Goal: Information Seeking & Learning: Learn about a topic

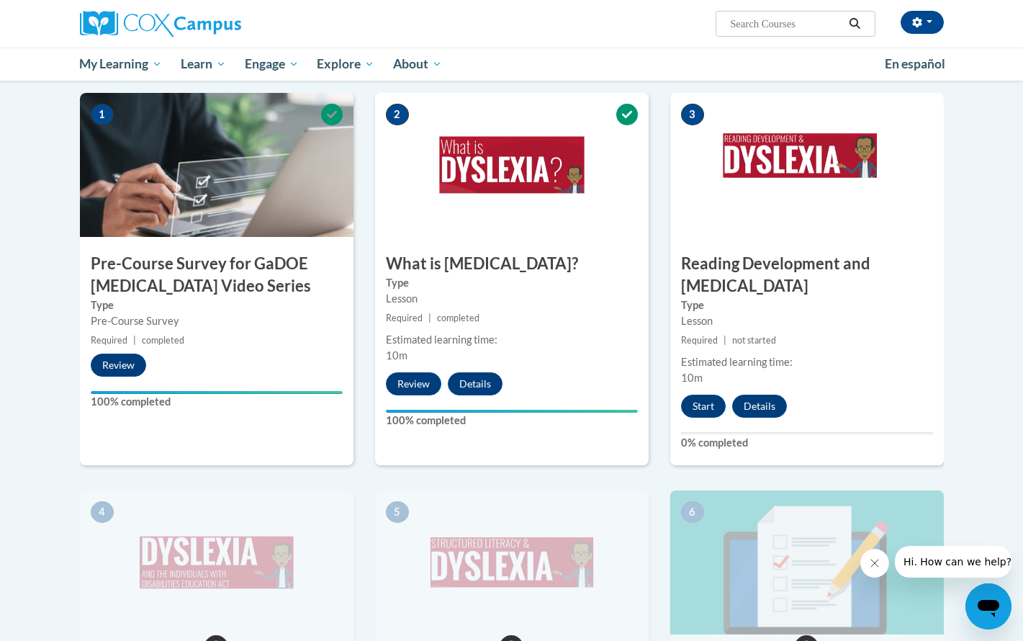
scroll to position [279, 0]
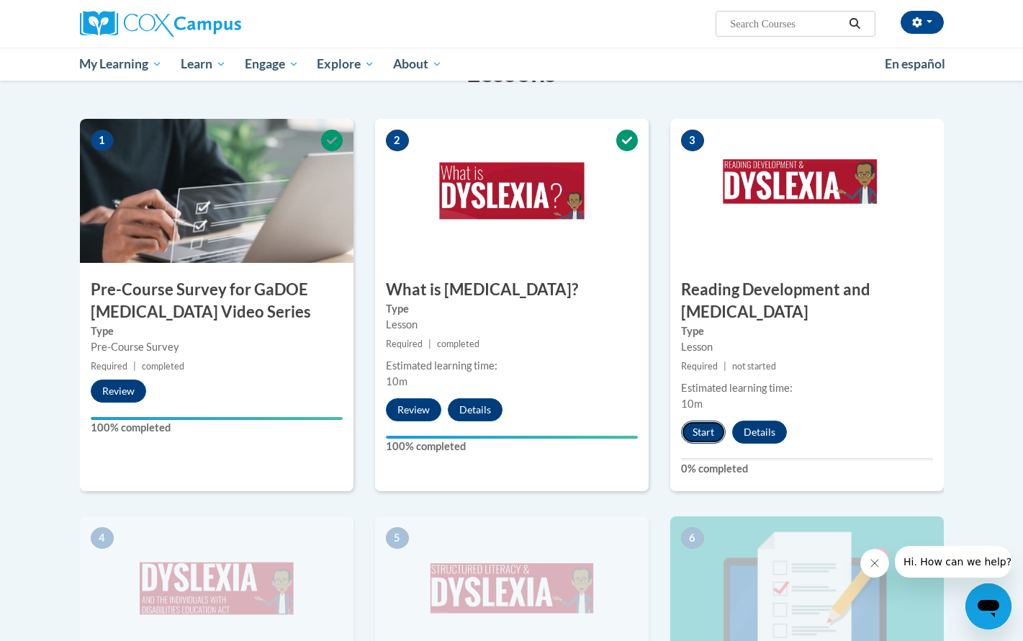
click at [713, 420] on button "Start" at bounding box center [703, 431] width 45 height 23
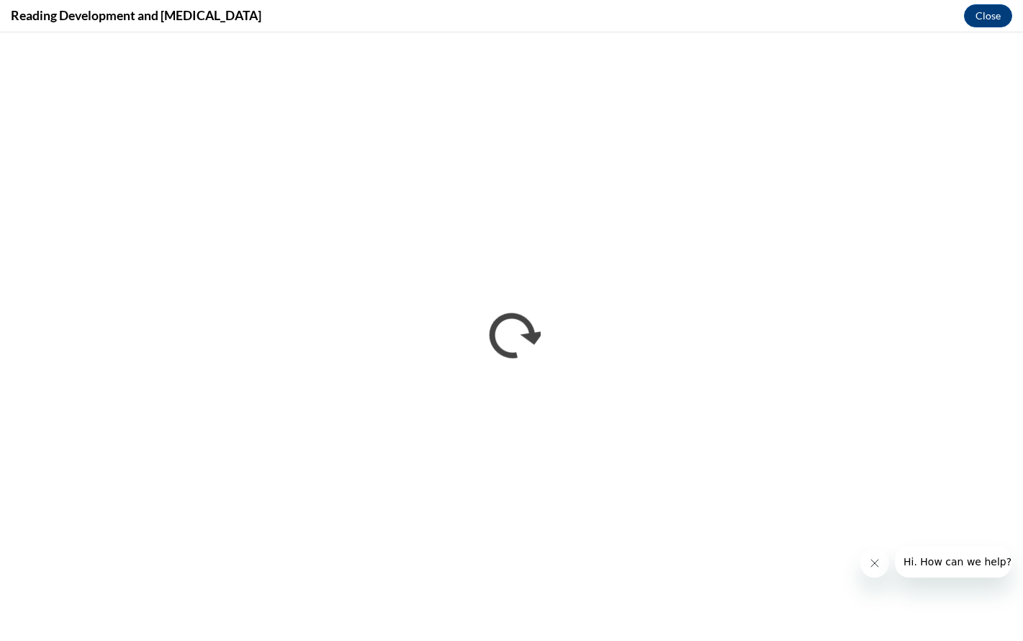
scroll to position [0, 0]
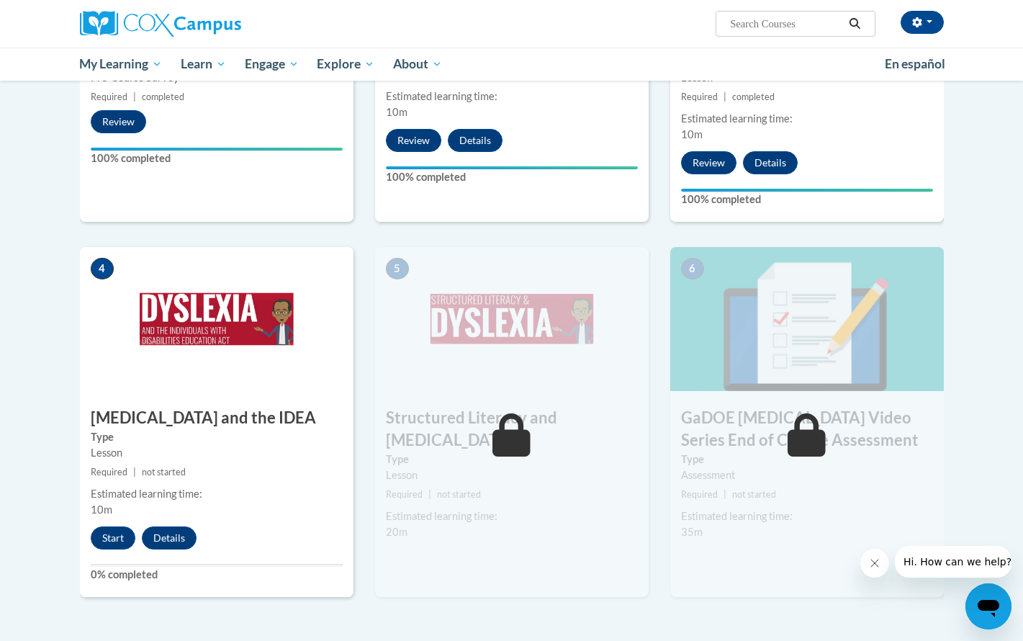
scroll to position [698, 0]
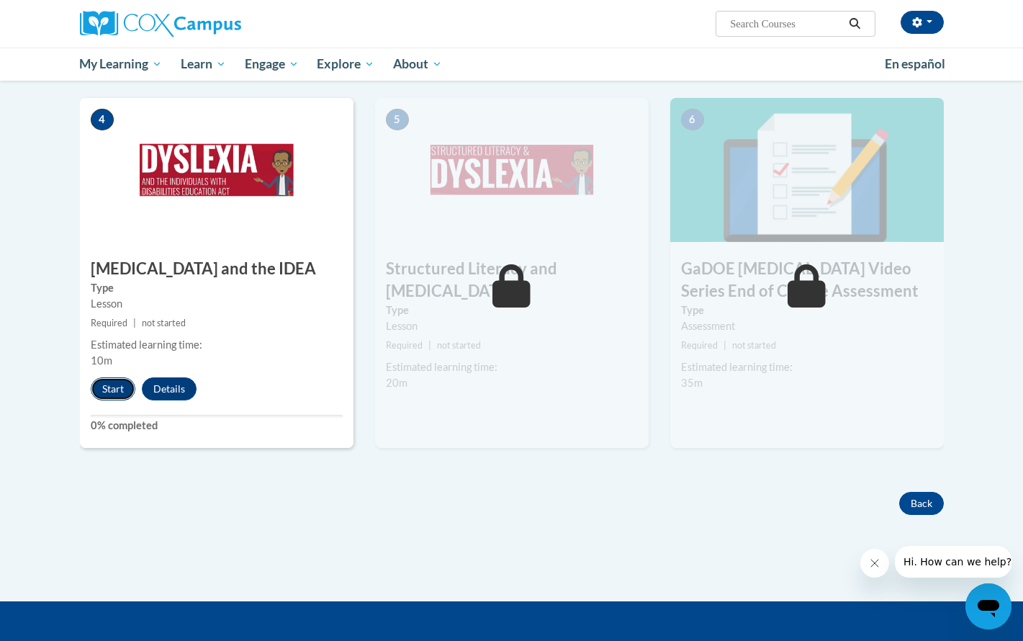
click at [111, 377] on button "Start" at bounding box center [113, 388] width 45 height 23
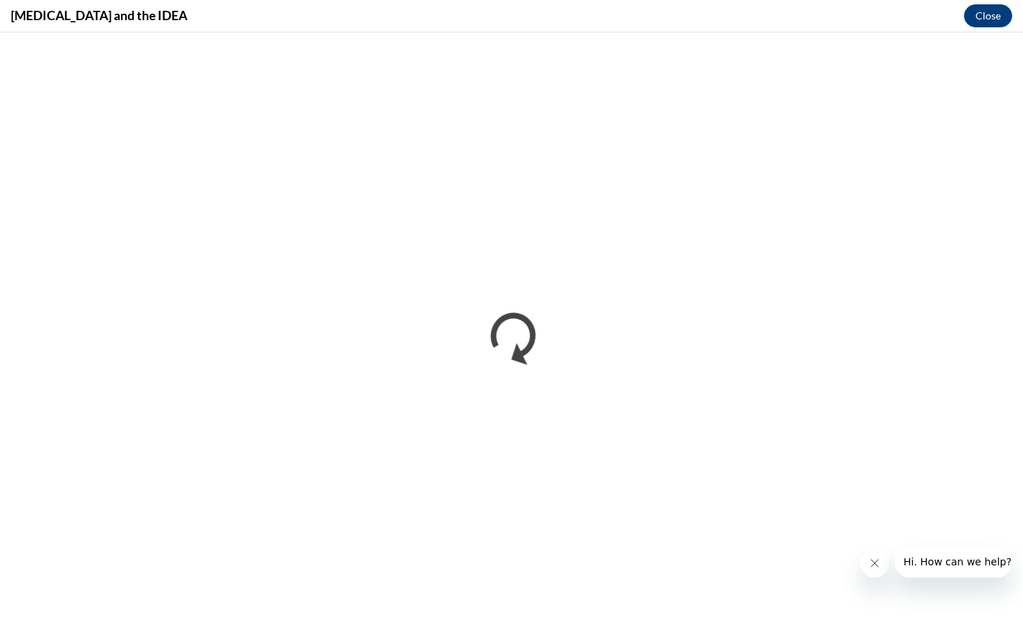
scroll to position [0, 0]
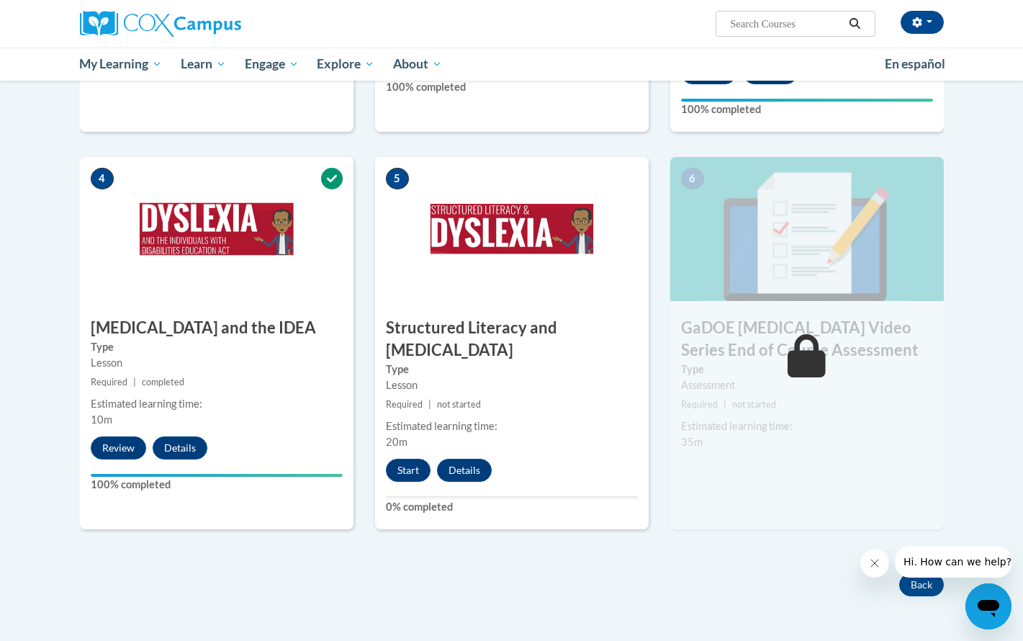
scroll to position [673, 0]
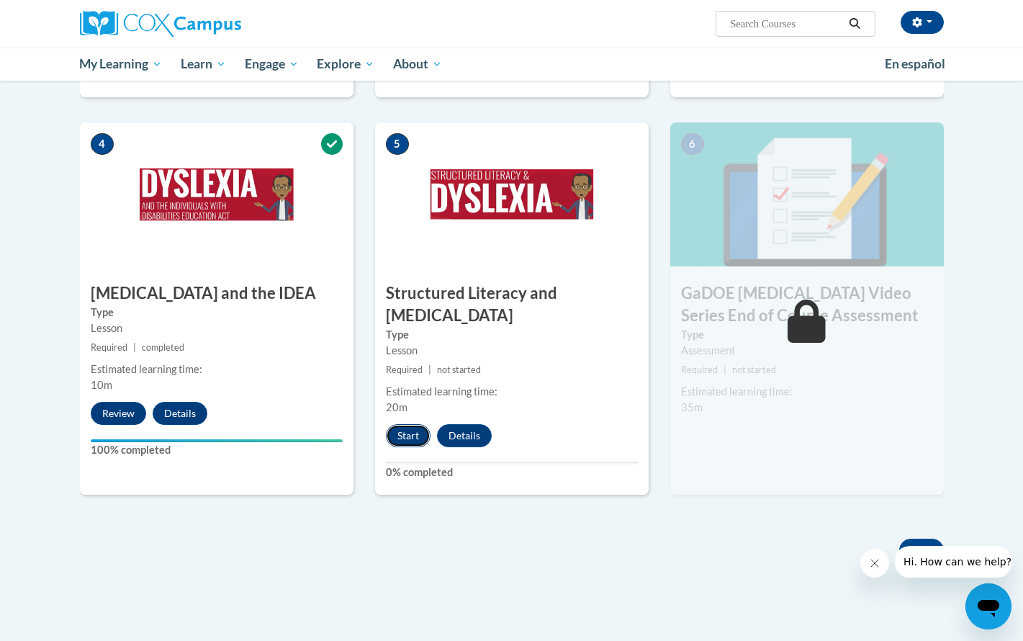
click at [402, 424] on button "Start" at bounding box center [408, 435] width 45 height 23
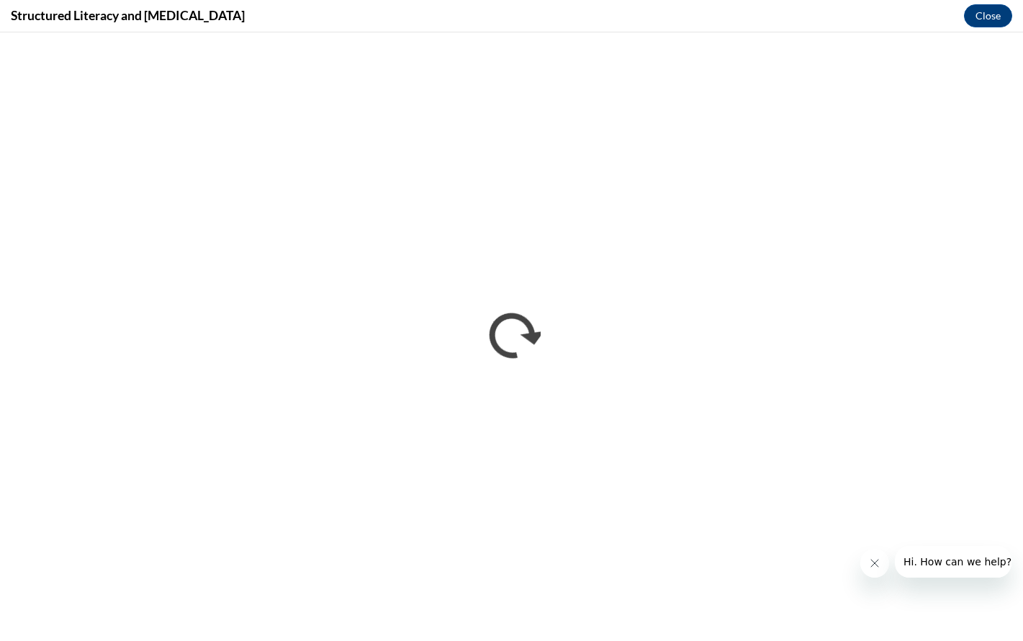
scroll to position [0, 0]
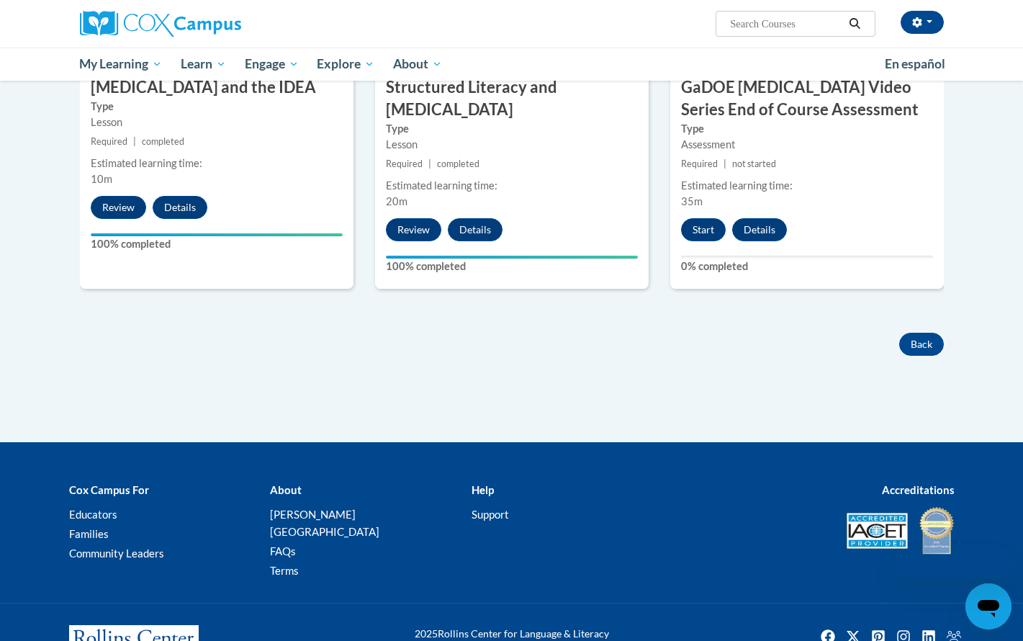
scroll to position [895, 0]
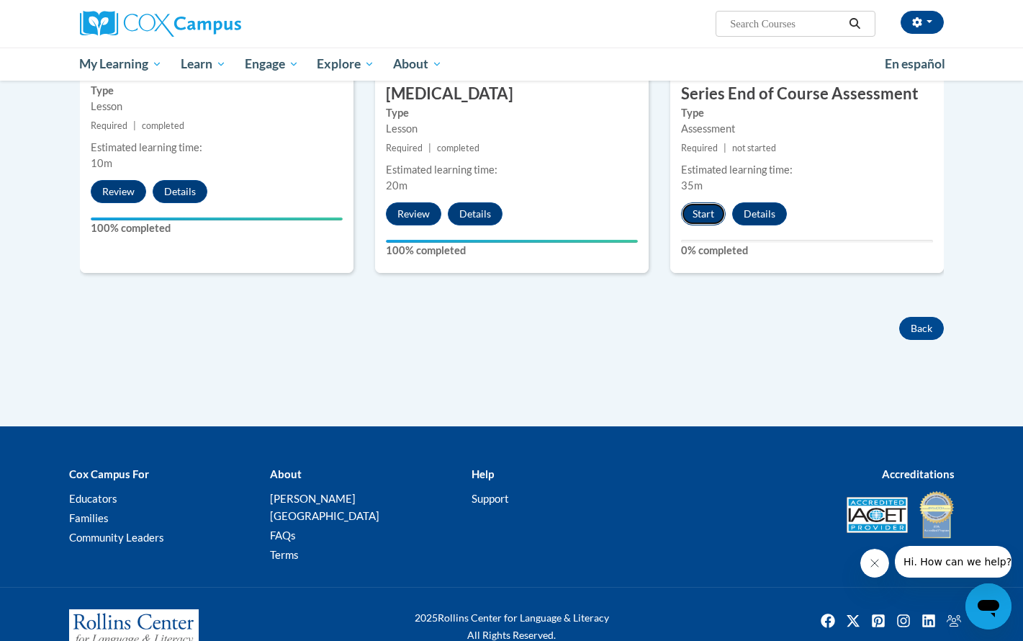
click at [696, 202] on button "Start" at bounding box center [703, 213] width 45 height 23
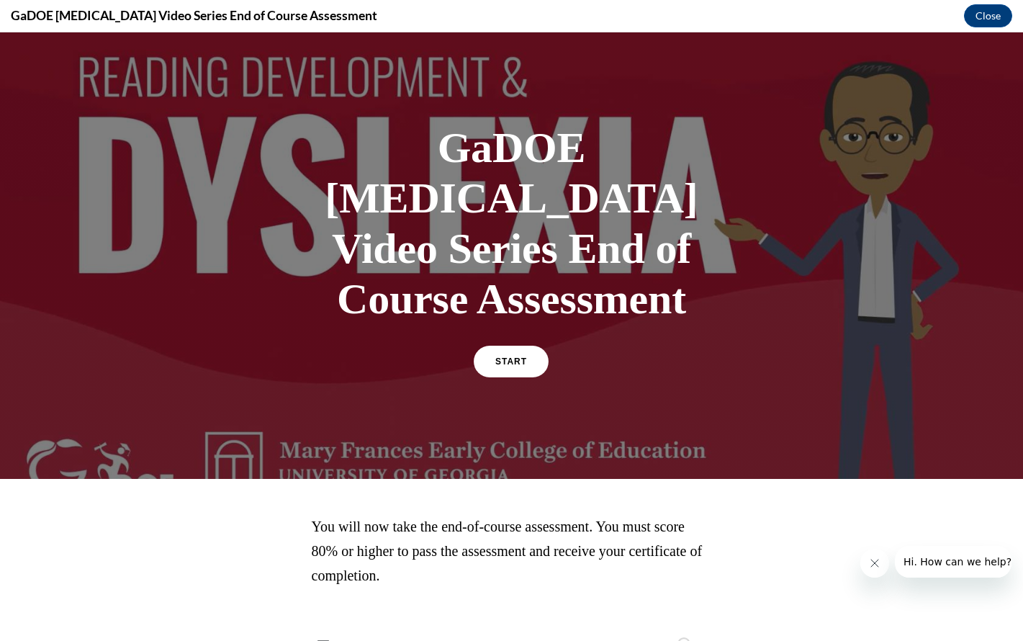
scroll to position [13, 0]
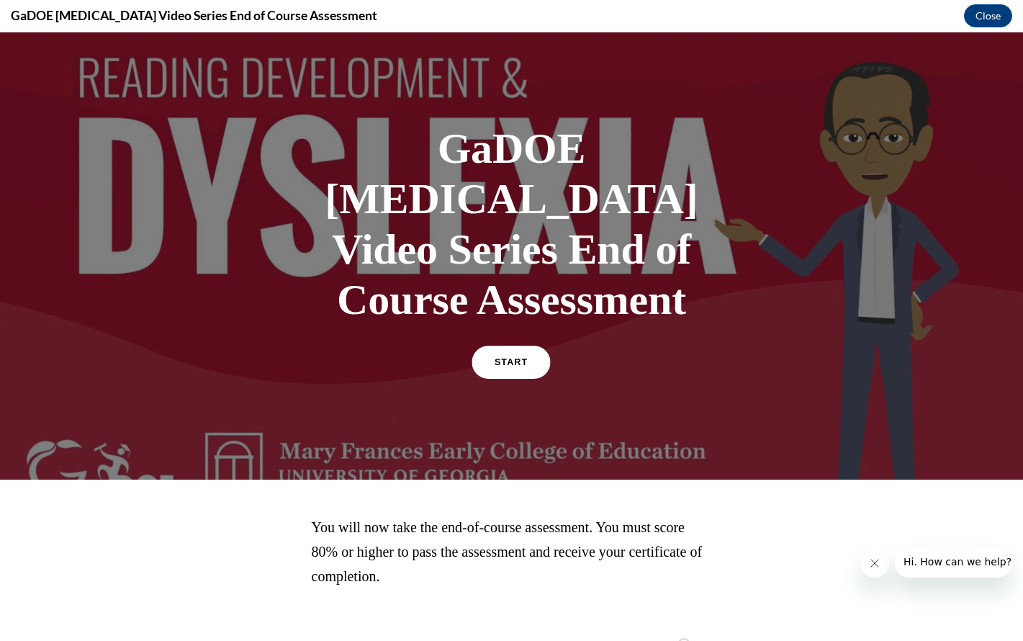
click at [515, 346] on link "START" at bounding box center [511, 362] width 78 height 33
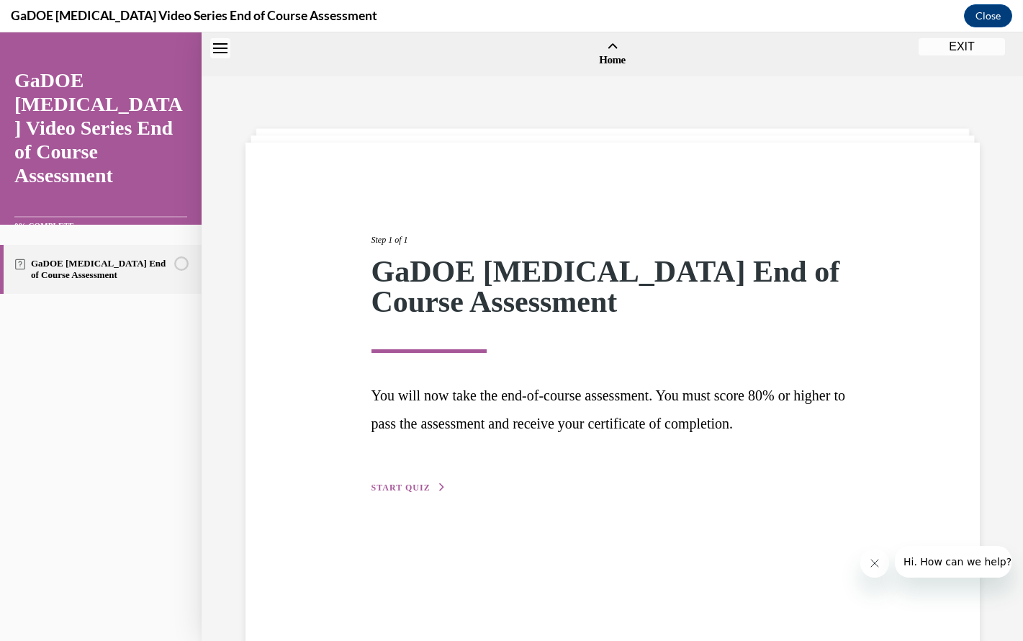
scroll to position [45, 0]
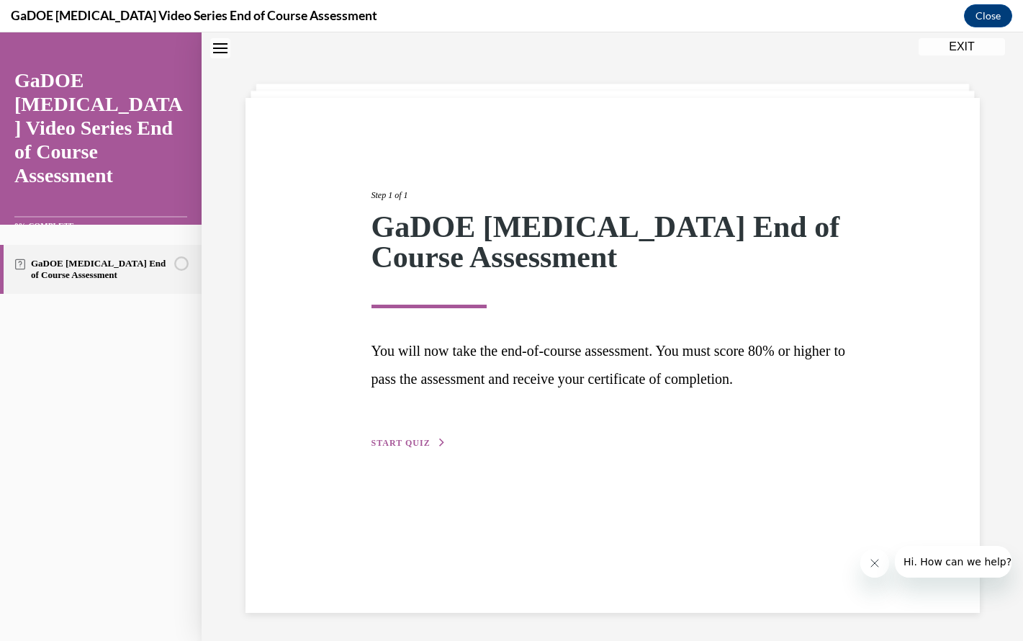
click at [416, 444] on span "START QUIZ" at bounding box center [400, 443] width 59 height 10
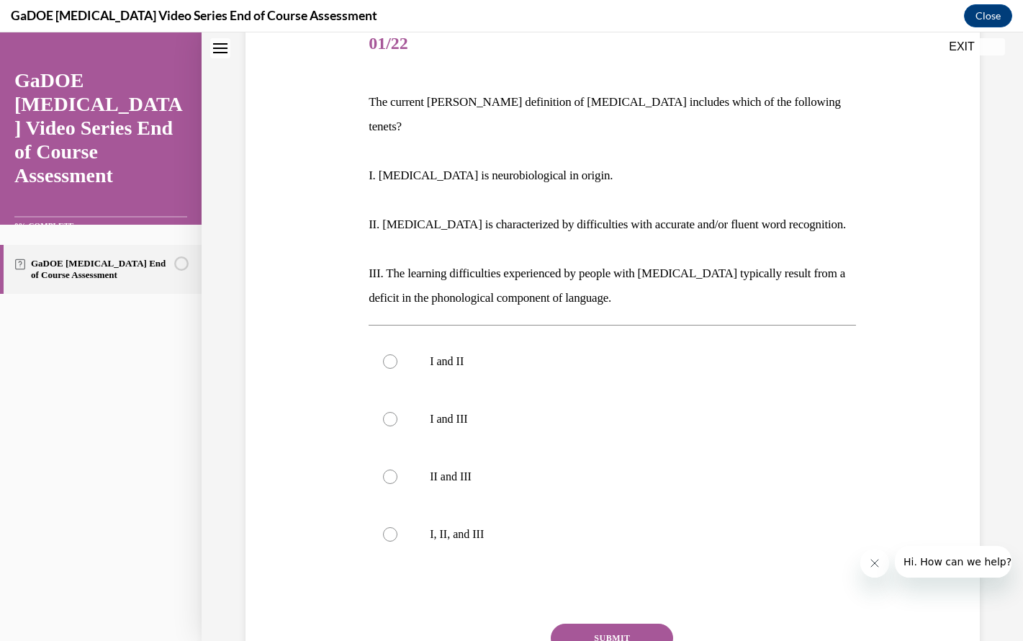
scroll to position [190, 0]
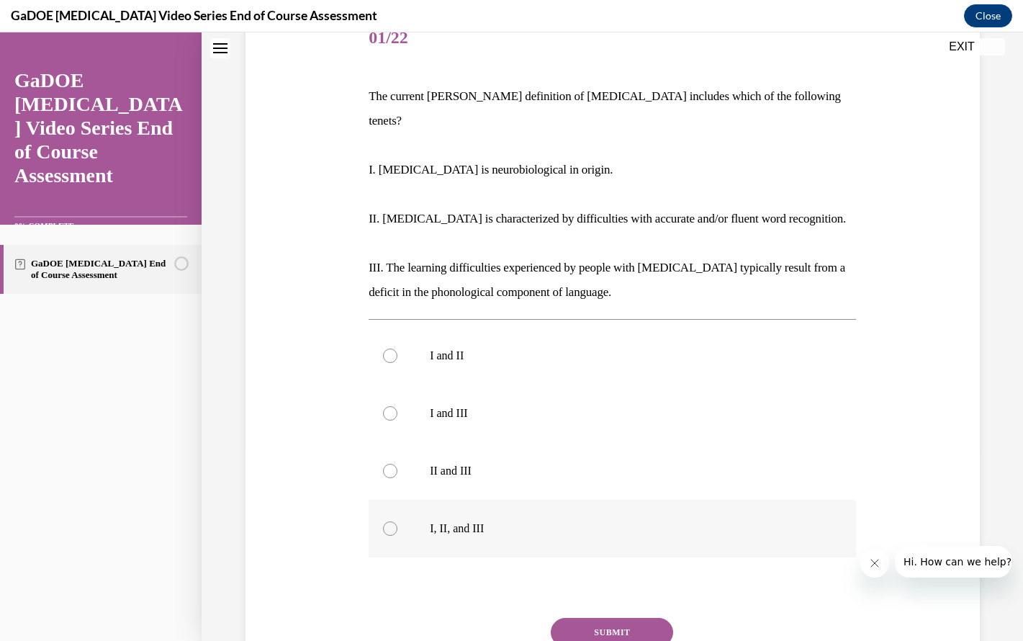
click at [407, 510] on label "I, II, and III" at bounding box center [612, 529] width 487 height 58
click at [397, 521] on input "I, II, and III" at bounding box center [390, 528] width 14 height 14
radio input "true"
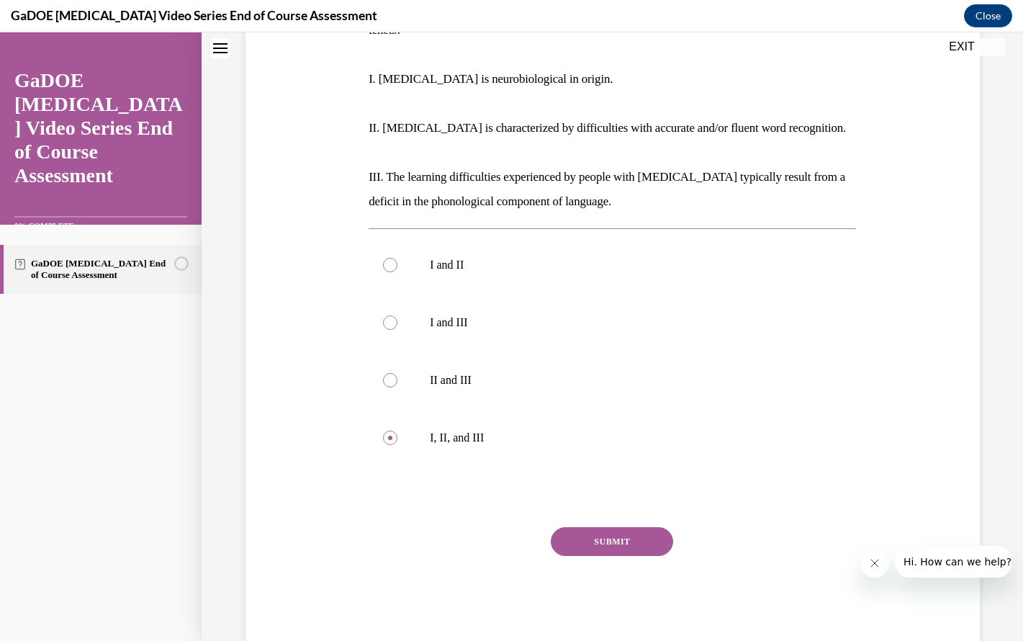
click at [618, 529] on button "SUBMIT" at bounding box center [612, 541] width 122 height 29
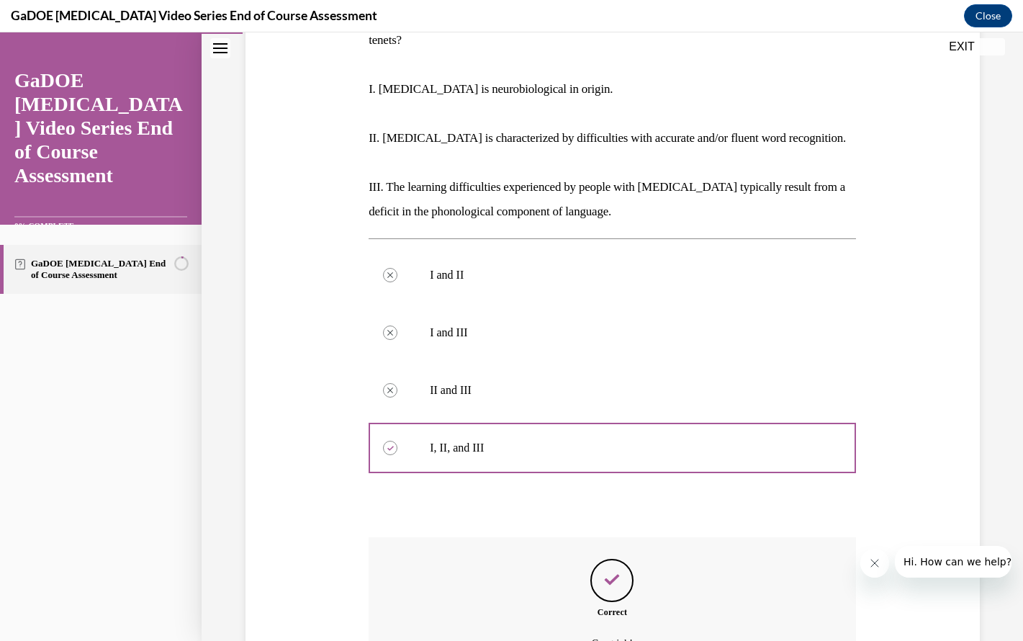
scroll to position [406, 0]
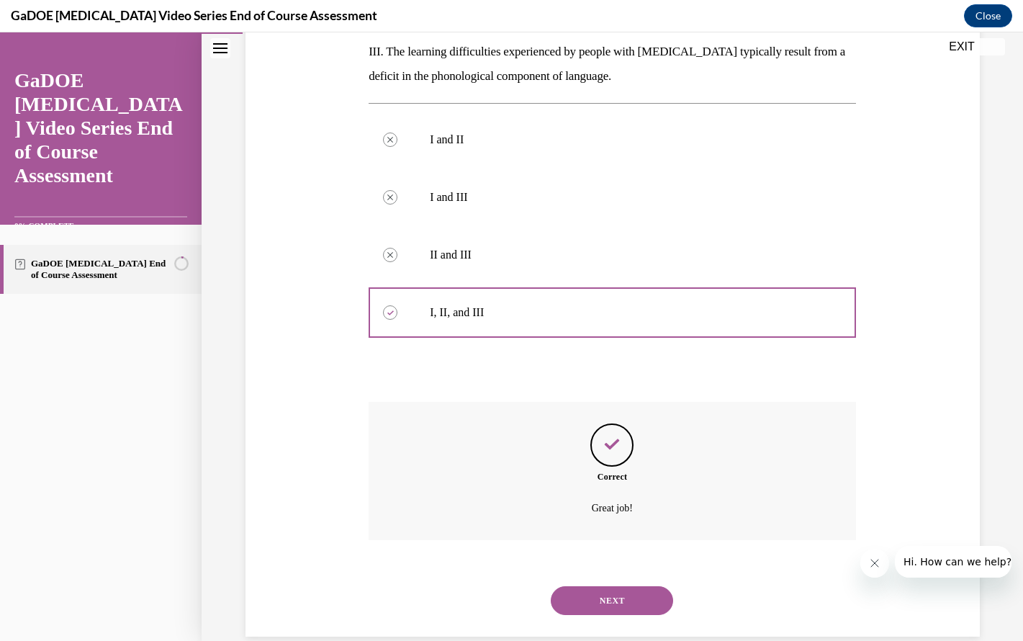
click at [607, 586] on button "NEXT" at bounding box center [612, 600] width 122 height 29
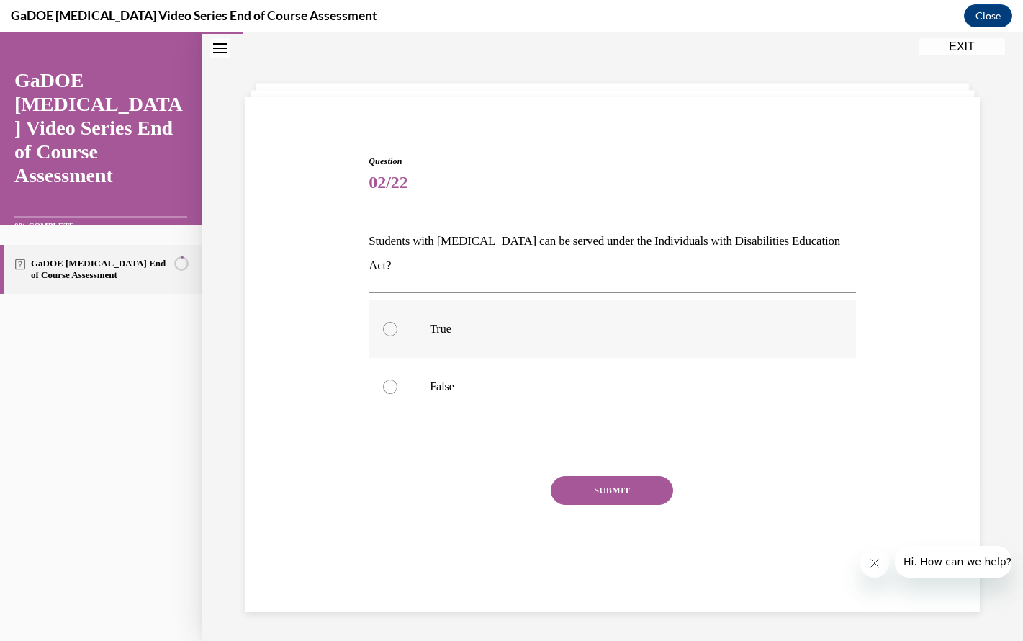
click at [548, 315] on label "True" at bounding box center [612, 329] width 487 height 58
click at [397, 322] on input "True" at bounding box center [390, 329] width 14 height 14
radio input "true"
click at [598, 476] on button "SUBMIT" at bounding box center [612, 490] width 122 height 29
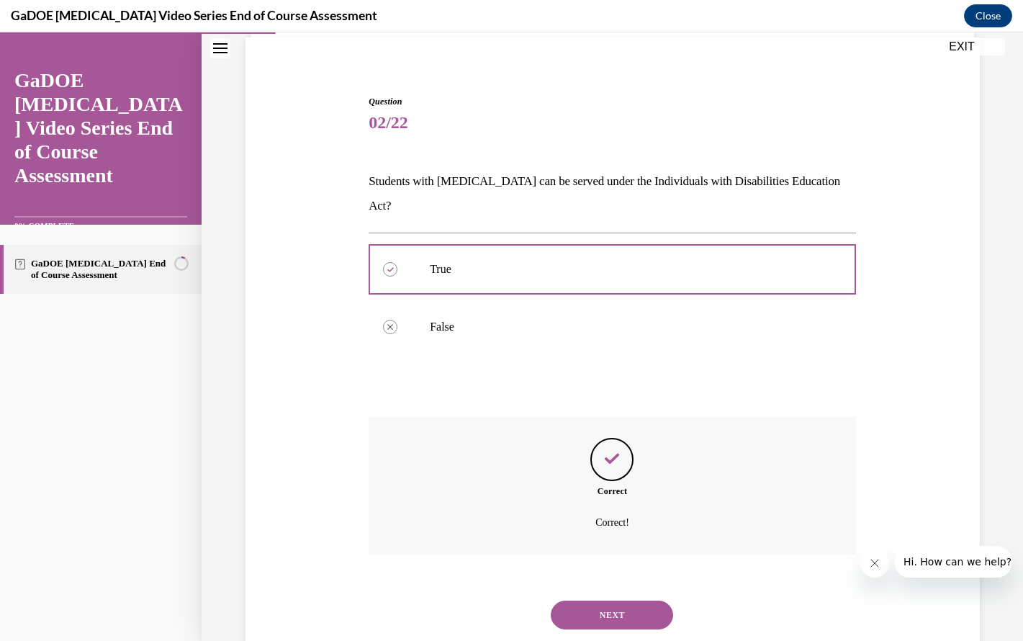
scroll to position [120, 0]
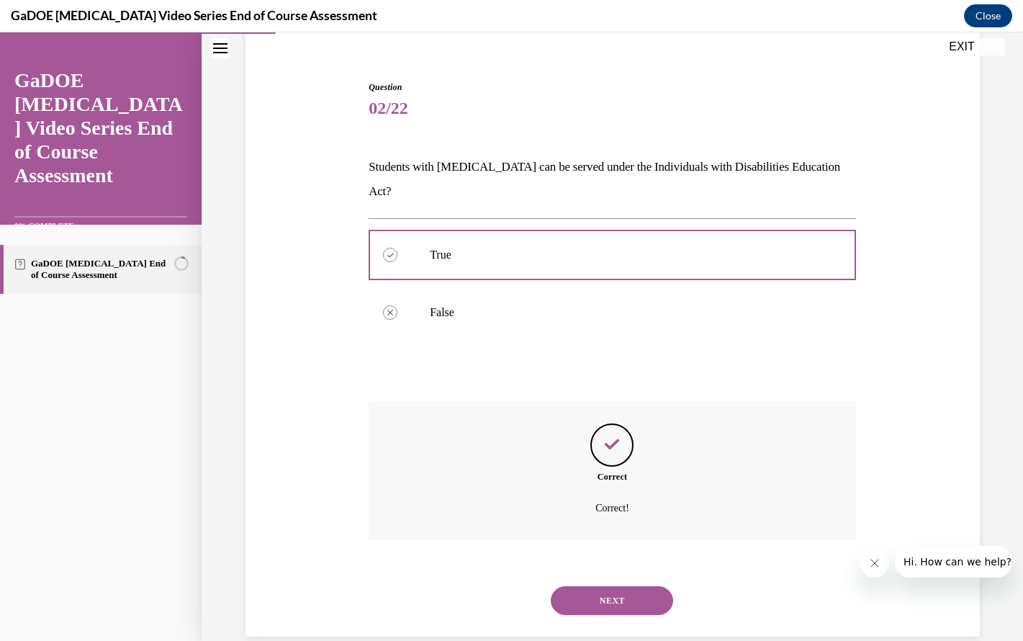
click at [631, 586] on button "NEXT" at bounding box center [612, 600] width 122 height 29
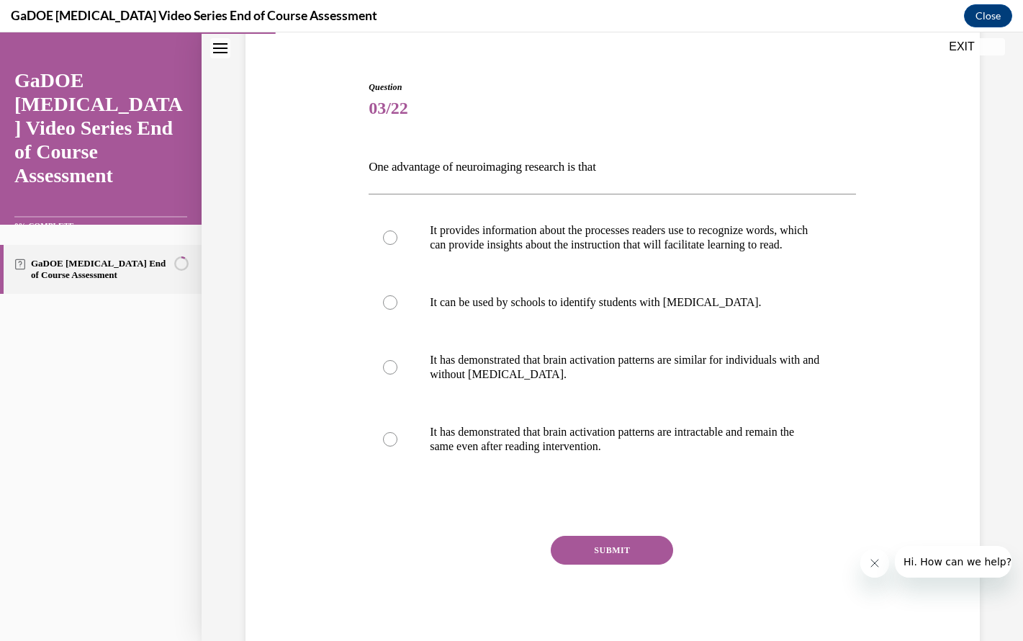
scroll to position [76, 0]
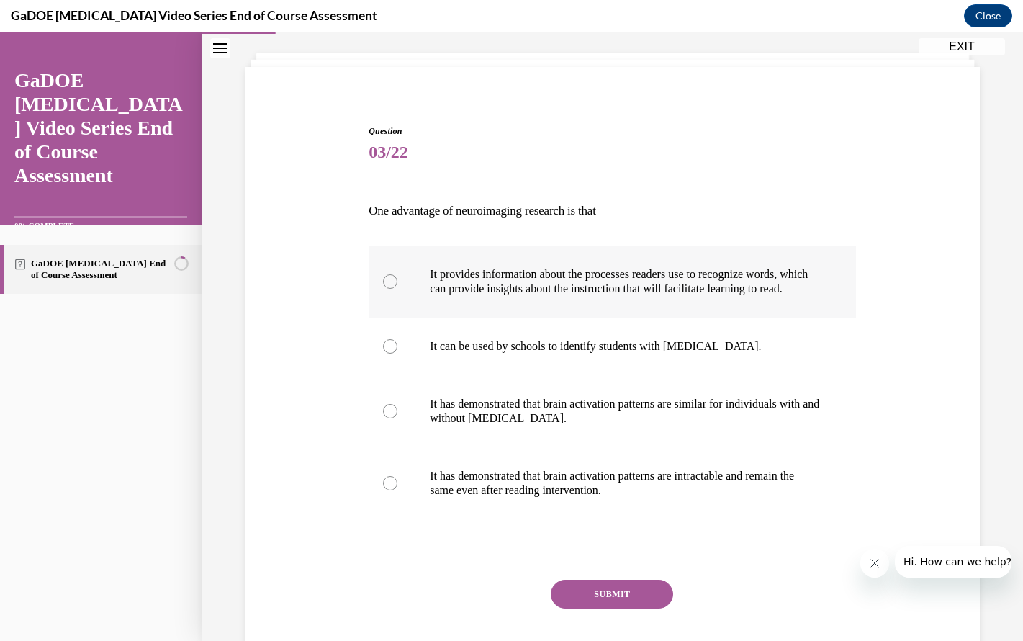
click at [667, 274] on p "It provides information about the processes readers use to recognize words, whi…" at bounding box center [625, 281] width 390 height 29
click at [397, 274] on input "It provides information about the processes readers use to recognize words, whi…" at bounding box center [390, 281] width 14 height 14
radio input "true"
click at [618, 608] on button "SUBMIT" at bounding box center [612, 594] width 122 height 29
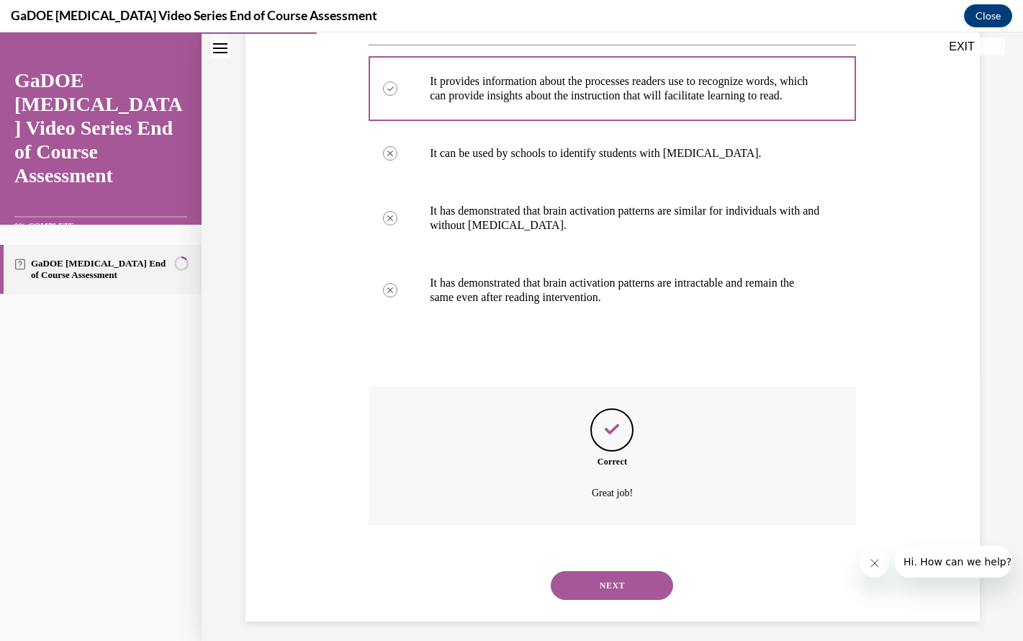
scroll to position [292, 0]
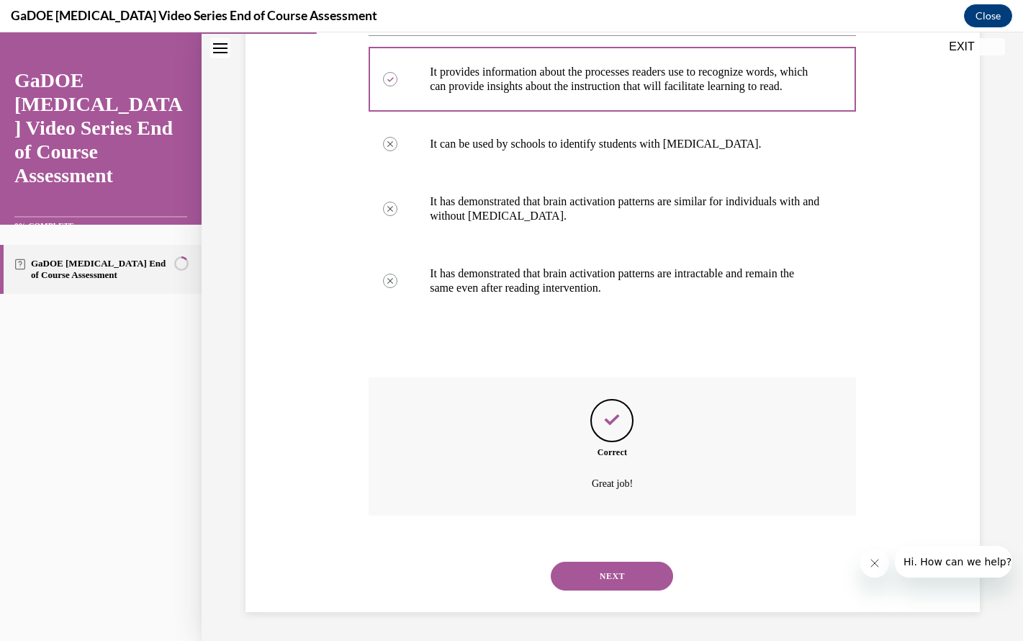
click at [616, 572] on button "NEXT" at bounding box center [612, 576] width 122 height 29
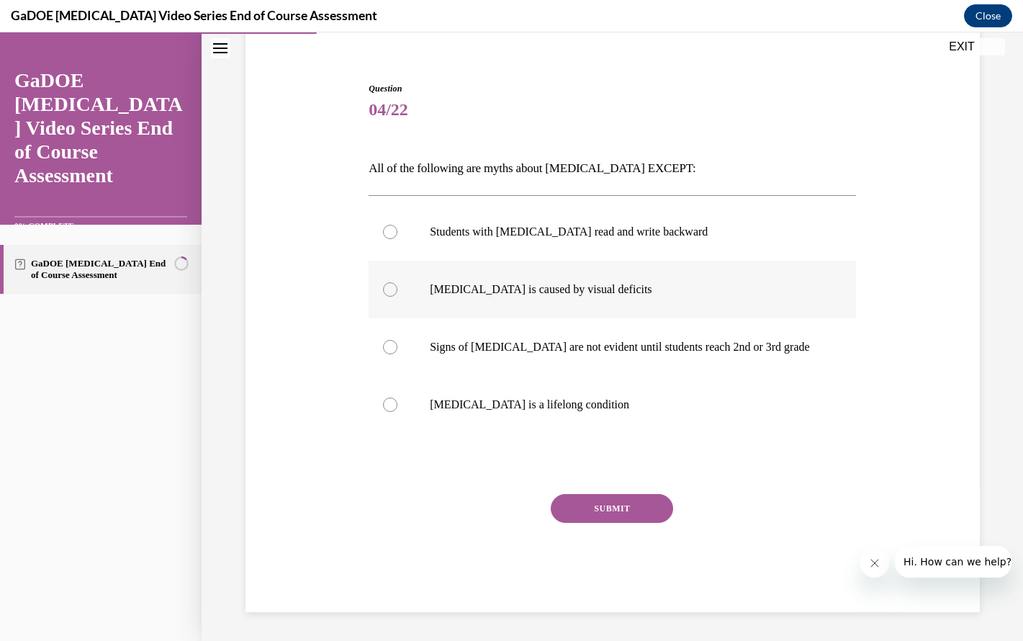
click at [583, 289] on p "Dyslexia is caused by visual deficits" at bounding box center [625, 289] width 390 height 14
click at [397, 289] on input "Dyslexia is caused by visual deficits" at bounding box center [390, 289] width 14 height 14
radio input "true"
click at [598, 509] on button "SUBMIT" at bounding box center [612, 508] width 122 height 29
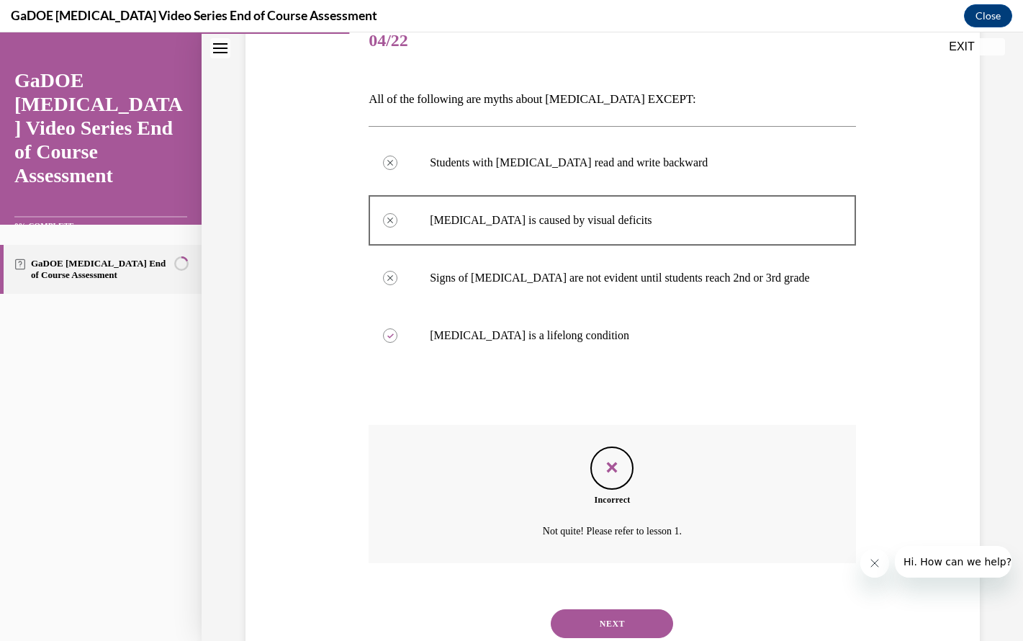
scroll to position [235, 0]
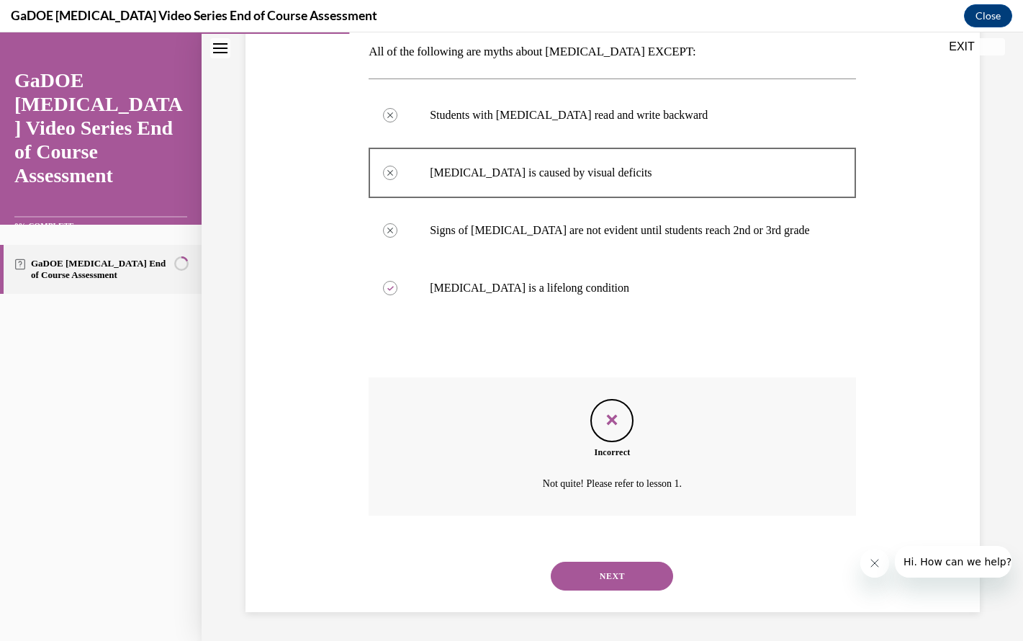
click at [590, 575] on button "NEXT" at bounding box center [612, 576] width 122 height 29
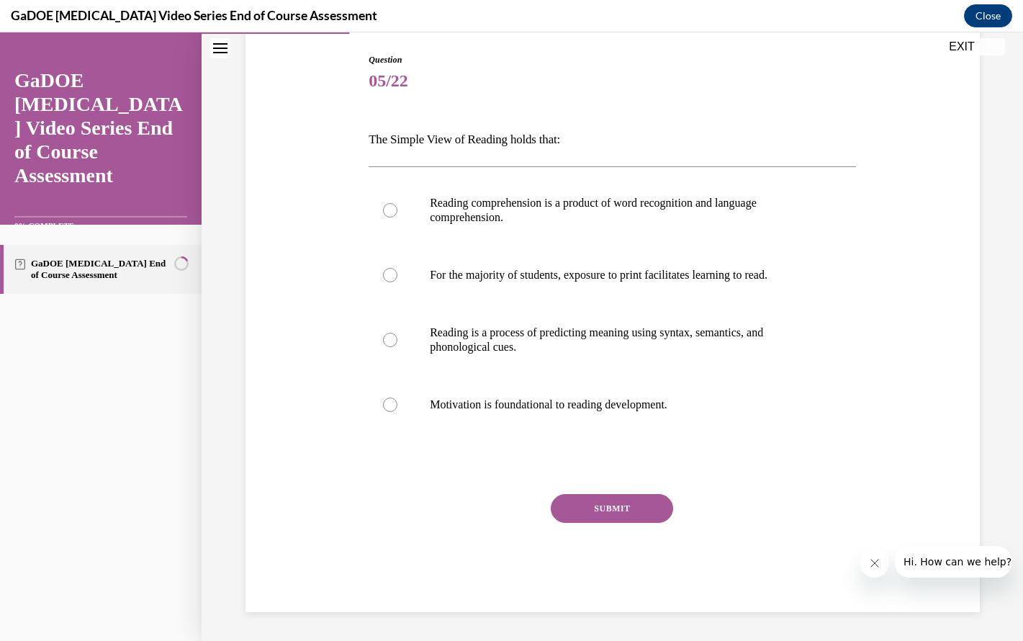
scroll to position [147, 0]
click at [645, 298] on label "For the majority of students, exposure to print facilitates learning to read." at bounding box center [612, 275] width 487 height 58
click at [397, 282] on input "For the majority of students, exposure to print facilitates learning to read." at bounding box center [390, 275] width 14 height 14
radio input "true"
click at [594, 505] on button "SUBMIT" at bounding box center [612, 508] width 122 height 29
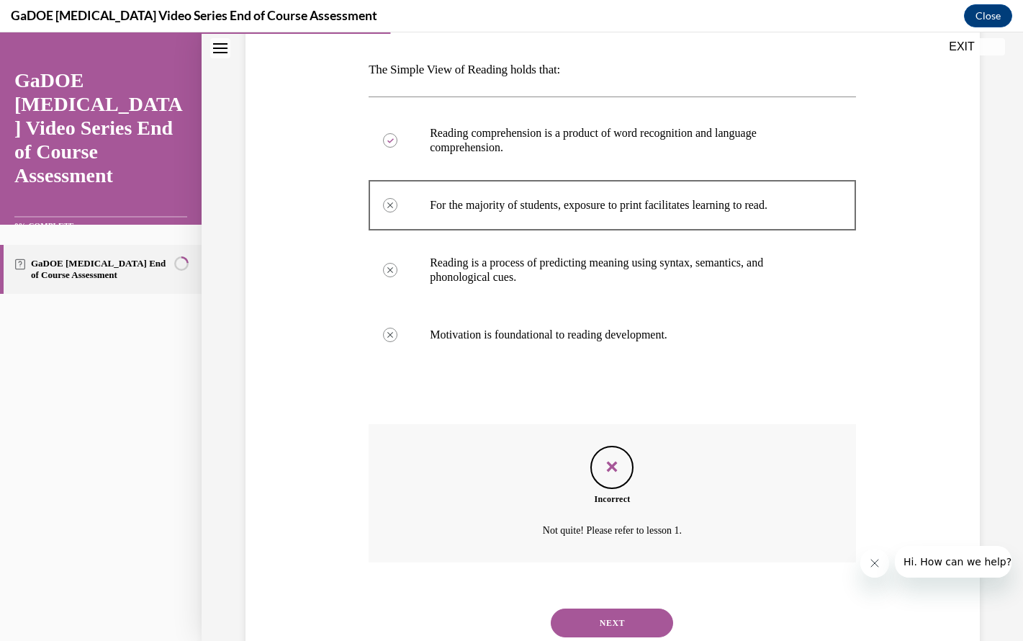
scroll to position [263, 0]
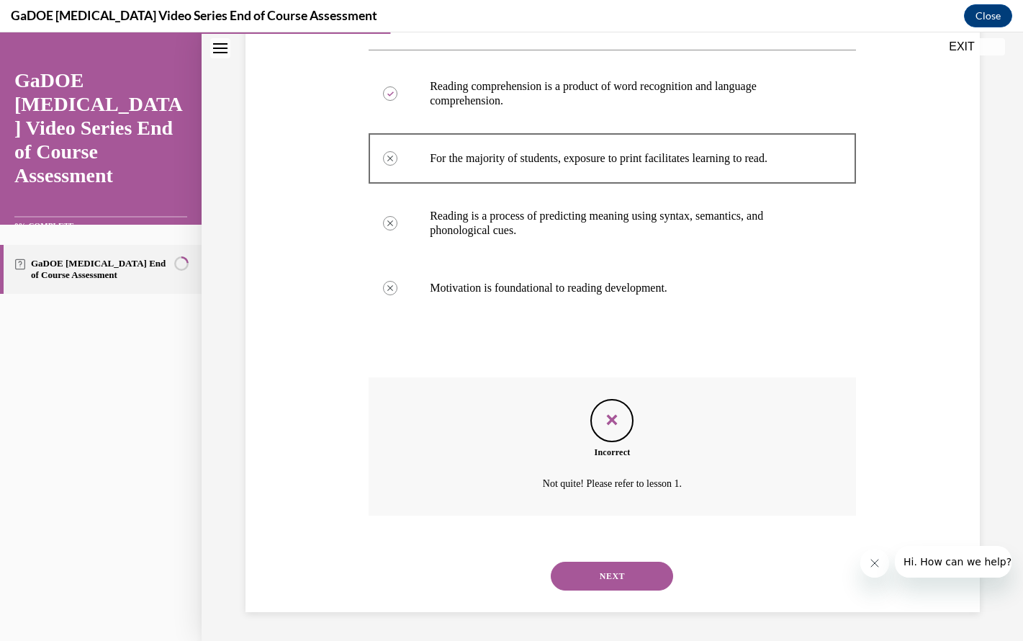
click at [616, 575] on button "NEXT" at bounding box center [612, 576] width 122 height 29
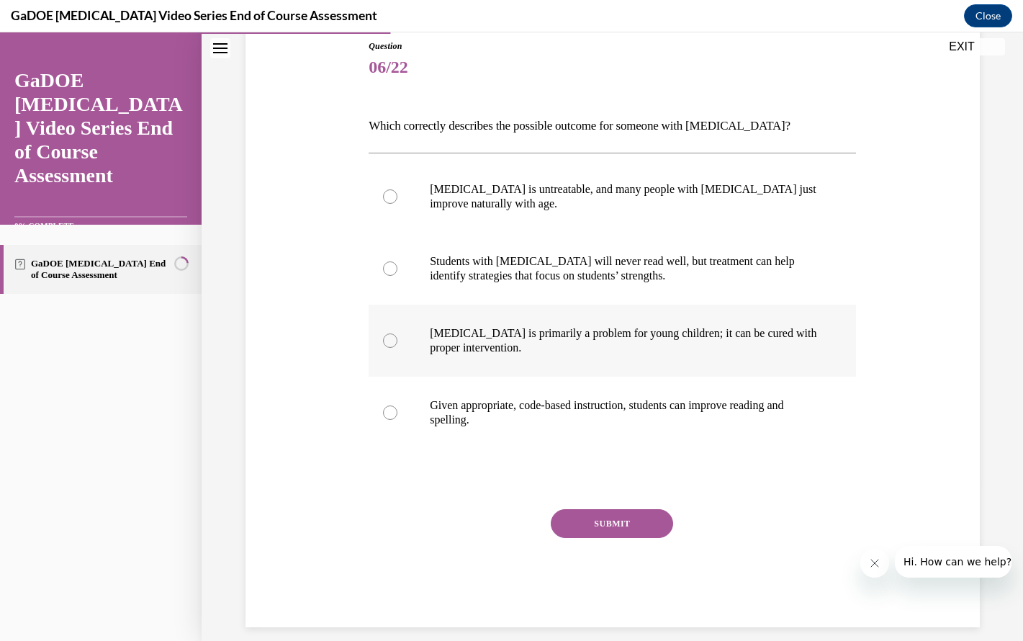
click at [500, 343] on p "Dyslexia is primarily a problem for young children; it can be cured with proper…" at bounding box center [625, 340] width 390 height 29
click at [397, 343] on input "Dyslexia is primarily a problem for young children; it can be cured with proper…" at bounding box center [390, 340] width 14 height 14
radio input "true"
click at [500, 343] on p "Dyslexia is primarily a problem for young children; it can be cured with proper…" at bounding box center [625, 340] width 390 height 29
click at [397, 343] on input "Dyslexia is primarily a problem for young children; it can be cured with proper…" at bounding box center [390, 340] width 14 height 14
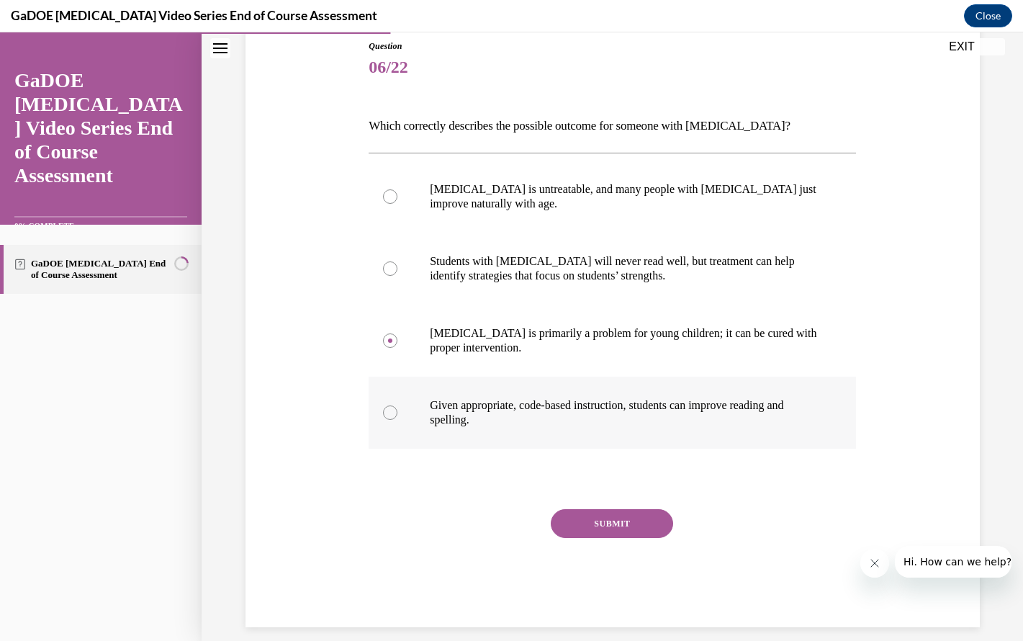
click at [518, 424] on p "Given appropriate, code-based instruction, students can improve reading and spe…" at bounding box center [625, 412] width 390 height 29
click at [397, 420] on input "Given appropriate, code-based instruction, students can improve reading and spe…" at bounding box center [390, 412] width 14 height 14
radio input "true"
click at [603, 523] on button "SUBMIT" at bounding box center [612, 523] width 122 height 29
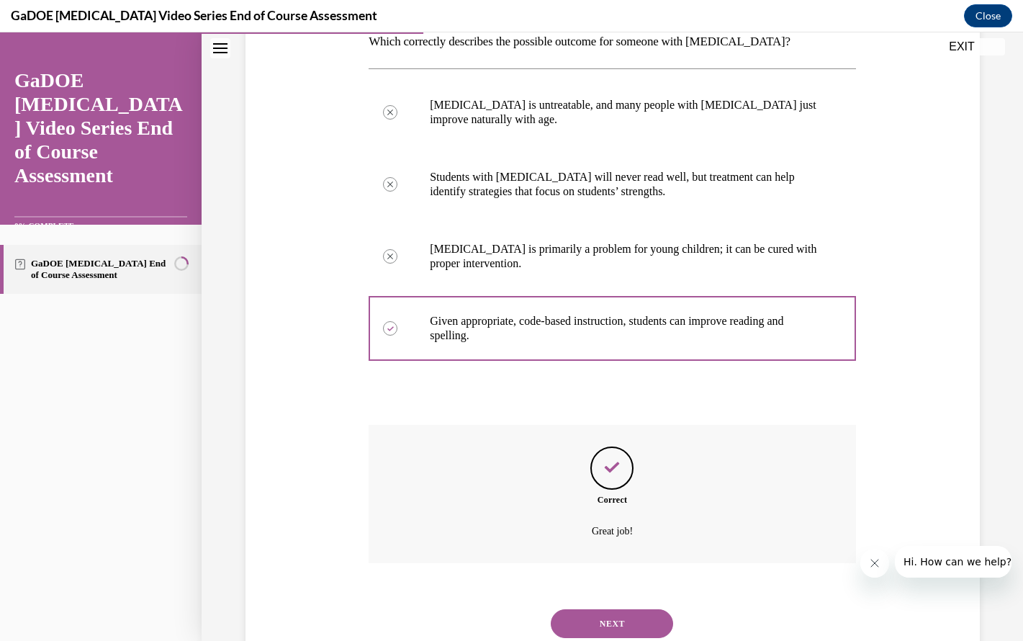
scroll to position [292, 0]
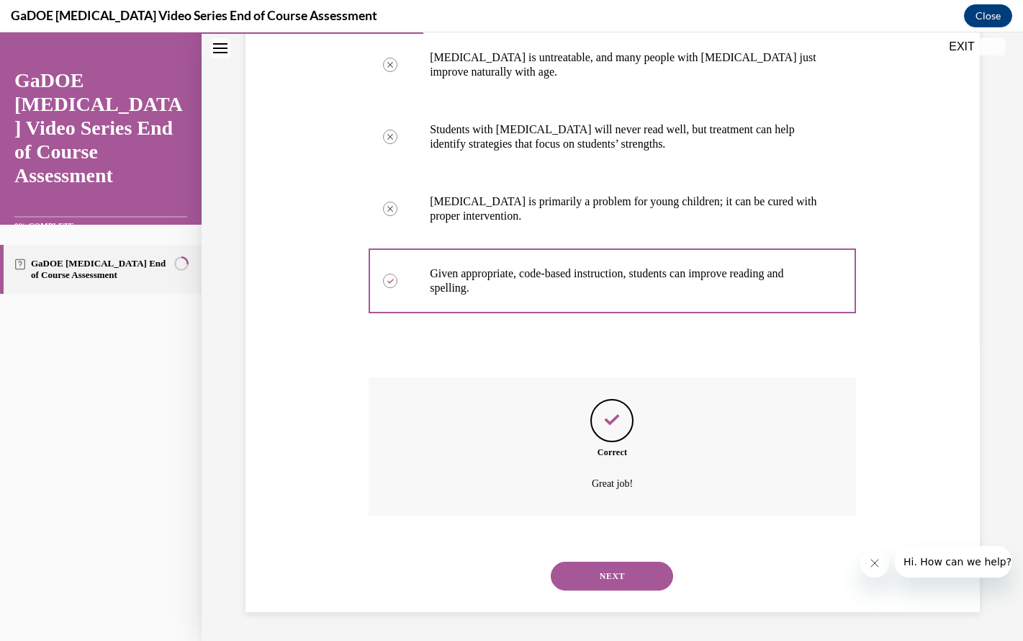
click at [617, 585] on button "NEXT" at bounding box center [612, 576] width 122 height 29
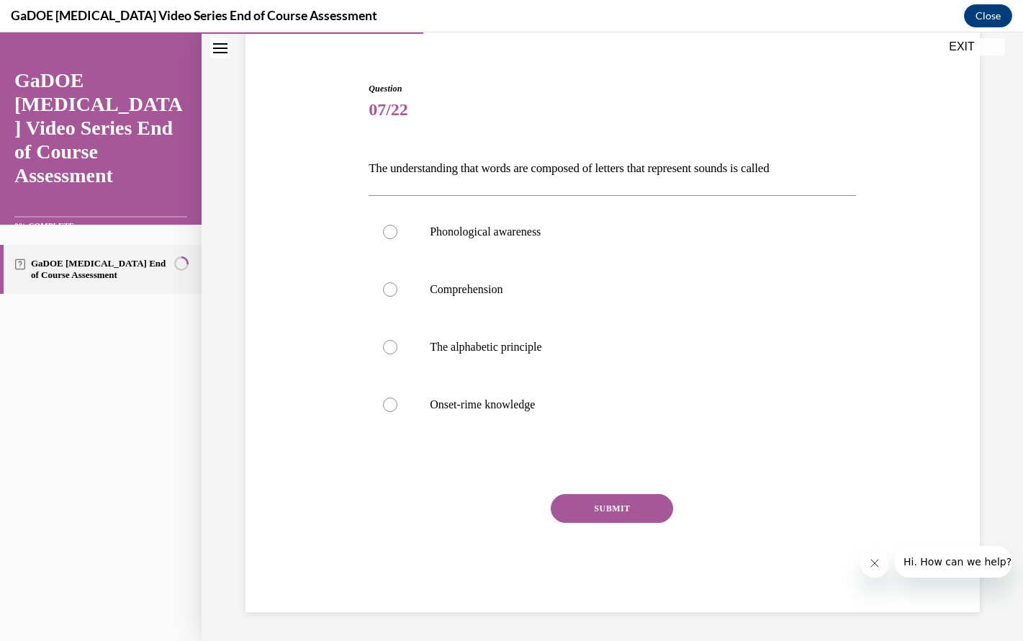
scroll to position [118, 0]
click at [536, 229] on p "Phonological awareness" at bounding box center [625, 232] width 390 height 14
click at [397, 229] on input "Phonological awareness" at bounding box center [390, 232] width 14 height 14
radio input "true"
click at [608, 505] on button "SUBMIT" at bounding box center [612, 508] width 122 height 29
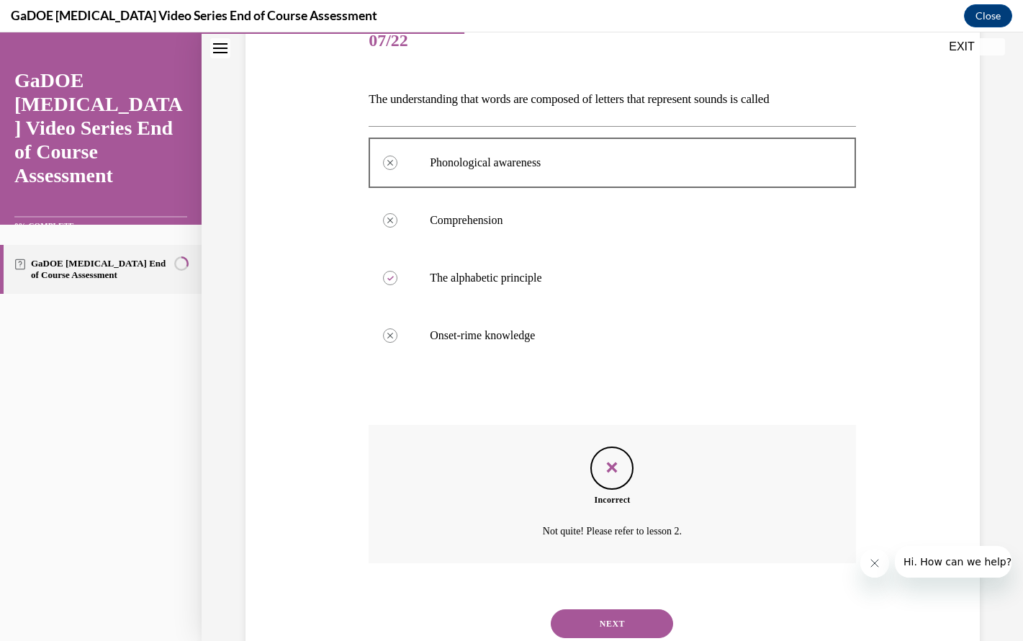
scroll to position [235, 0]
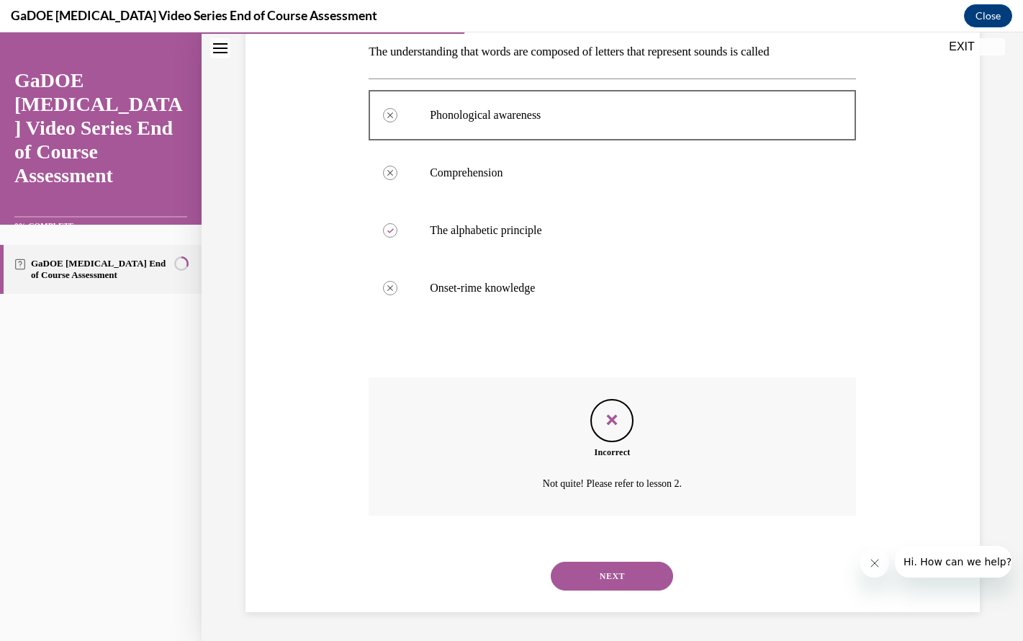
click at [615, 581] on button "NEXT" at bounding box center [612, 576] width 122 height 29
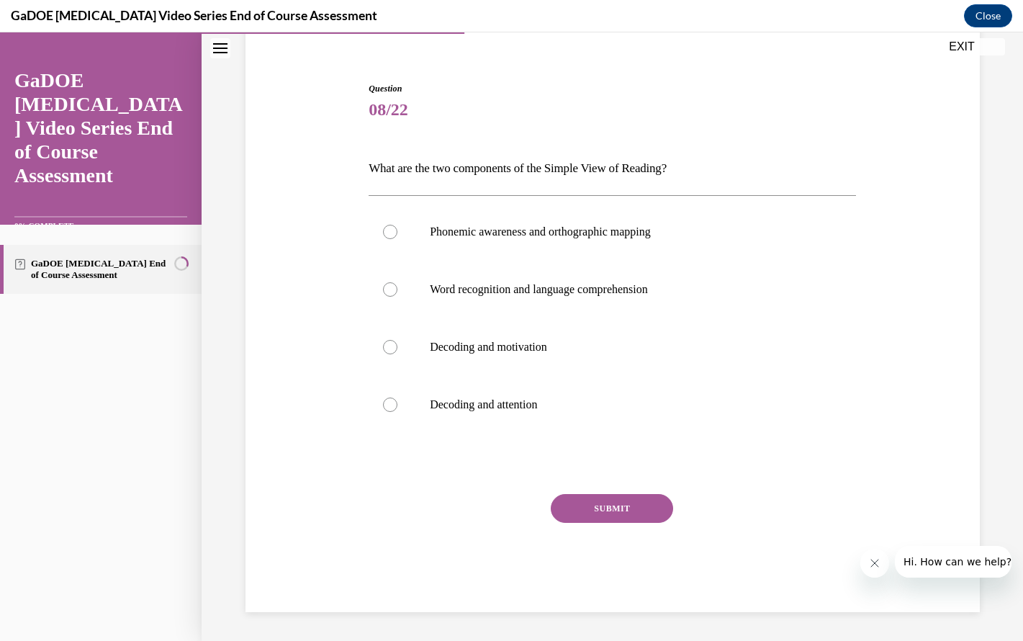
scroll to position [118, 0]
click at [651, 243] on label "Phonemic awareness and orthographic mapping" at bounding box center [612, 232] width 487 height 58
click at [397, 239] on input "Phonemic awareness and orthographic mapping" at bounding box center [390, 232] width 14 height 14
radio input "true"
click at [623, 513] on button "SUBMIT" at bounding box center [612, 508] width 122 height 29
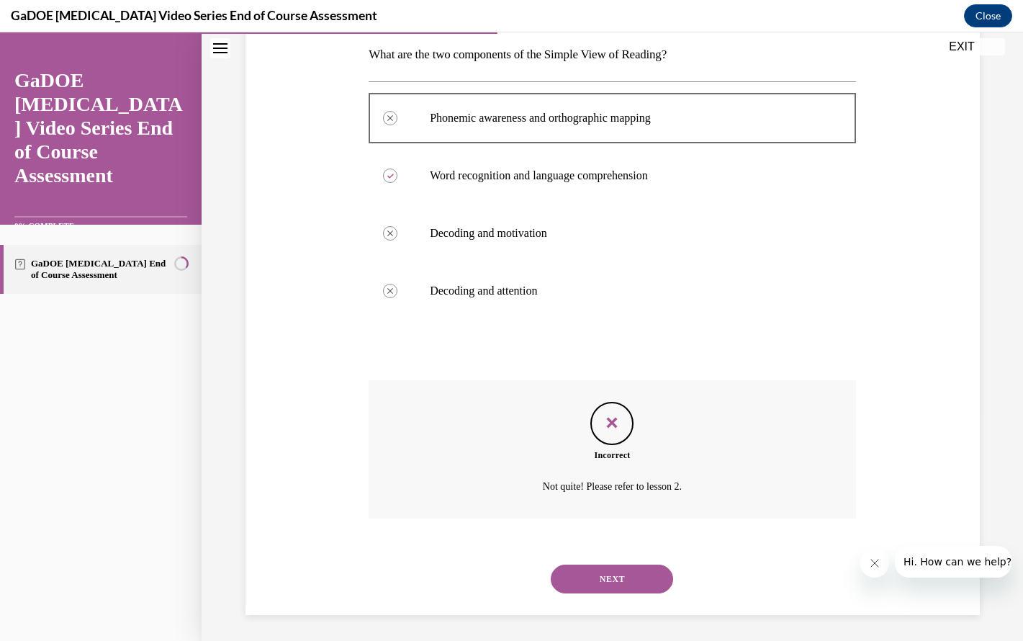
scroll to position [235, 0]
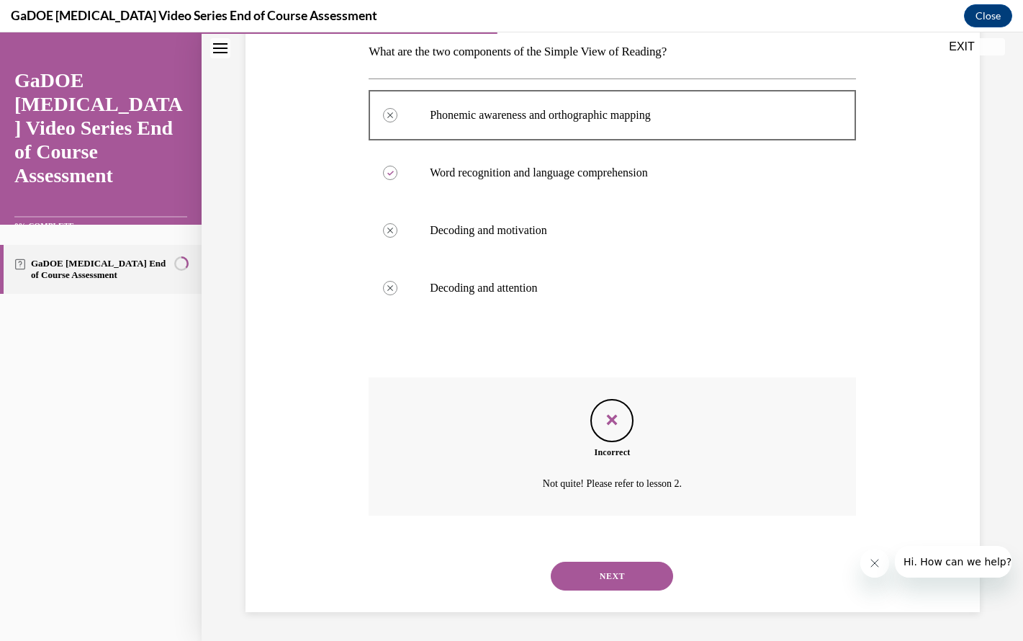
click at [612, 583] on button "NEXT" at bounding box center [612, 576] width 122 height 29
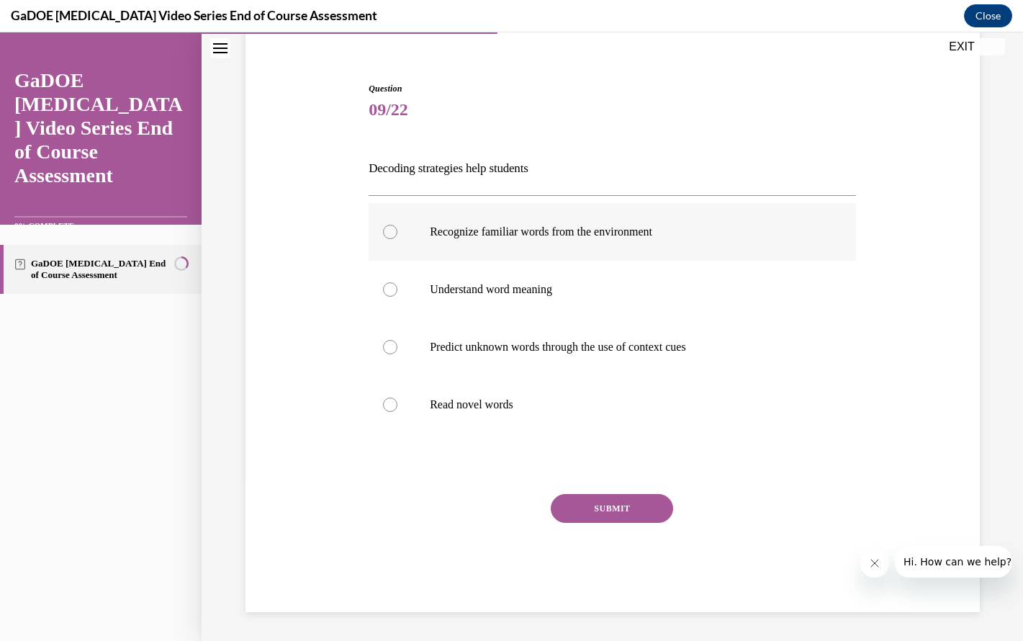
click at [557, 241] on label "Recognize familiar words from the environment" at bounding box center [612, 232] width 487 height 58
click at [397, 239] on input "Recognize familiar words from the environment" at bounding box center [390, 232] width 14 height 14
radio input "true"
click at [556, 348] on p "Predict unknown words through the use of context cues" at bounding box center [625, 347] width 390 height 14
click at [397, 348] on input "Predict unknown words through the use of context cues" at bounding box center [390, 347] width 14 height 14
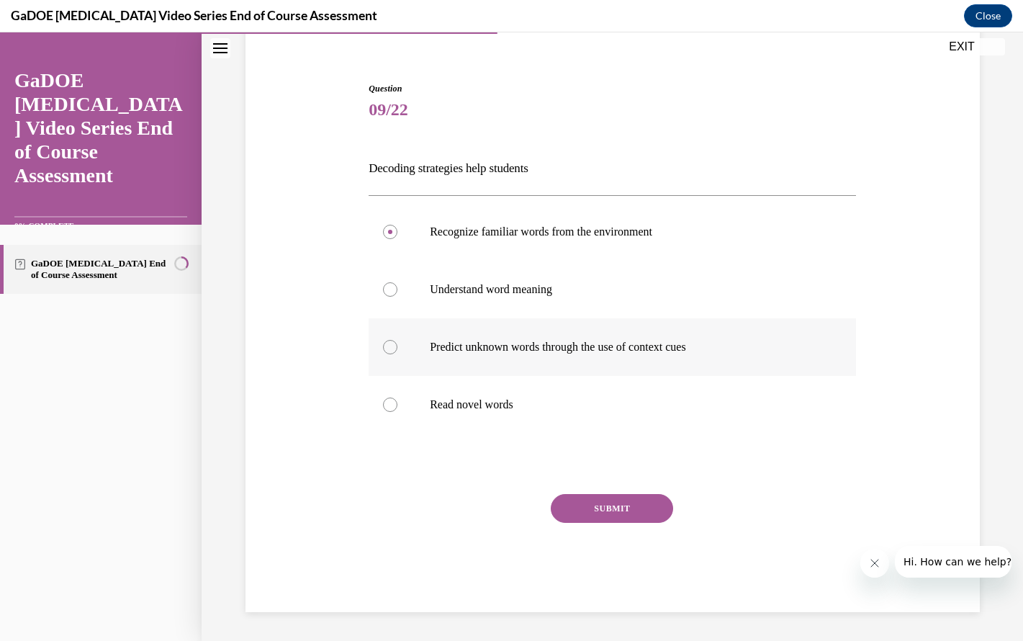
radio input "true"
click at [528, 230] on p "Recognize familiar words from the environment" at bounding box center [625, 232] width 390 height 14
click at [397, 230] on input "Recognize familiar words from the environment" at bounding box center [390, 232] width 14 height 14
radio input "true"
click at [624, 508] on button "SUBMIT" at bounding box center [612, 508] width 122 height 29
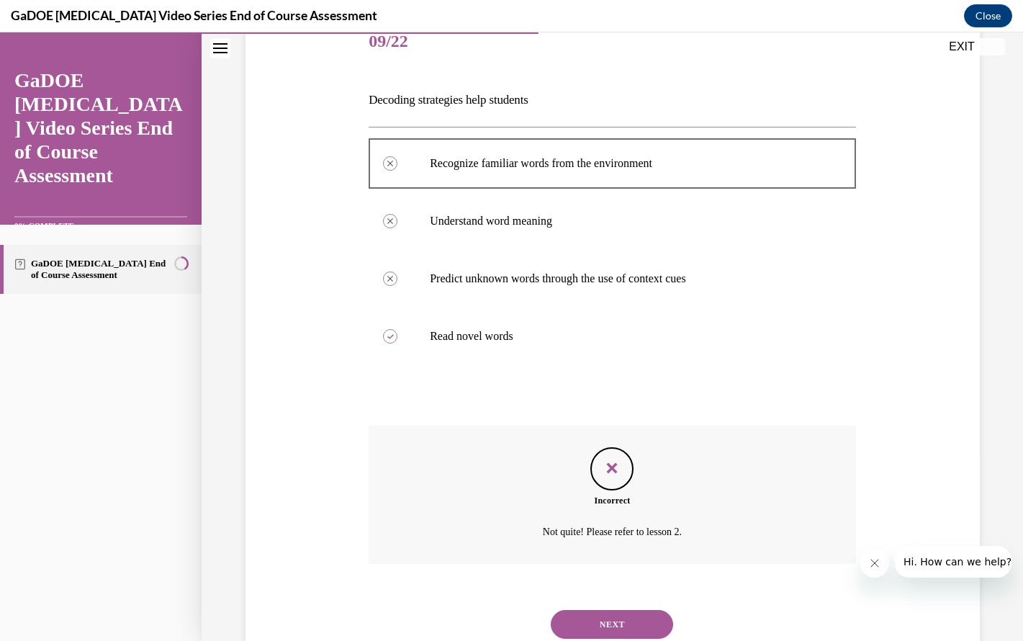
scroll to position [235, 0]
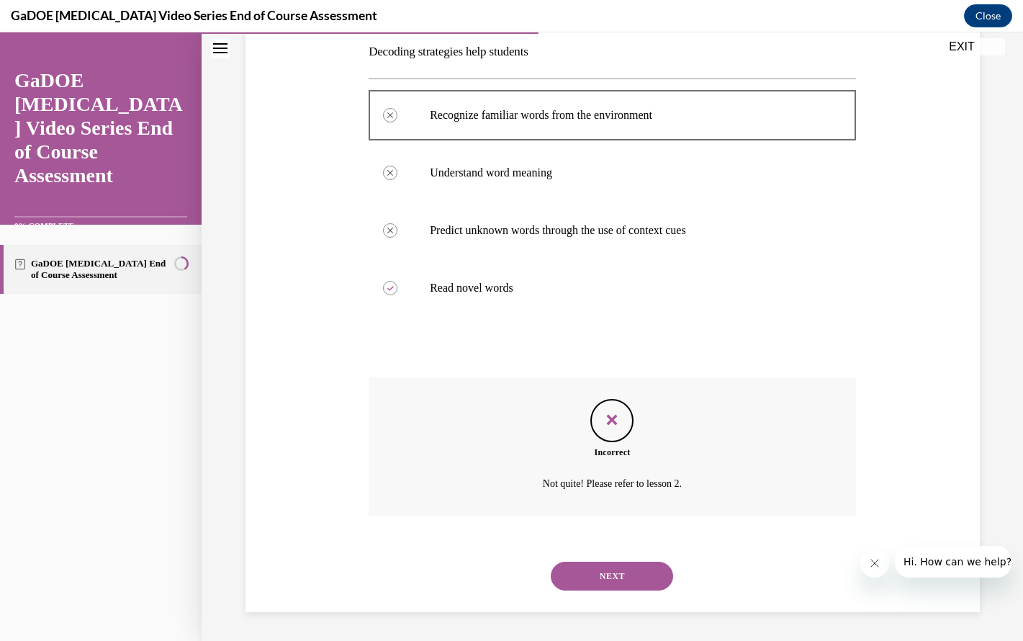
click at [627, 585] on button "NEXT" at bounding box center [612, 576] width 122 height 29
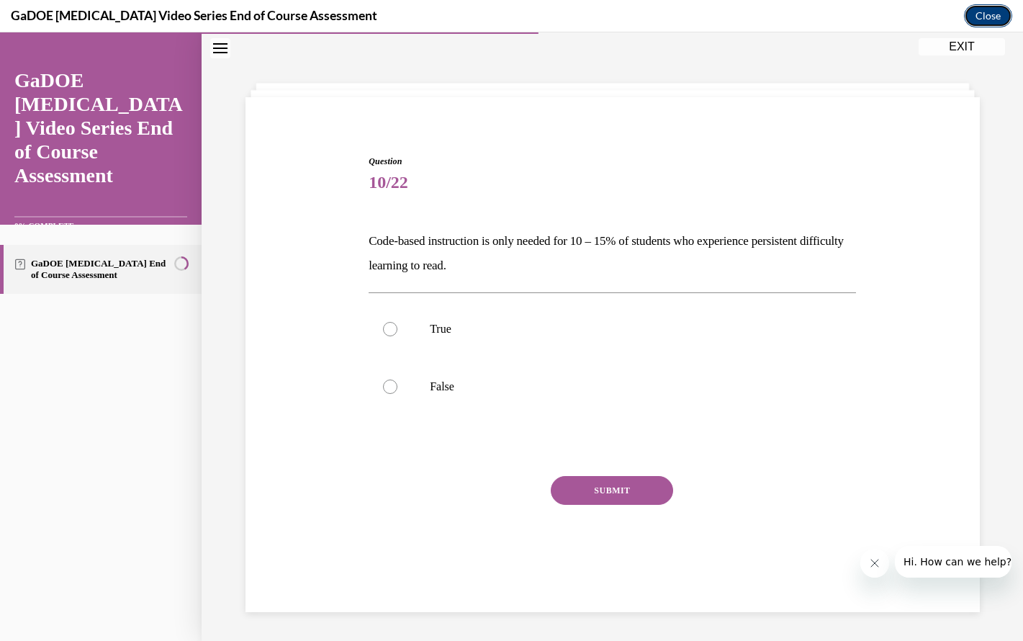
click at [993, 17] on button "Close" at bounding box center [988, 15] width 48 height 23
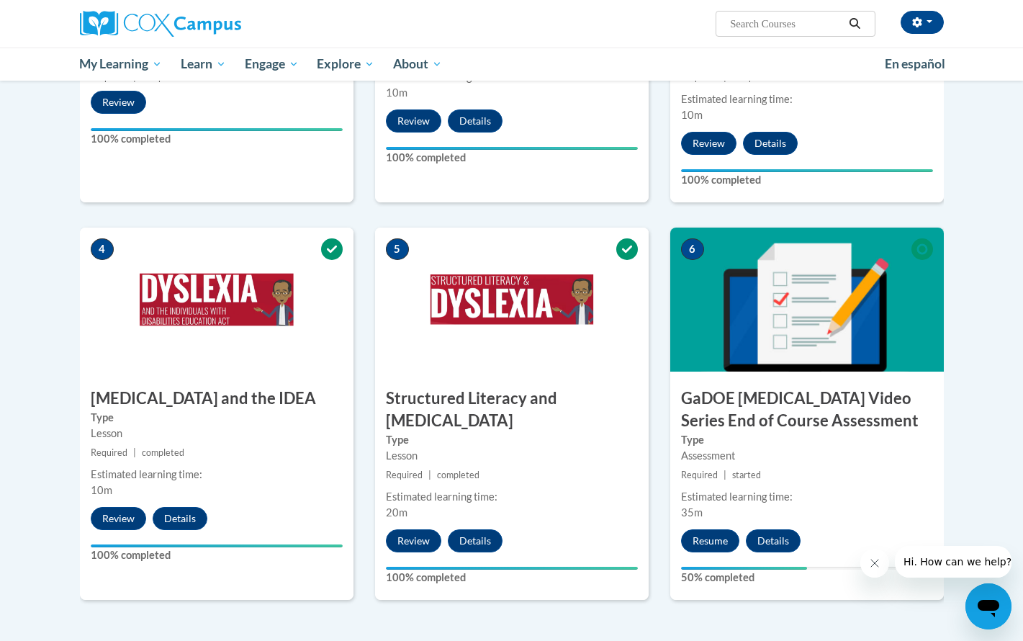
scroll to position [584, 0]
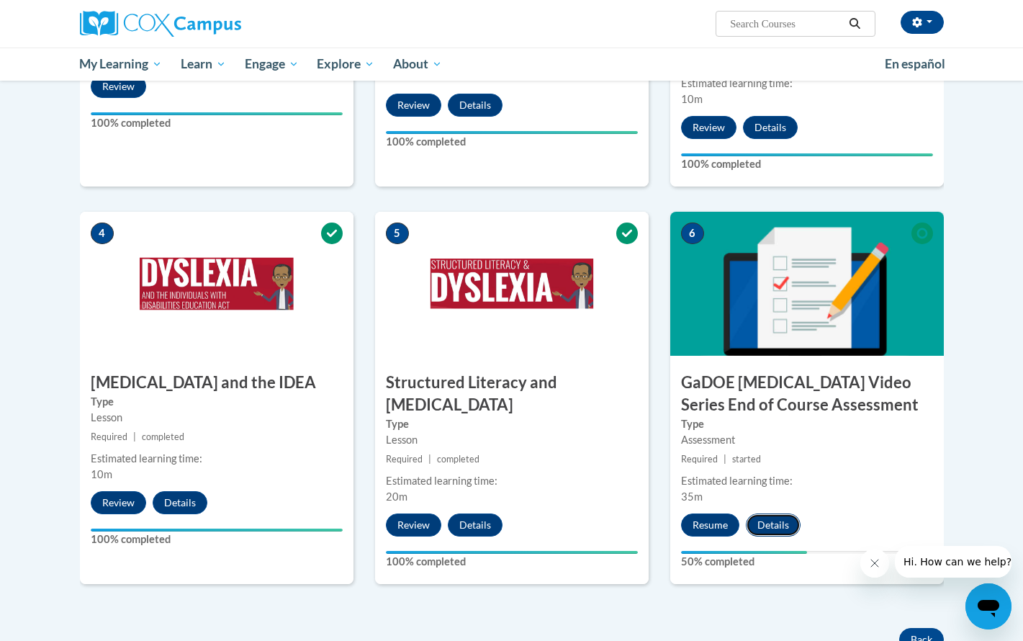
click at [773, 513] on button "Details" at bounding box center [773, 524] width 55 height 23
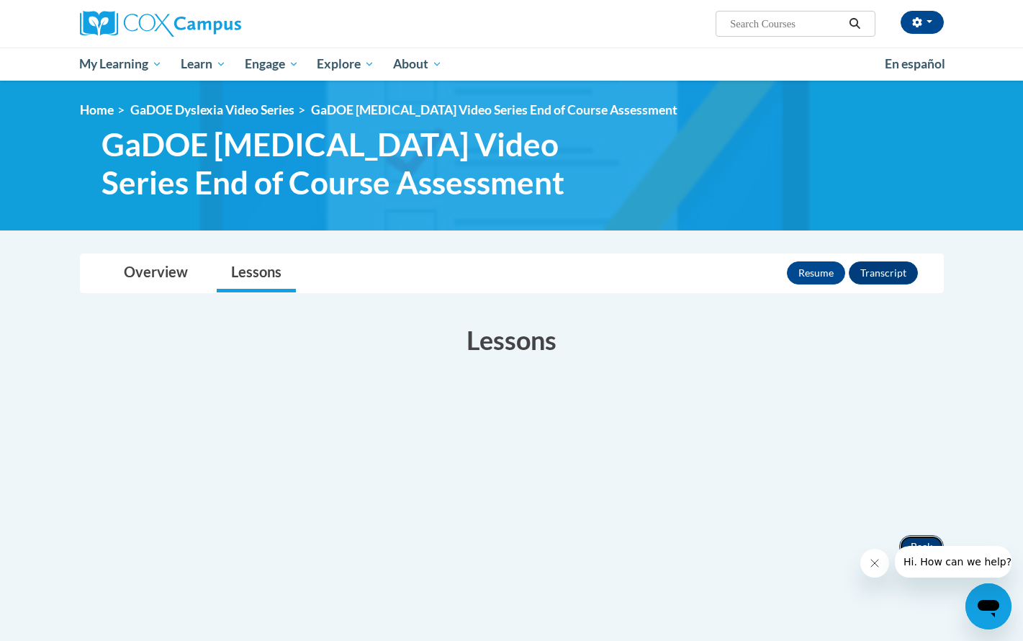
click at [915, 538] on button "Back" at bounding box center [921, 546] width 45 height 23
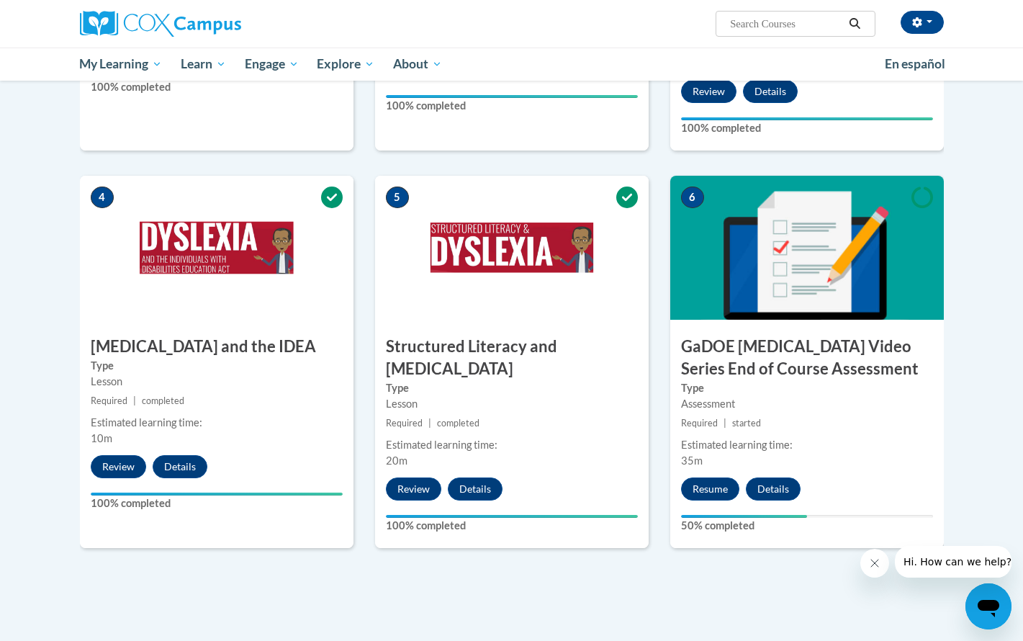
scroll to position [873, 0]
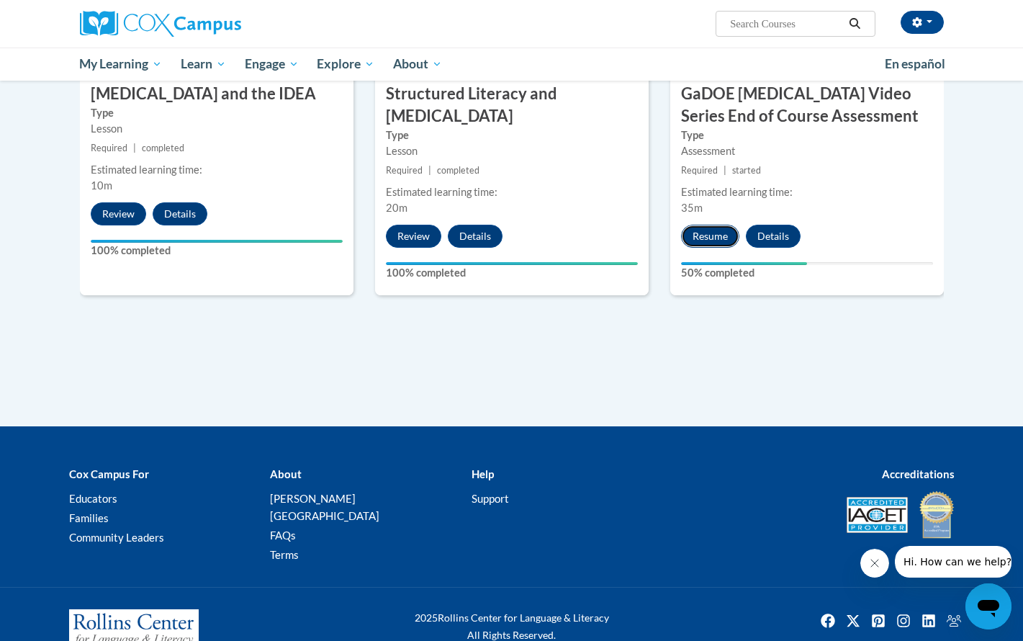
click at [711, 225] on button "Resume" at bounding box center [710, 236] width 58 height 23
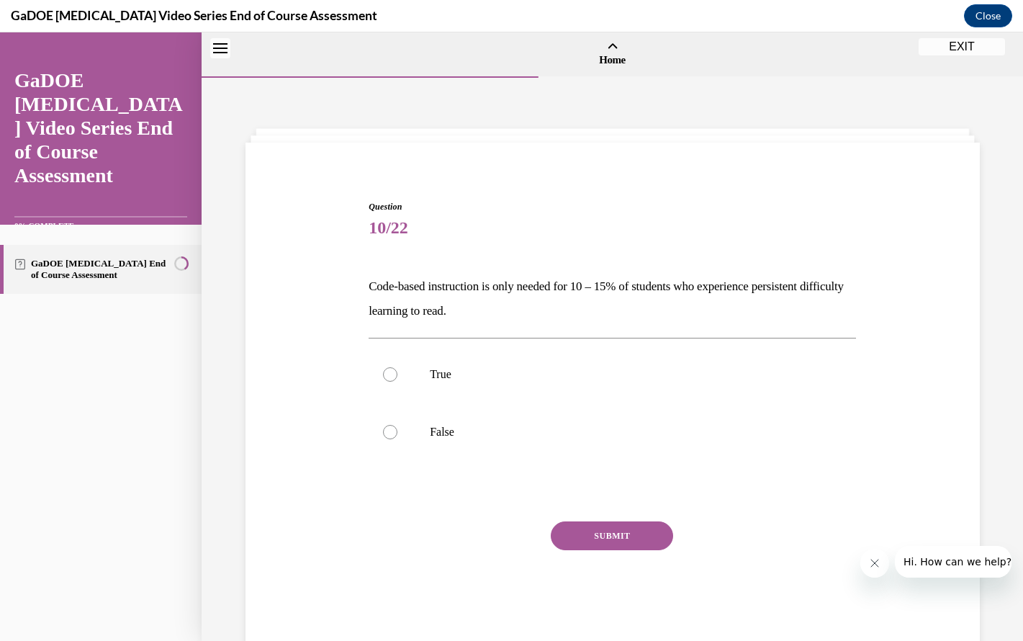
scroll to position [45, 0]
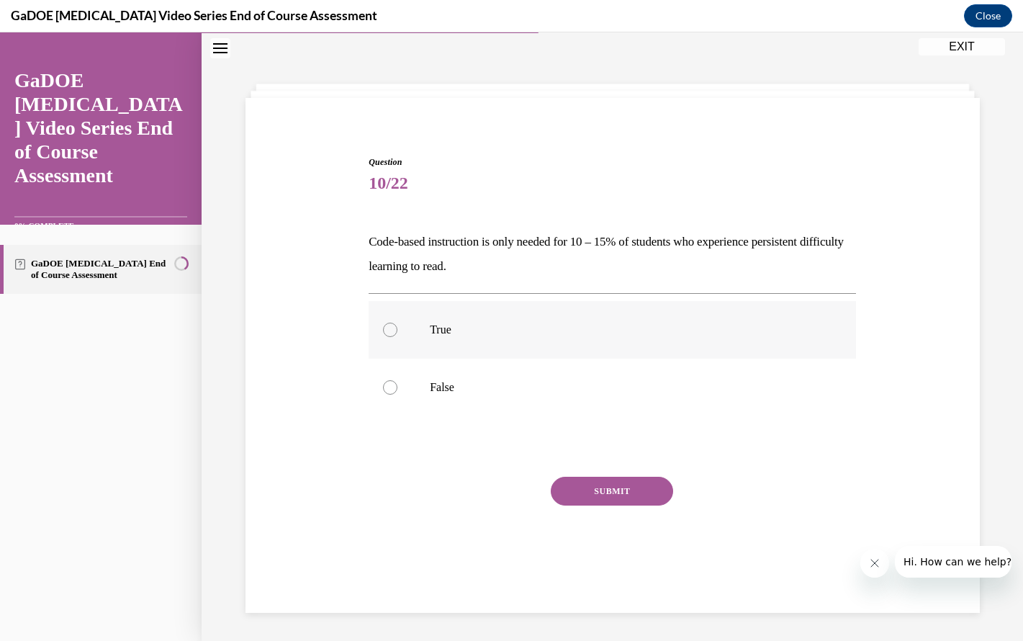
click at [453, 328] on p "True" at bounding box center [625, 330] width 390 height 14
click at [397, 328] on input "True" at bounding box center [390, 330] width 14 height 14
radio input "true"
click at [582, 494] on button "SUBMIT" at bounding box center [612, 491] width 122 height 29
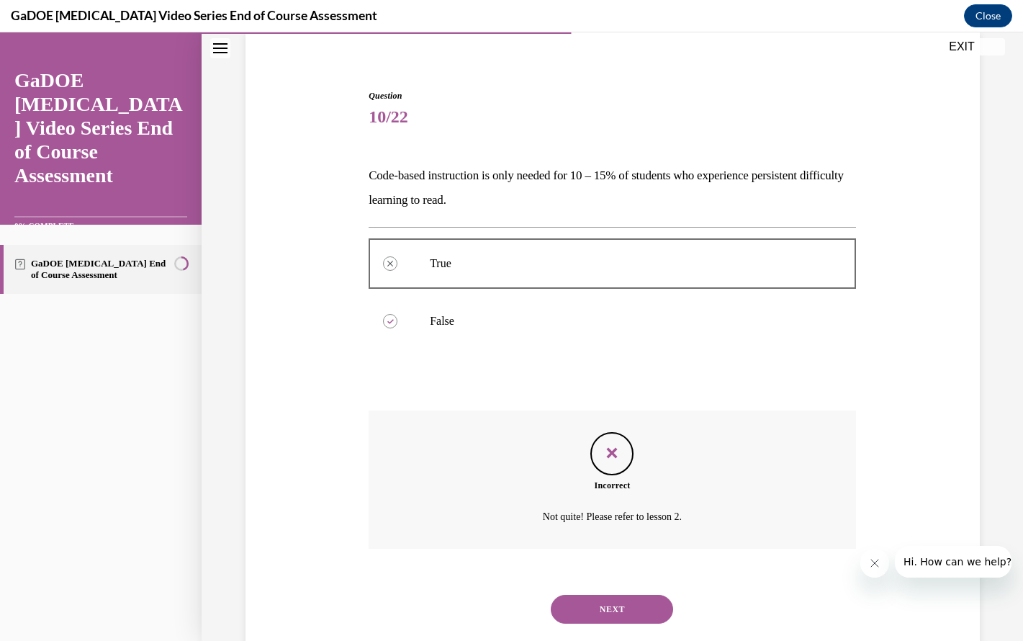
scroll to position [144, 0]
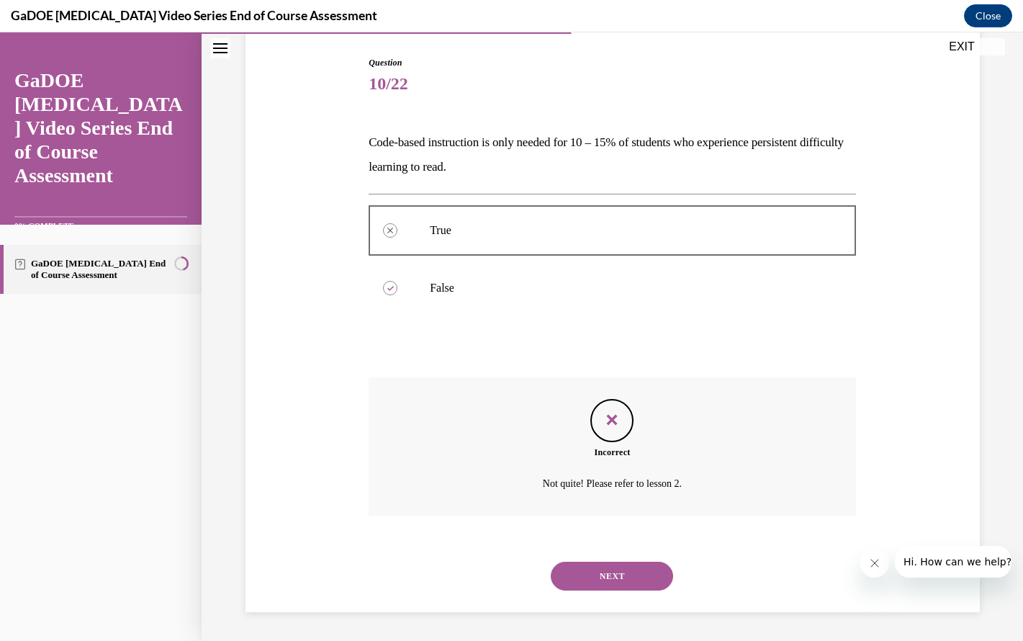
click at [619, 594] on div "NEXT" at bounding box center [612, 576] width 487 height 58
click at [617, 581] on button "NEXT" at bounding box center [612, 576] width 122 height 29
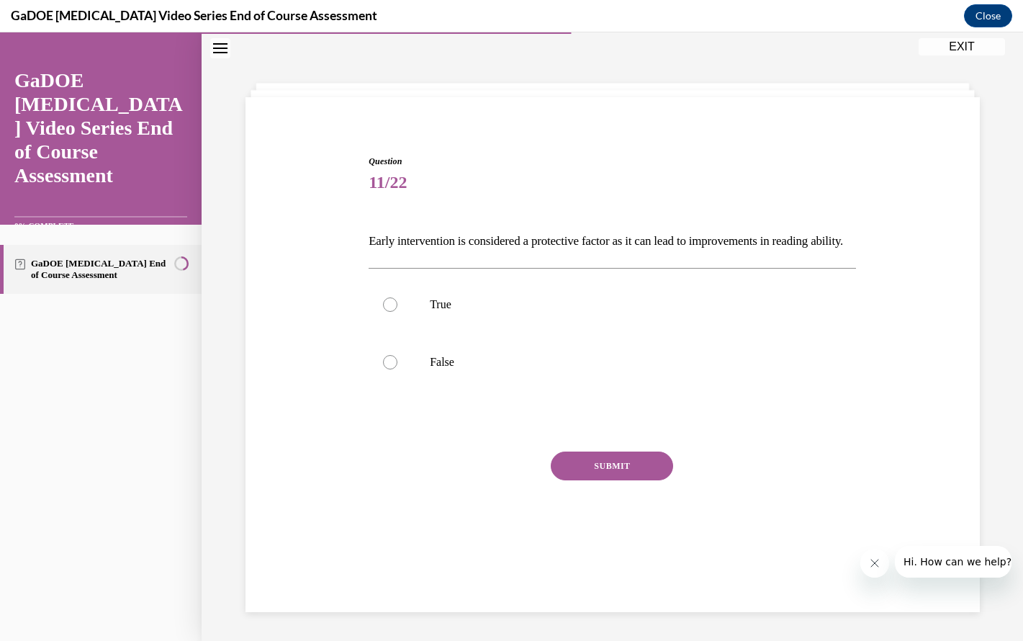
scroll to position [45, 0]
click at [566, 312] on p "True" at bounding box center [625, 304] width 390 height 14
click at [397, 312] on input "True" at bounding box center [390, 304] width 14 height 14
radio input "true"
click at [610, 480] on button "SUBMIT" at bounding box center [612, 465] width 122 height 29
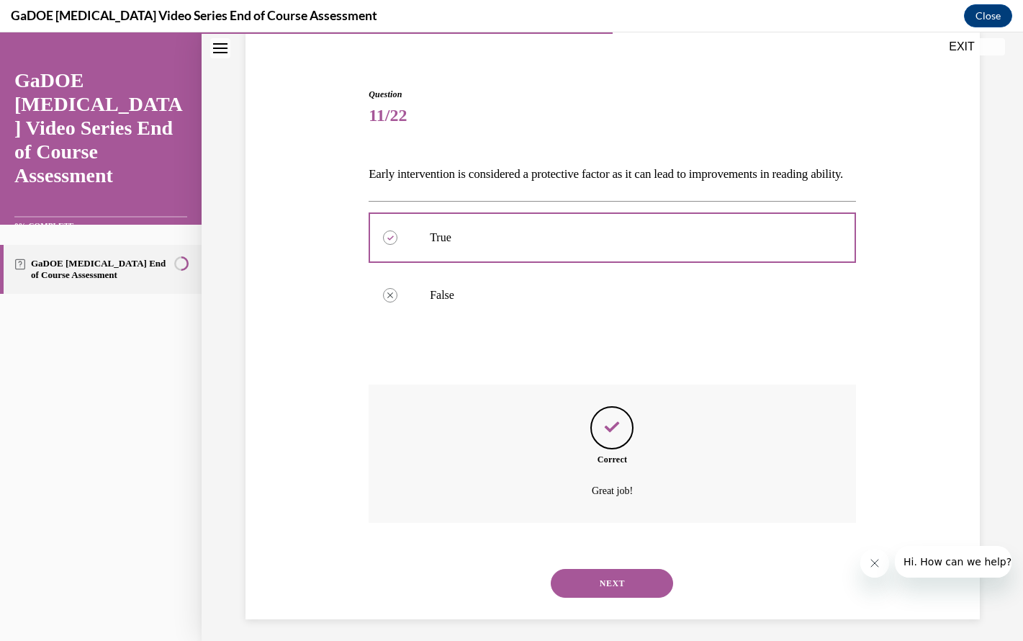
scroll to position [144, 0]
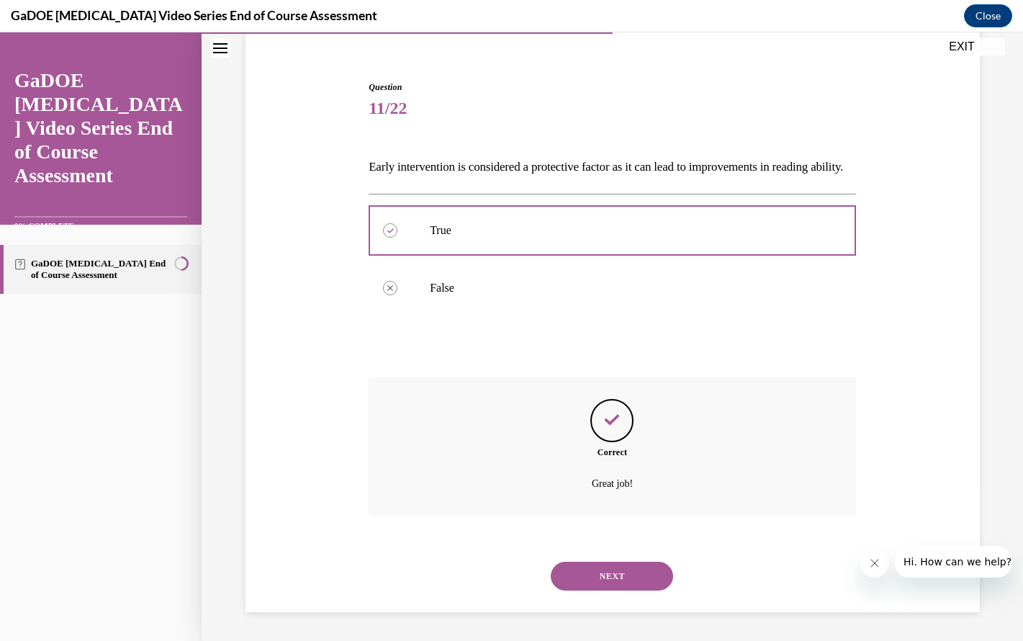
click at [610, 493] on div "Great job!" at bounding box center [612, 483] width 487 height 21
click at [626, 576] on button "NEXT" at bounding box center [612, 576] width 122 height 29
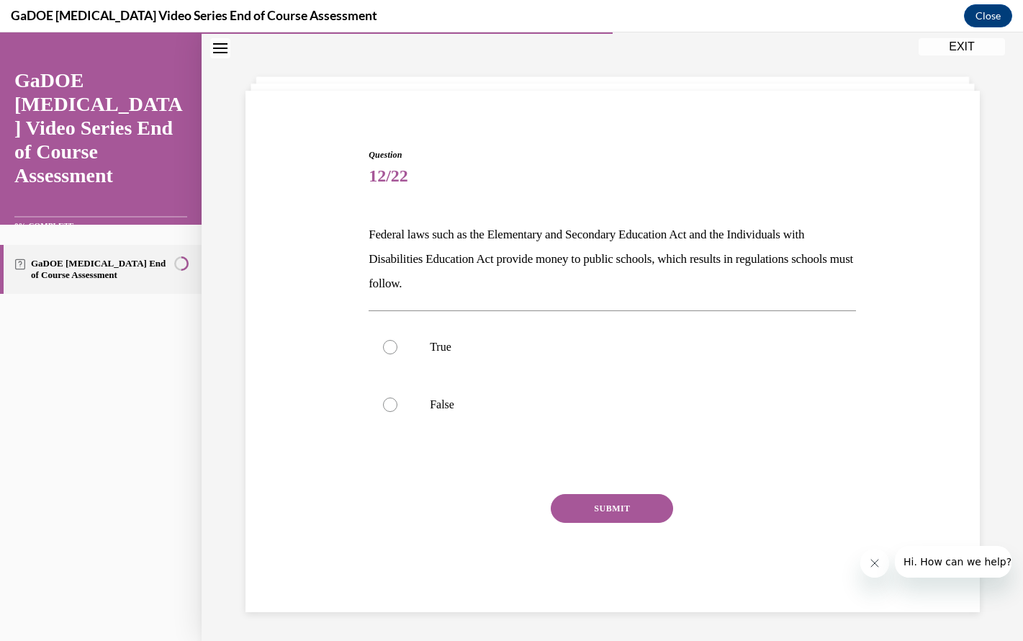
scroll to position [52, 0]
click at [554, 355] on label "True" at bounding box center [612, 347] width 487 height 58
click at [397, 354] on input "True" at bounding box center [390, 347] width 14 height 14
radio input "true"
click at [599, 515] on button "SUBMIT" at bounding box center [612, 508] width 122 height 29
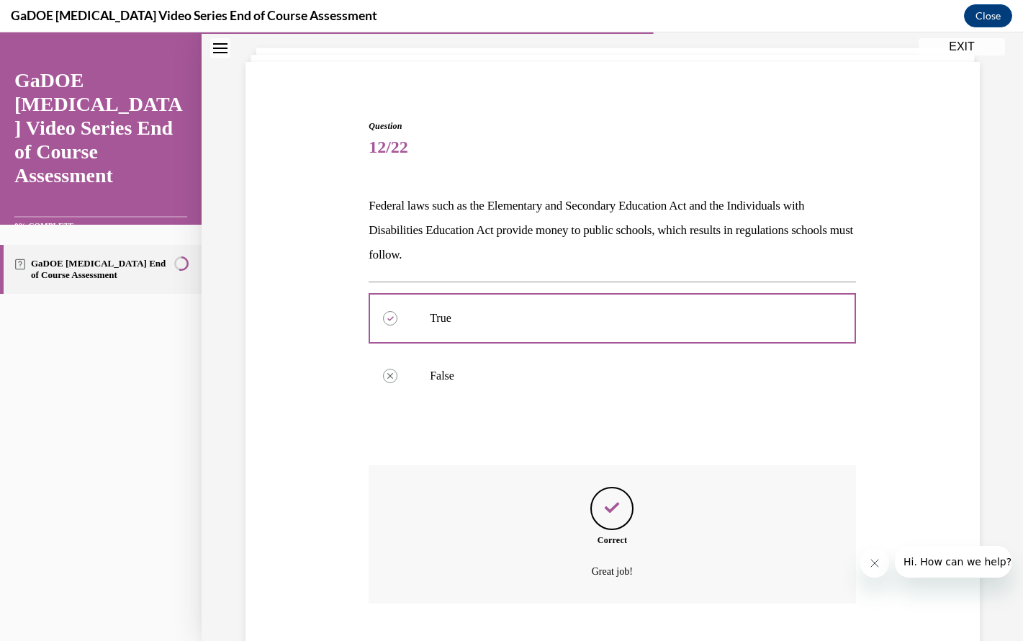
scroll to position [168, 0]
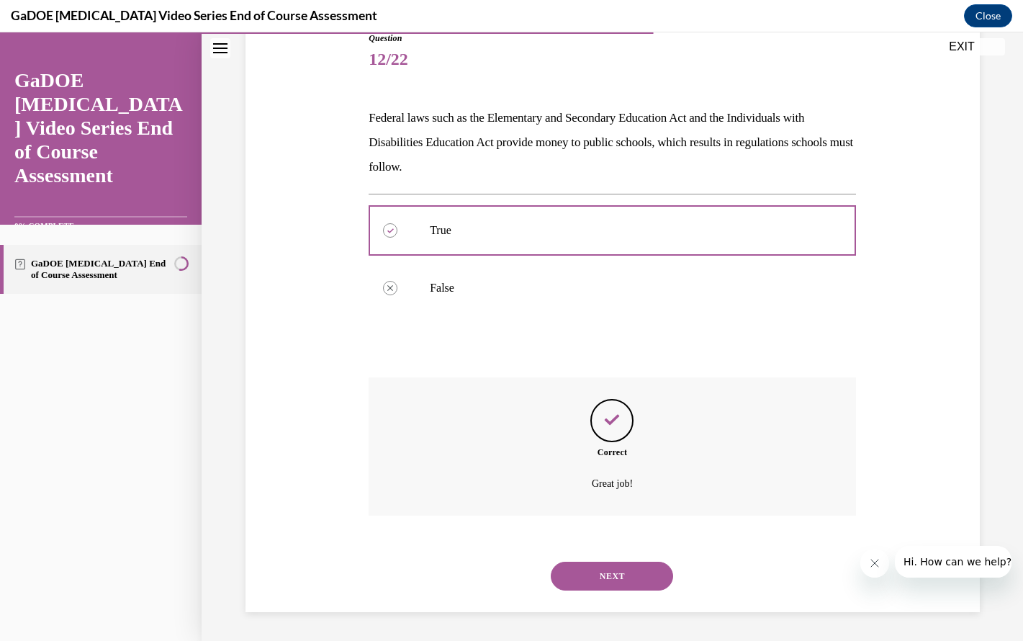
click at [630, 575] on button "NEXT" at bounding box center [612, 576] width 122 height 29
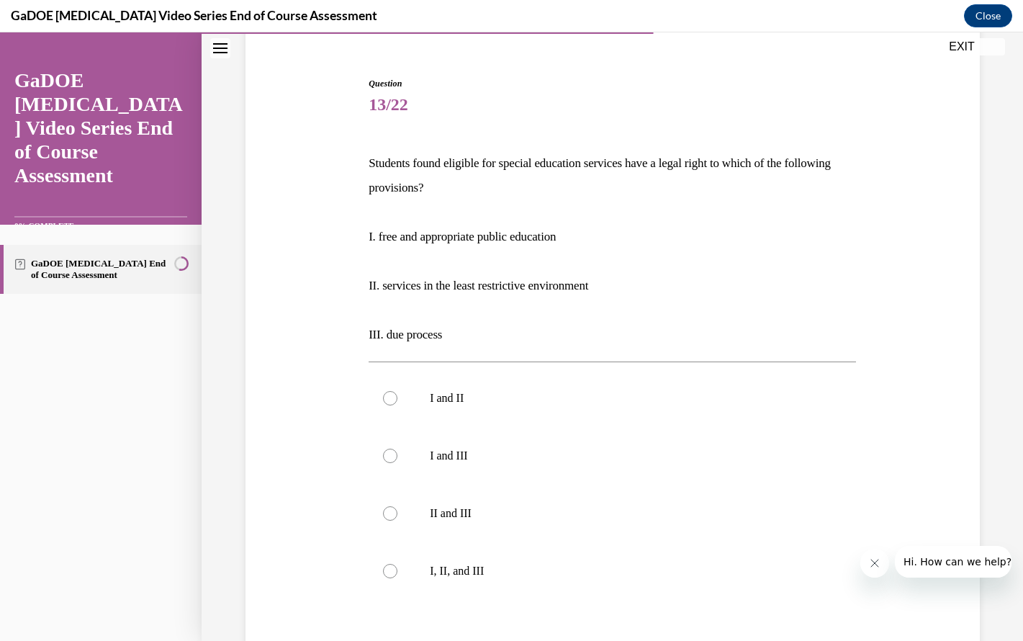
scroll to position [130, 0]
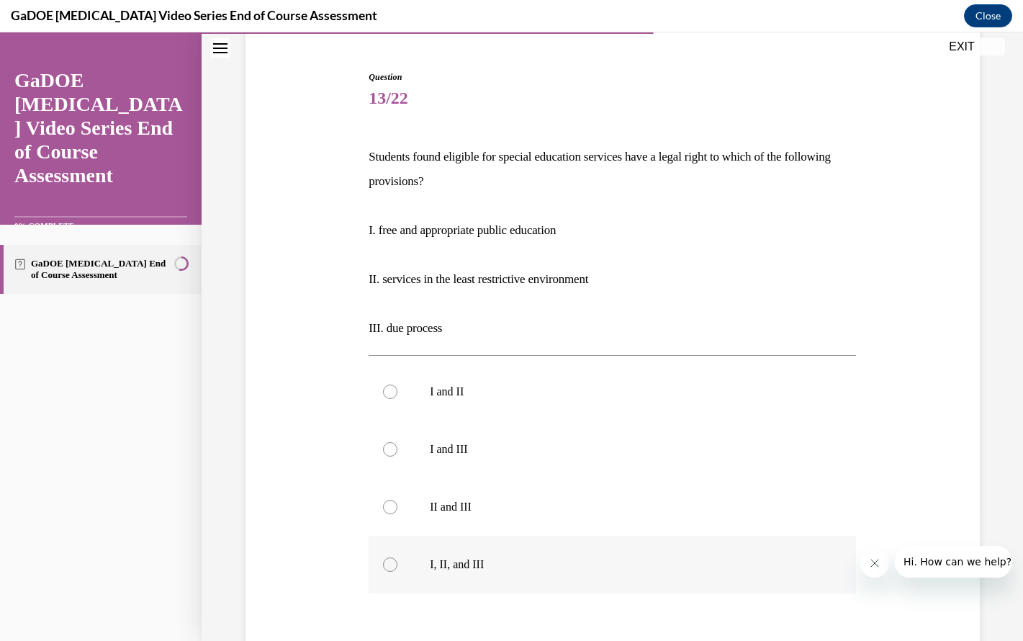
click at [625, 563] on p "I, II, and III" at bounding box center [625, 564] width 390 height 14
click at [397, 563] on input "I, II, and III" at bounding box center [390, 564] width 14 height 14
radio input "true"
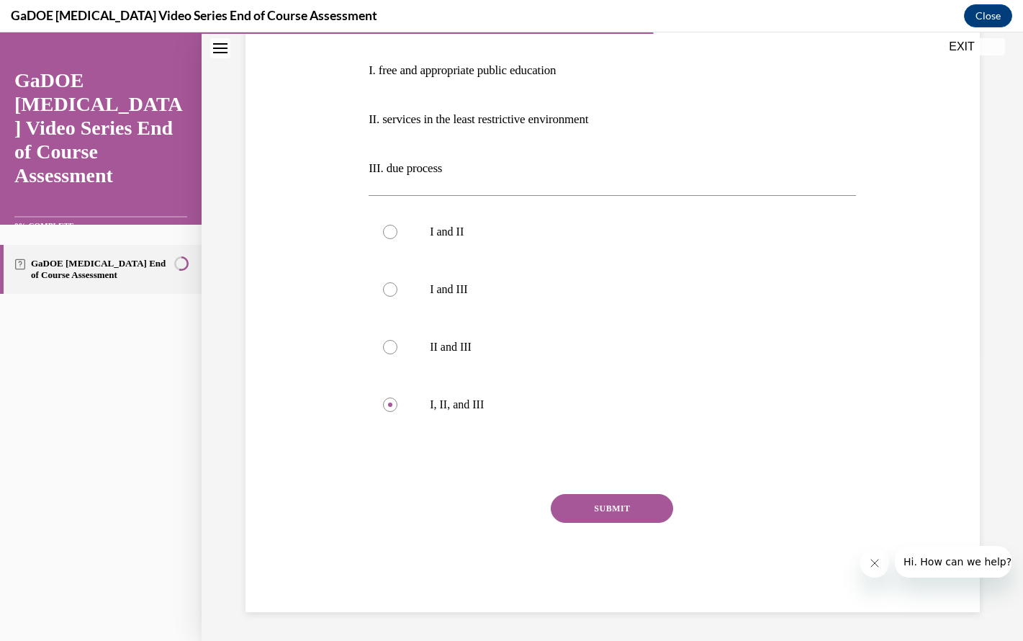
click at [616, 515] on button "SUBMIT" at bounding box center [612, 508] width 122 height 29
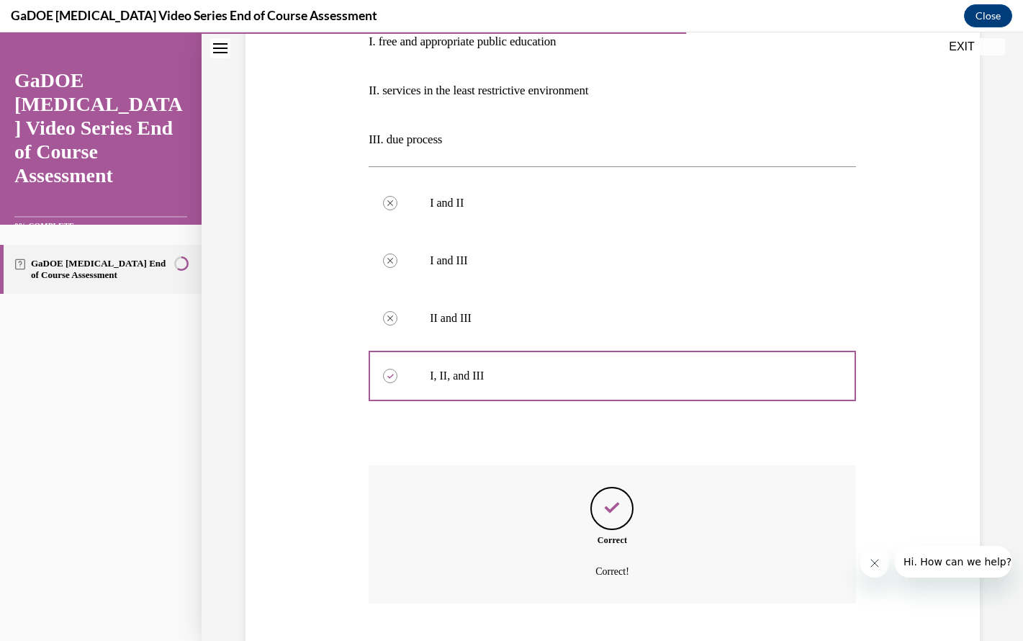
scroll to position [406, 0]
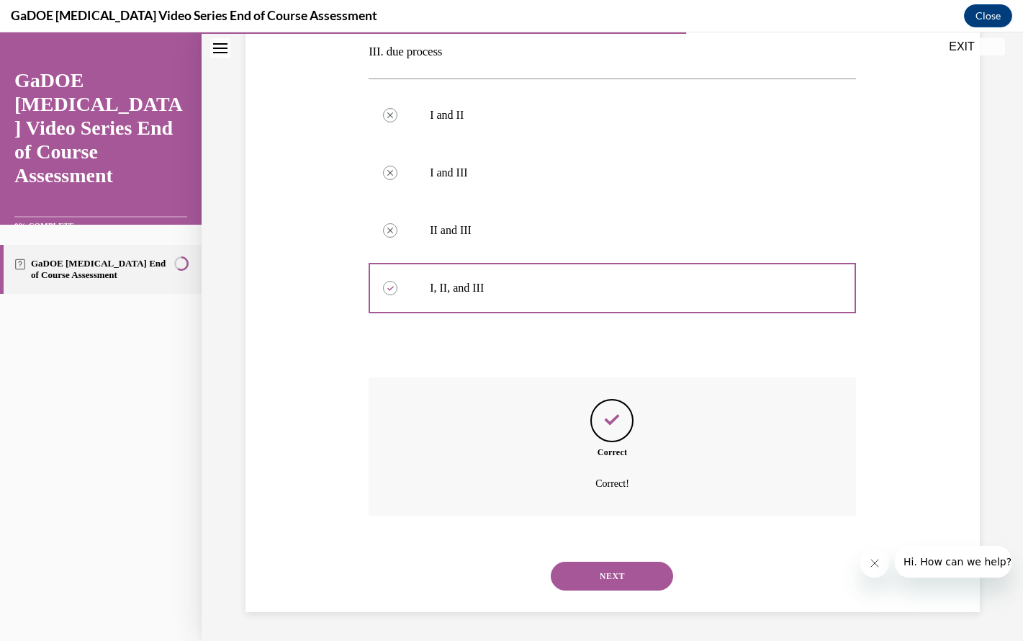
click at [614, 572] on button "NEXT" at bounding box center [612, 576] width 122 height 29
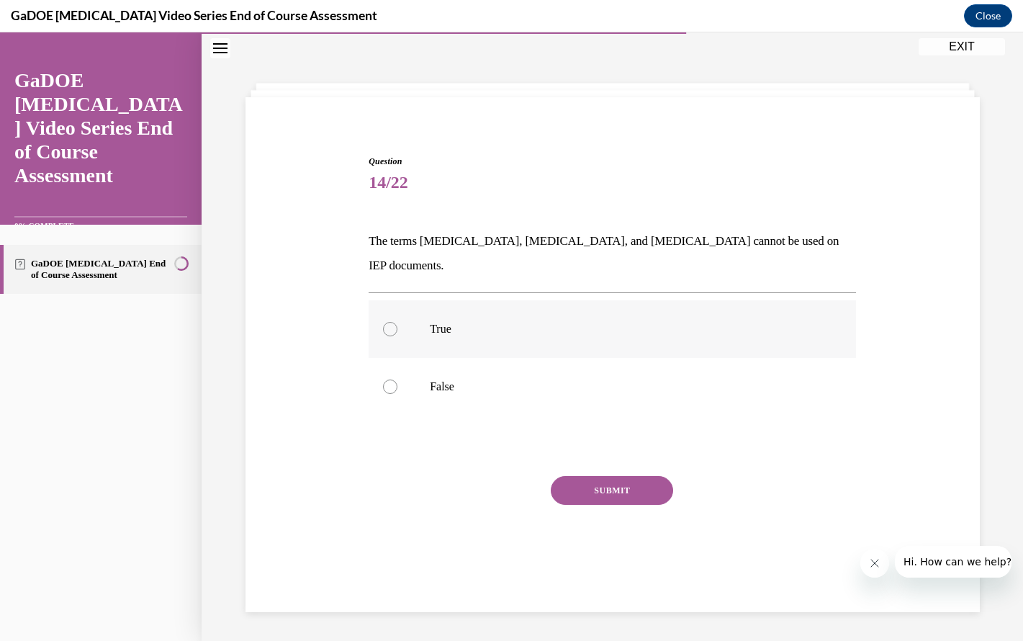
click at [587, 313] on label "True" at bounding box center [612, 329] width 487 height 58
click at [397, 322] on input "True" at bounding box center [390, 329] width 14 height 14
radio input "true"
click at [608, 476] on button "SUBMIT" at bounding box center [612, 490] width 122 height 29
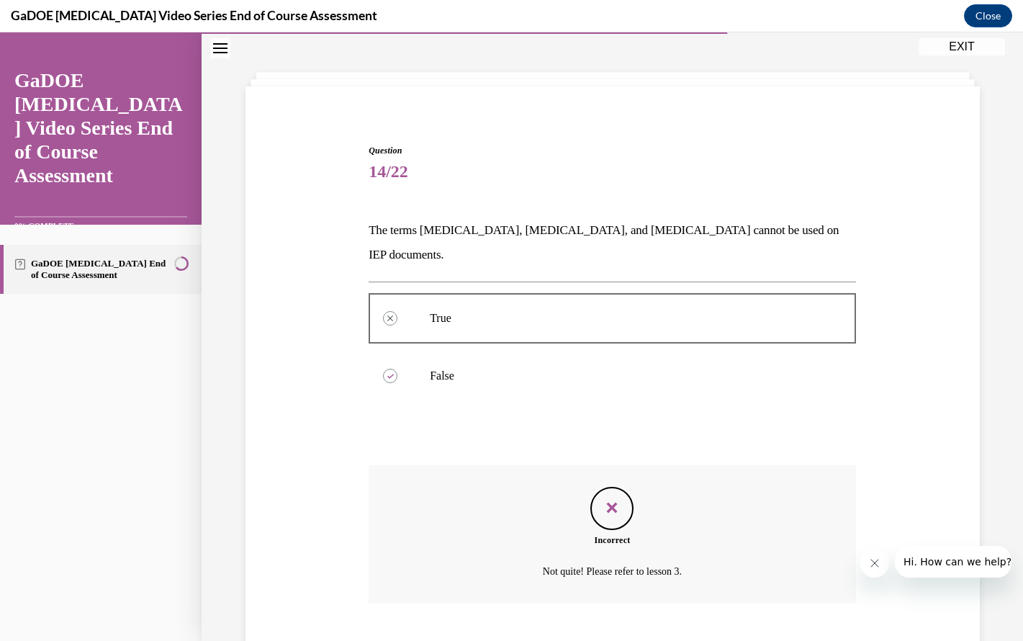
scroll to position [120, 0]
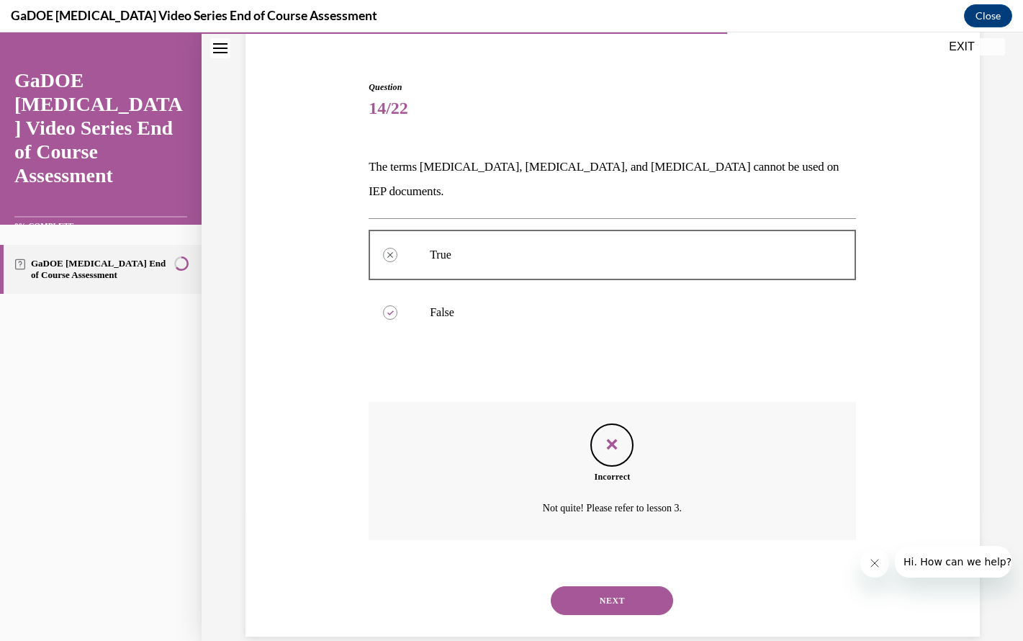
click at [611, 586] on button "NEXT" at bounding box center [612, 600] width 122 height 29
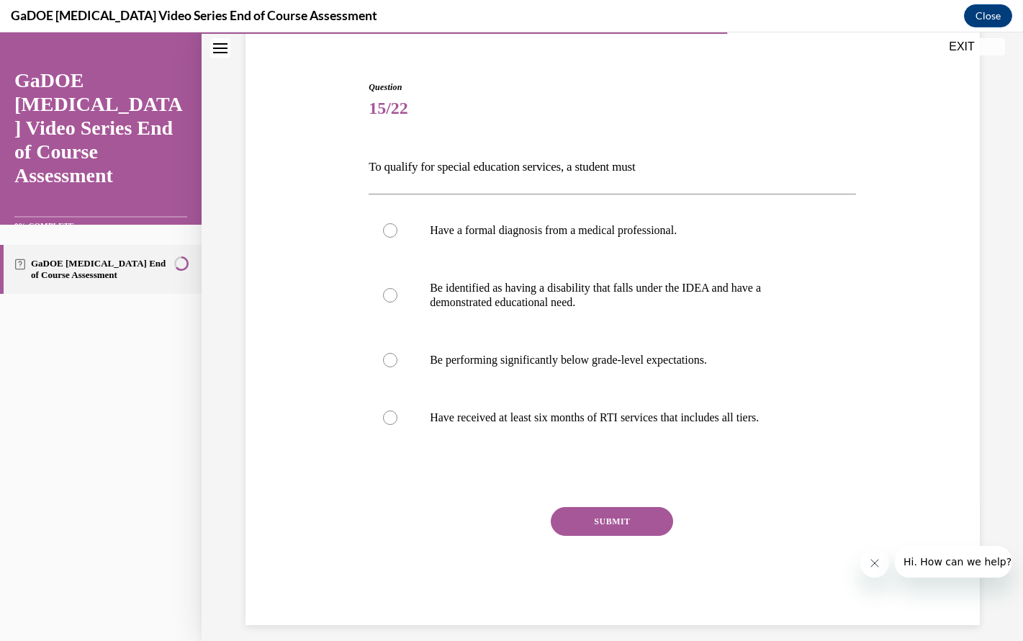
scroll to position [76, 0]
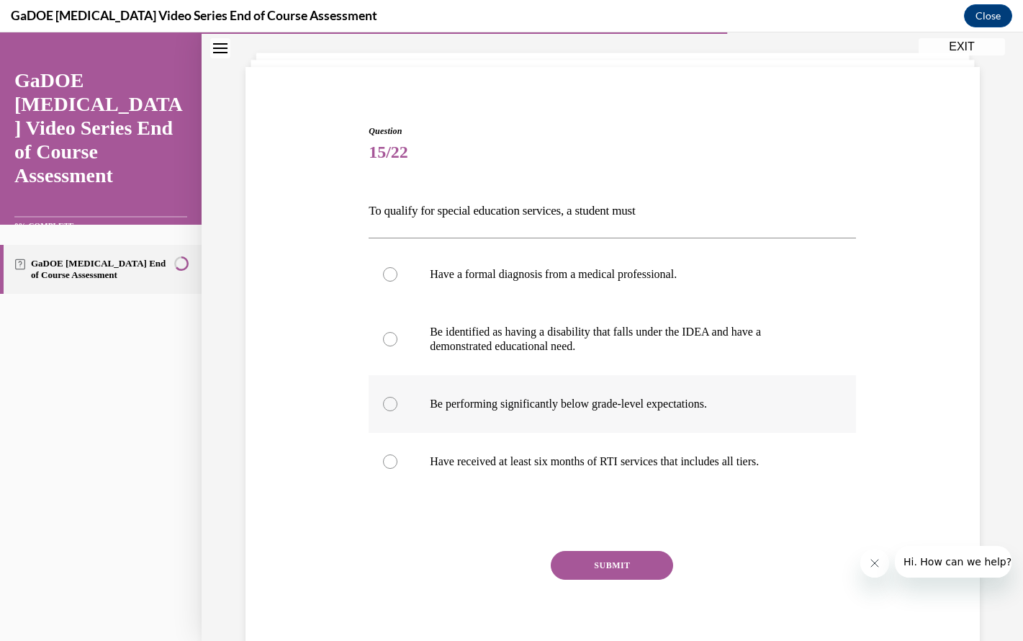
click at [626, 413] on label "Be performing significantly below grade-level expectations." at bounding box center [612, 404] width 487 height 58
click at [397, 411] on input "Be performing significantly below grade-level expectations." at bounding box center [390, 404] width 14 height 14
radio input "true"
click at [577, 457] on p "Have received at least six months of RTI services that includes all tiers." at bounding box center [625, 461] width 390 height 14
click at [397, 457] on input "Have received at least six months of RTI services that includes all tiers." at bounding box center [390, 461] width 14 height 14
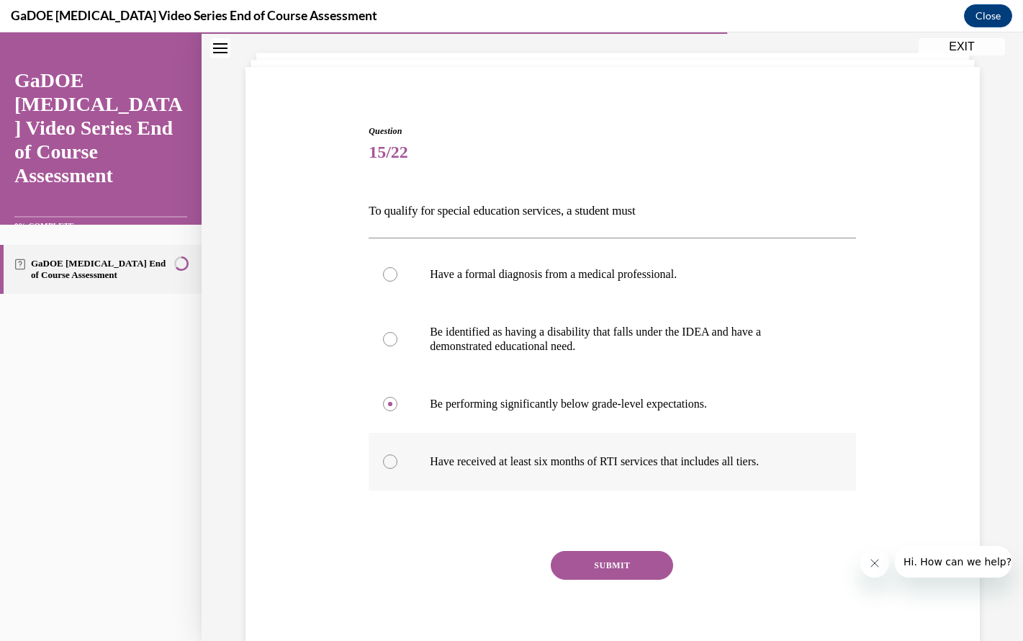
radio input "true"
click at [596, 566] on button "SUBMIT" at bounding box center [612, 565] width 122 height 29
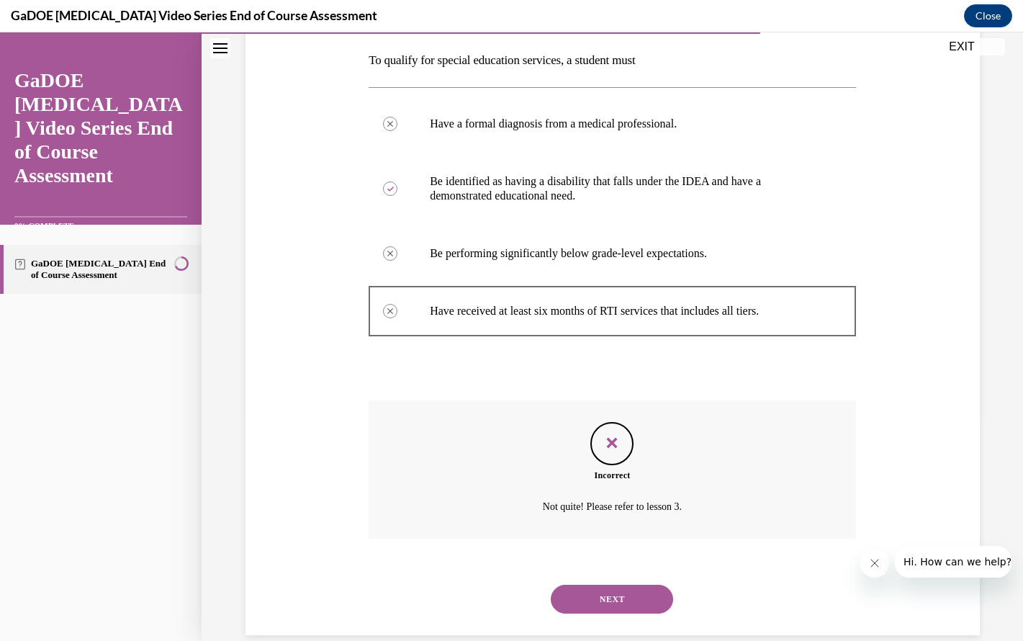
scroll to position [249, 0]
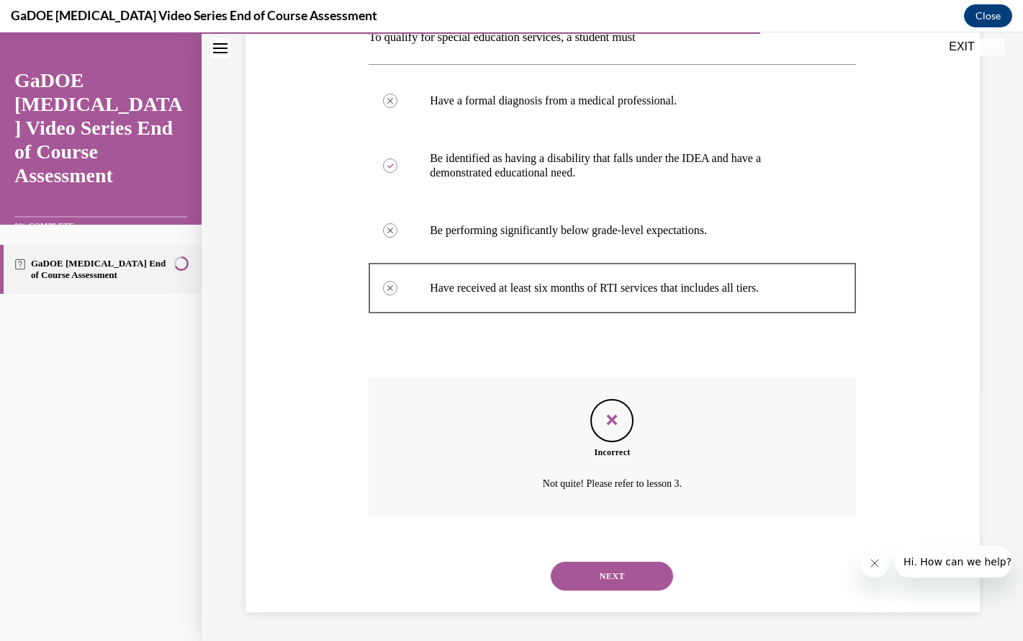
click at [592, 576] on button "NEXT" at bounding box center [612, 576] width 122 height 29
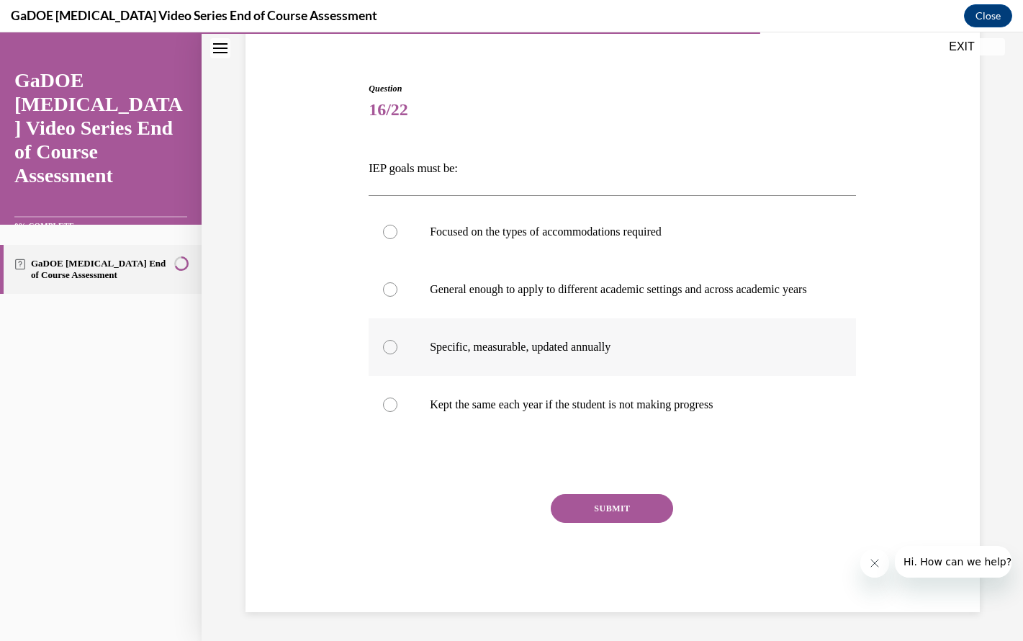
click at [576, 340] on p "Specific, measurable, updated annually" at bounding box center [625, 347] width 390 height 14
click at [397, 340] on input "Specific, measurable, updated annually" at bounding box center [390, 347] width 14 height 14
radio input "true"
click at [601, 496] on button "SUBMIT" at bounding box center [612, 508] width 122 height 29
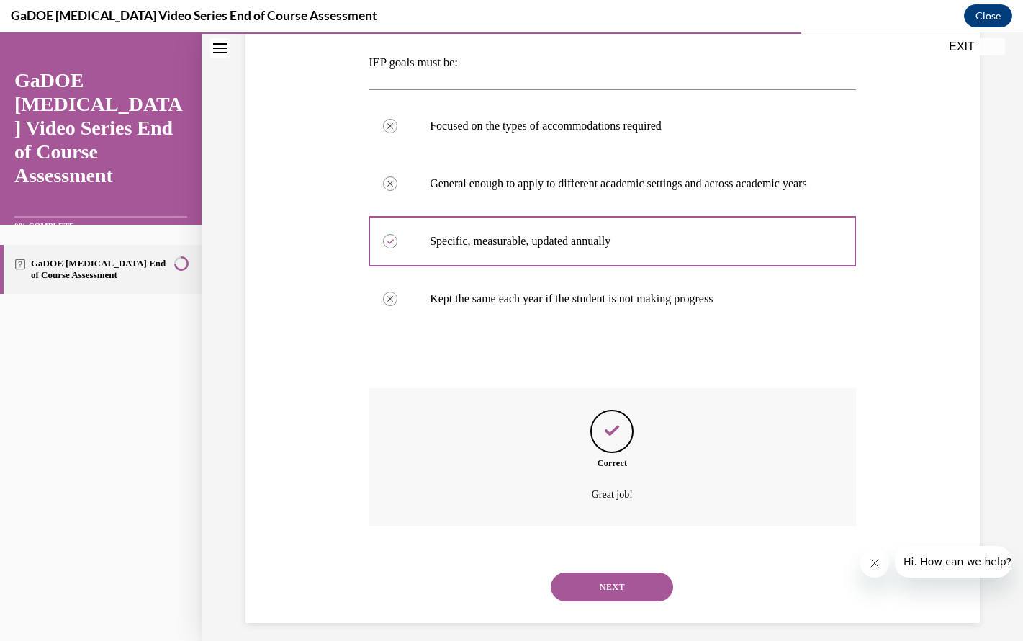
scroll to position [222, 0]
click at [619, 594] on button "NEXT" at bounding box center [612, 588] width 122 height 29
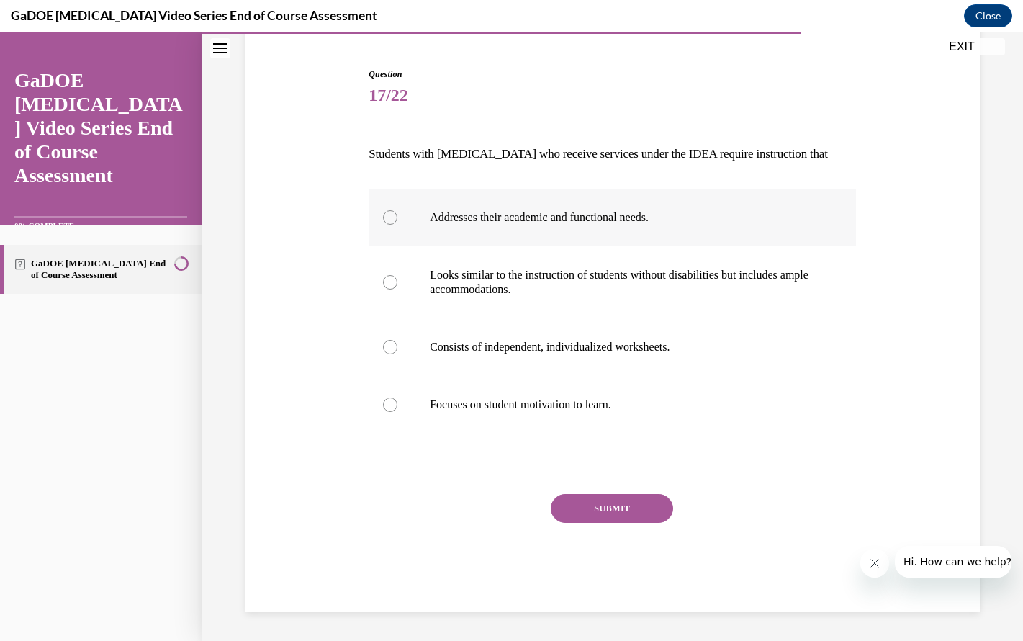
click at [657, 223] on p "Addresses their academic and functional needs." at bounding box center [625, 217] width 390 height 14
click at [397, 223] on input "Addresses their academic and functional needs." at bounding box center [390, 217] width 14 height 14
radio input "true"
click at [626, 510] on button "SUBMIT" at bounding box center [612, 508] width 122 height 29
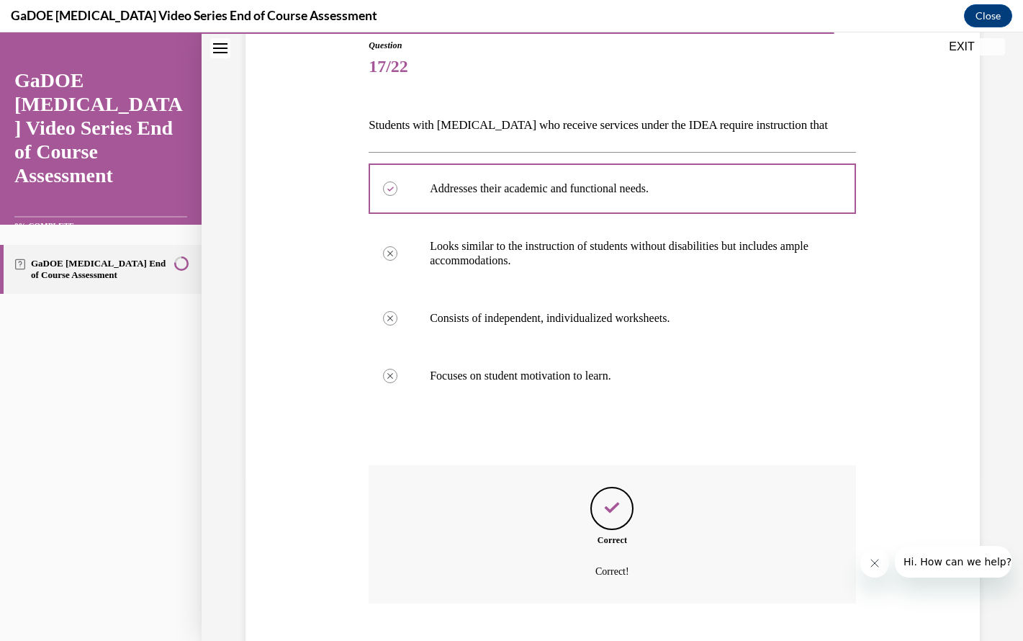
scroll to position [249, 0]
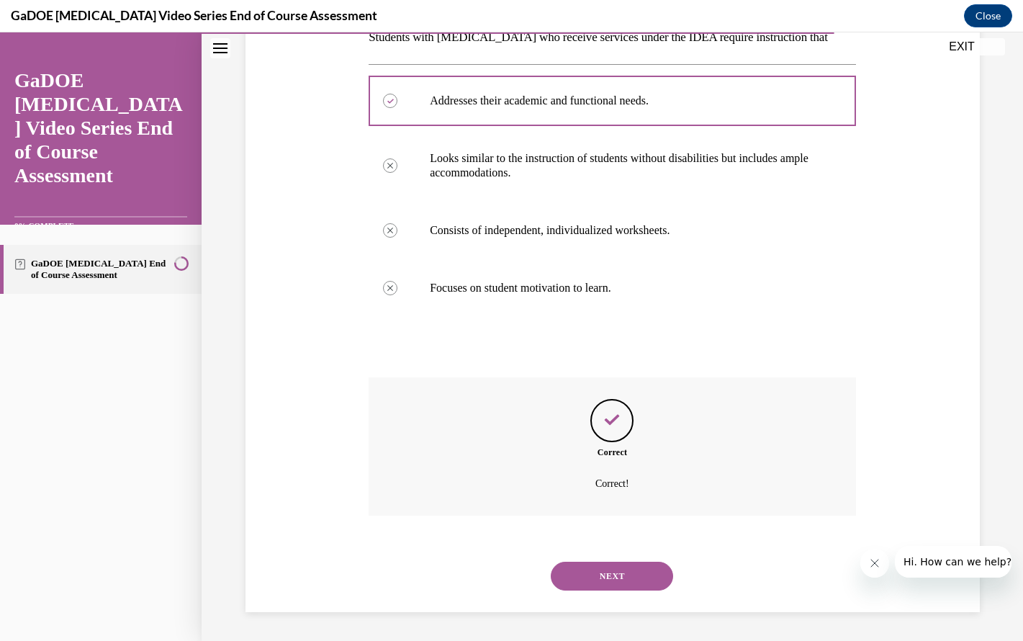
click at [614, 572] on button "NEXT" at bounding box center [612, 576] width 122 height 29
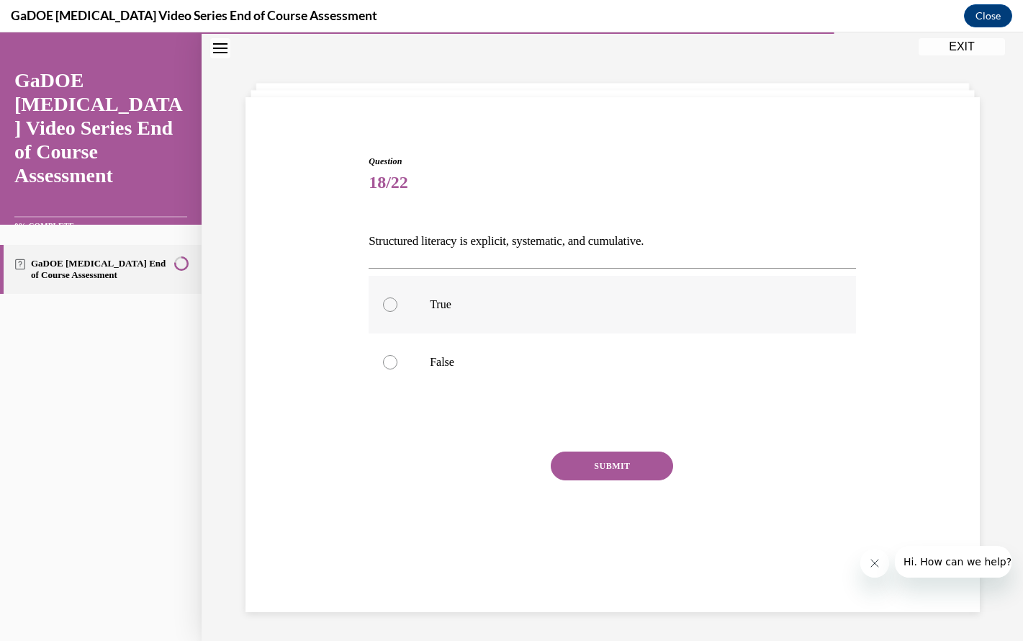
click at [468, 303] on p "True" at bounding box center [625, 304] width 390 height 14
click at [397, 303] on input "True" at bounding box center [390, 304] width 14 height 14
radio input "true"
click at [625, 459] on button "SUBMIT" at bounding box center [612, 465] width 122 height 29
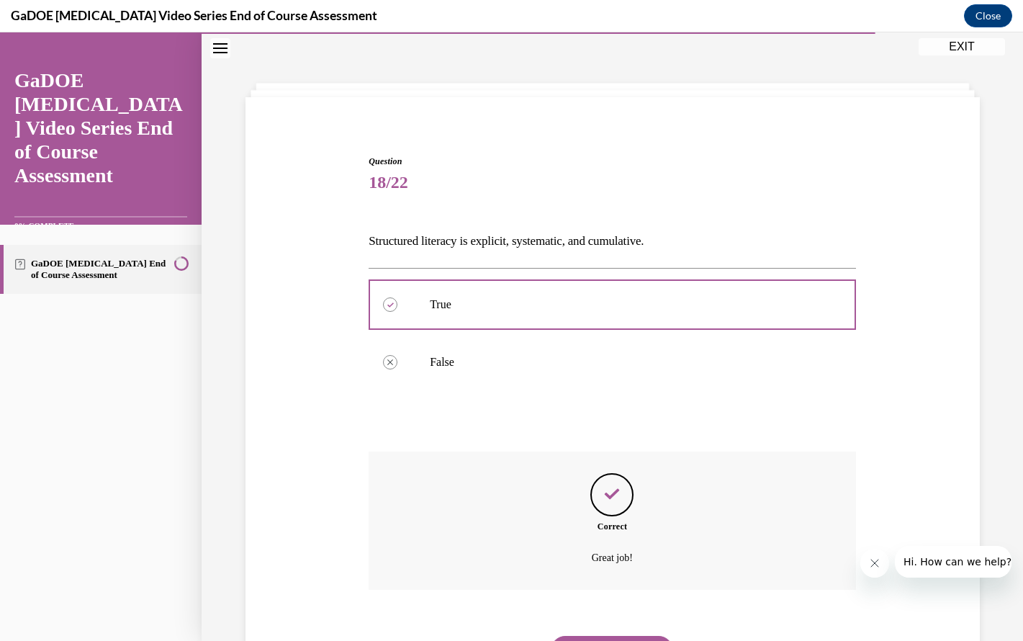
scroll to position [120, 0]
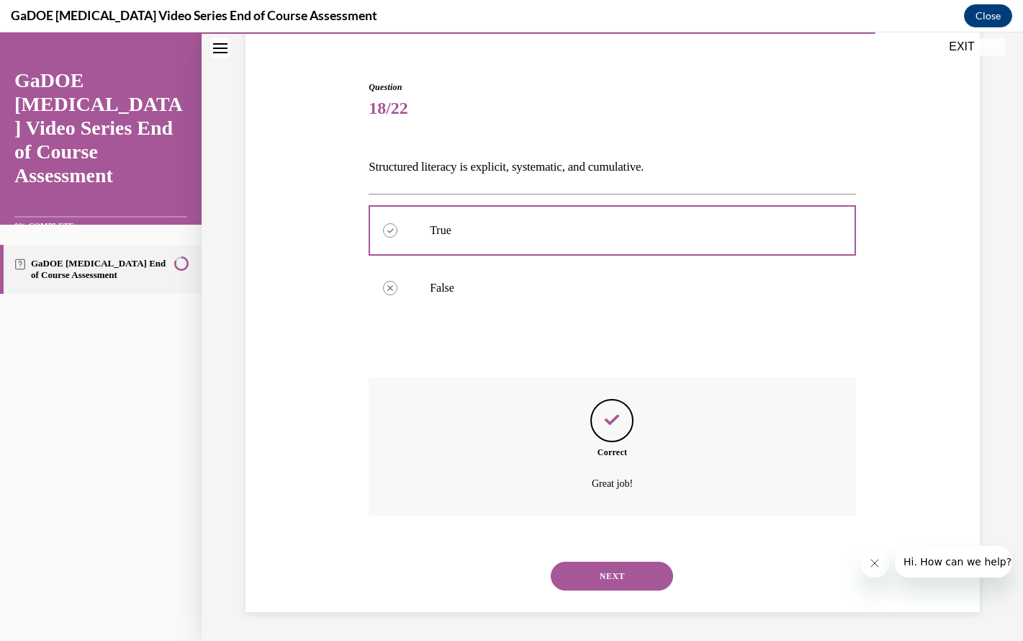
click at [617, 569] on button "NEXT" at bounding box center [612, 576] width 122 height 29
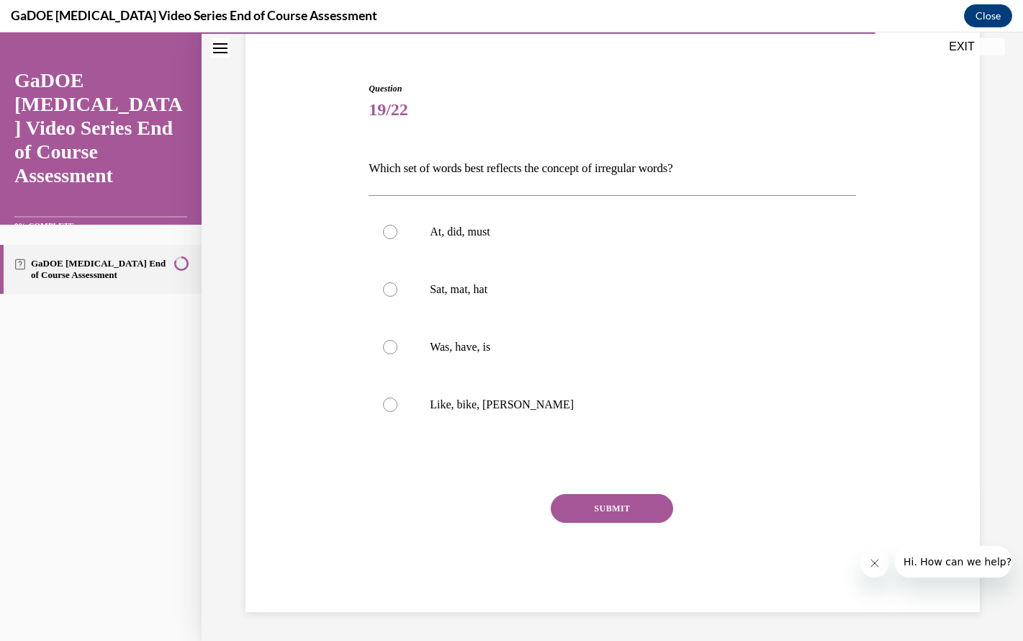
scroll to position [74, 0]
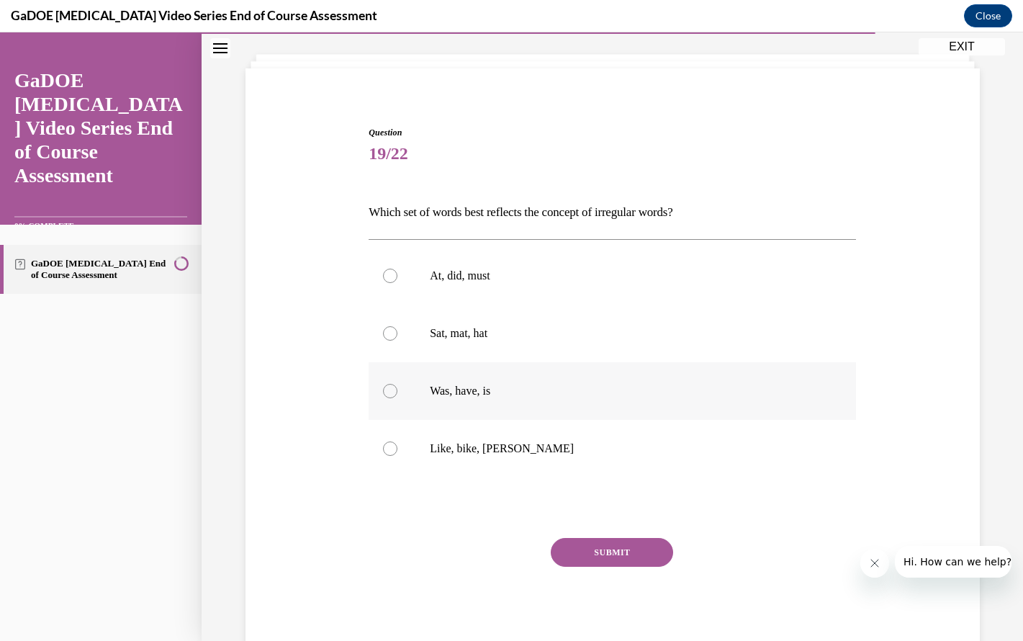
click at [591, 396] on p "Was, have, is" at bounding box center [625, 391] width 390 height 14
click at [397, 396] on input "Was, have, is" at bounding box center [390, 391] width 14 height 14
radio input "true"
click at [618, 556] on button "SUBMIT" at bounding box center [612, 552] width 122 height 29
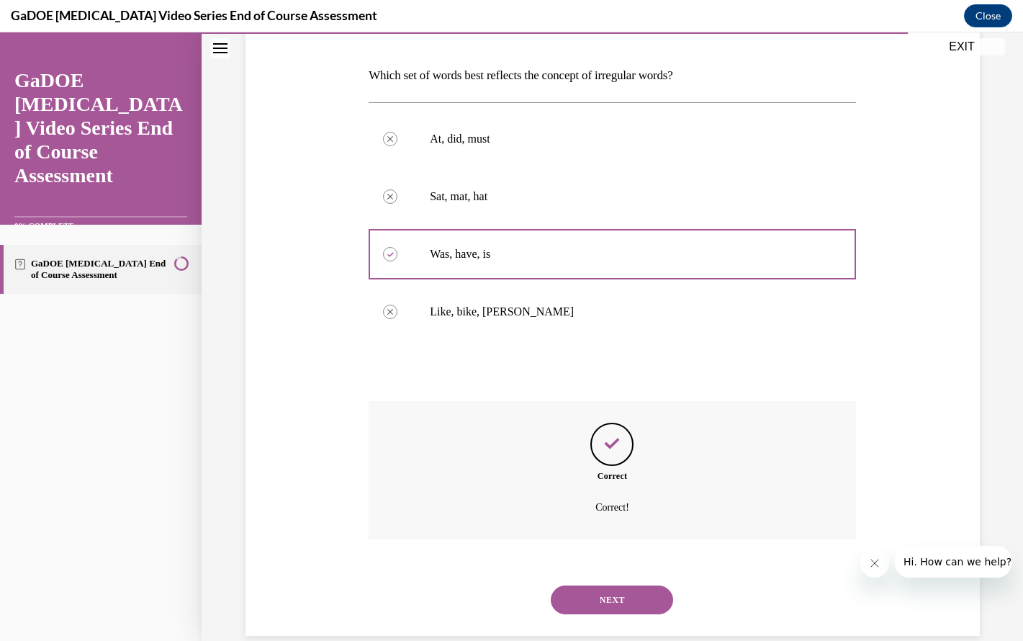
scroll to position [235, 0]
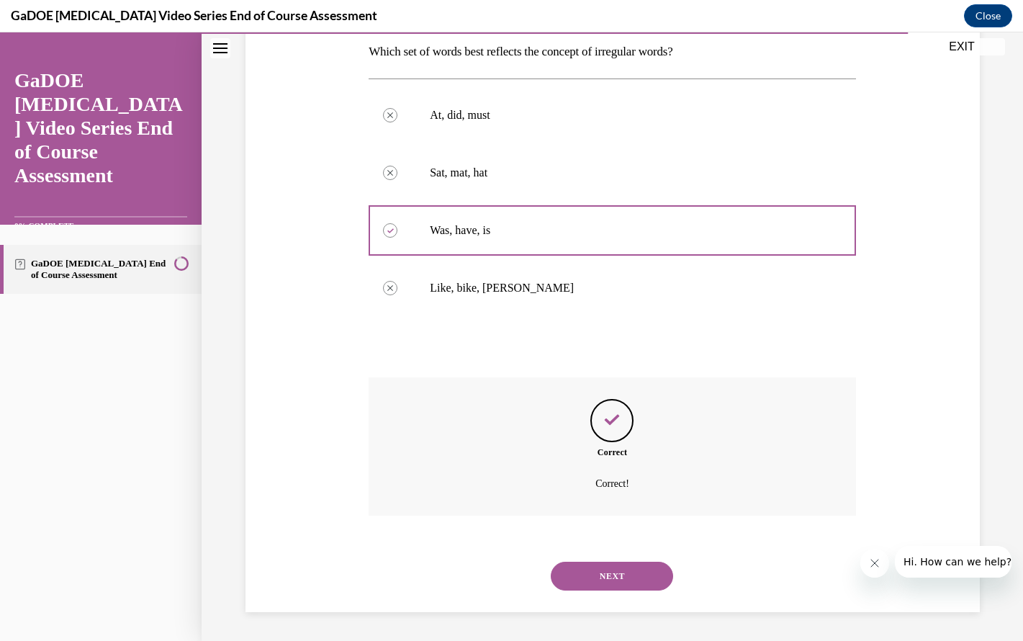
click at [621, 572] on button "NEXT" at bounding box center [612, 576] width 122 height 29
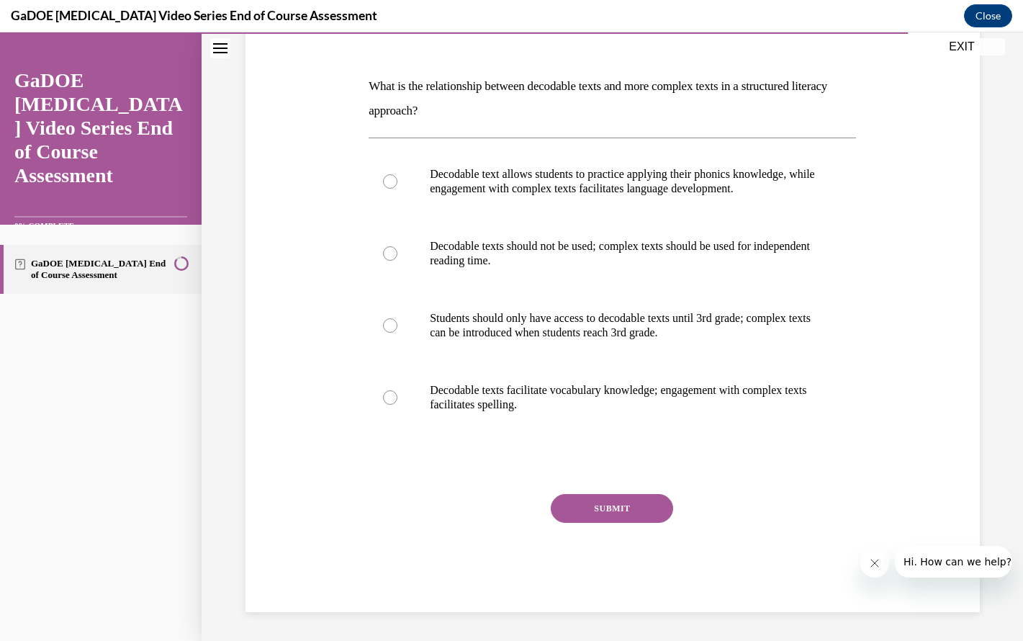
scroll to position [161, 0]
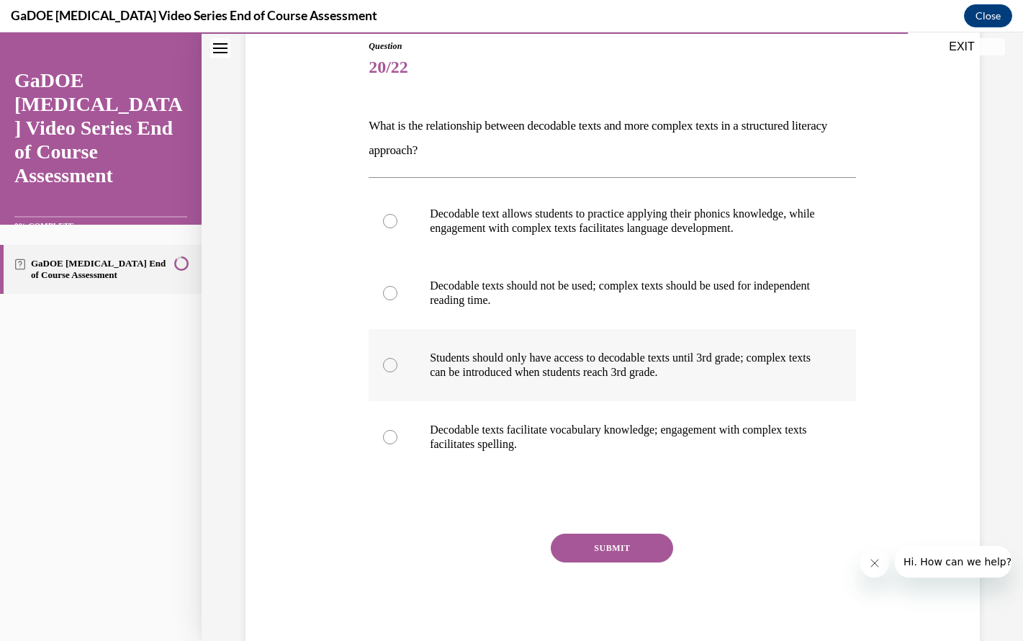
click at [590, 382] on label "Students should only have access to decodable texts until 3rd grade; complex te…" at bounding box center [612, 365] width 487 height 72
click at [397, 372] on input "Students should only have access to decodable texts until 3rd grade; complex te…" at bounding box center [390, 365] width 14 height 14
radio input "true"
click at [567, 448] on p "Decodable texts facilitate vocabulary knowledge; engagement with complex texts …" at bounding box center [625, 437] width 390 height 29
click at [397, 444] on input "Decodable texts facilitate vocabulary knowledge; engagement with complex texts …" at bounding box center [390, 437] width 14 height 14
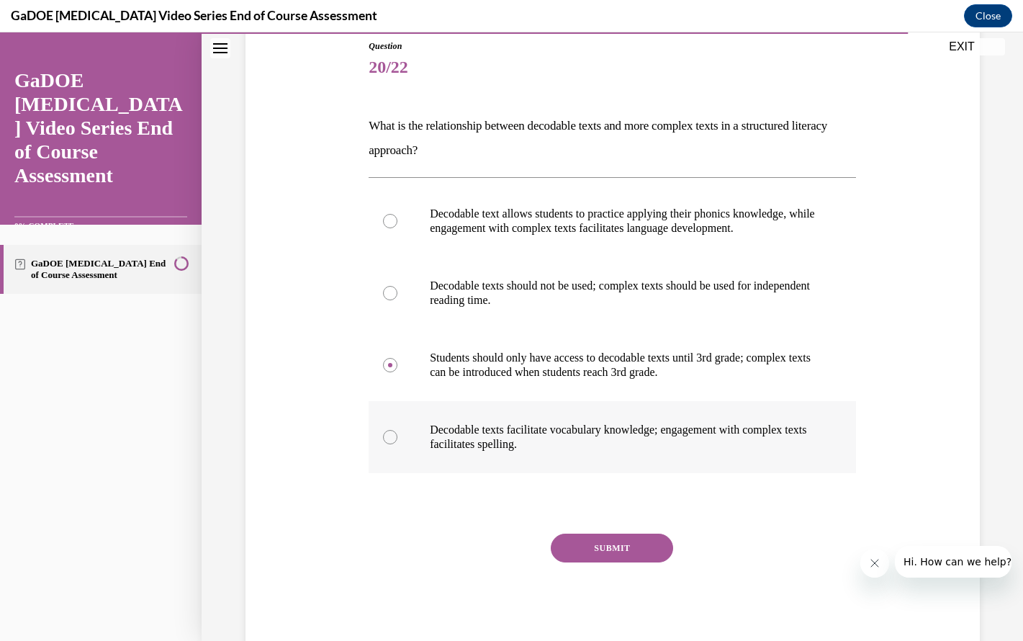
radio input "true"
click at [546, 232] on p "Decodable text allows students to practice applying their phonics knowledge, wh…" at bounding box center [625, 221] width 390 height 29
click at [397, 228] on input "Decodable text allows students to practice applying their phonics knowledge, wh…" at bounding box center [390, 221] width 14 height 14
radio input "true"
click at [611, 555] on button "SUBMIT" at bounding box center [612, 547] width 122 height 29
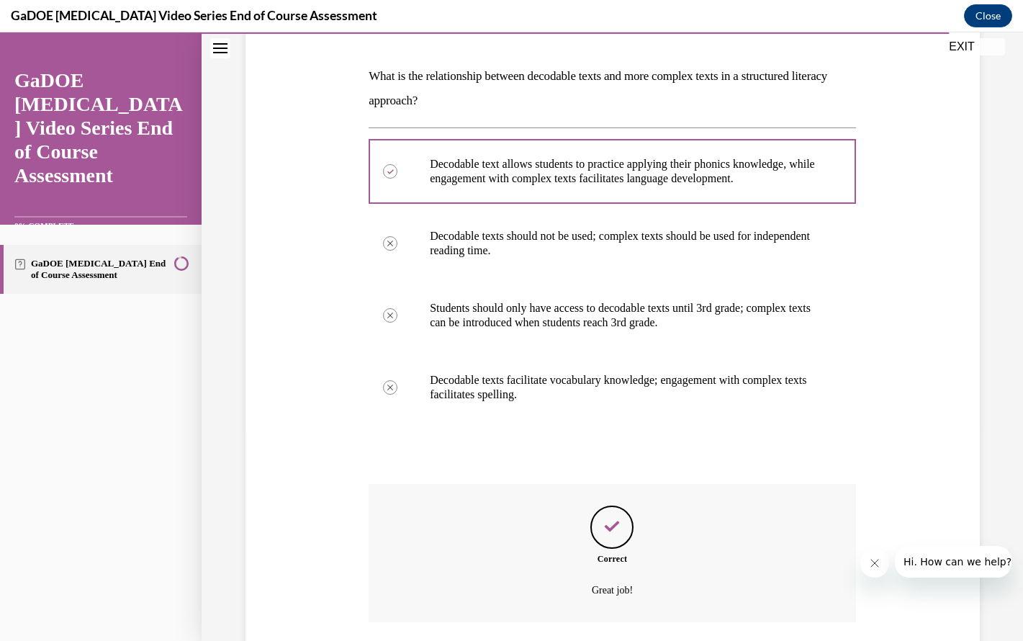
scroll to position [204, 0]
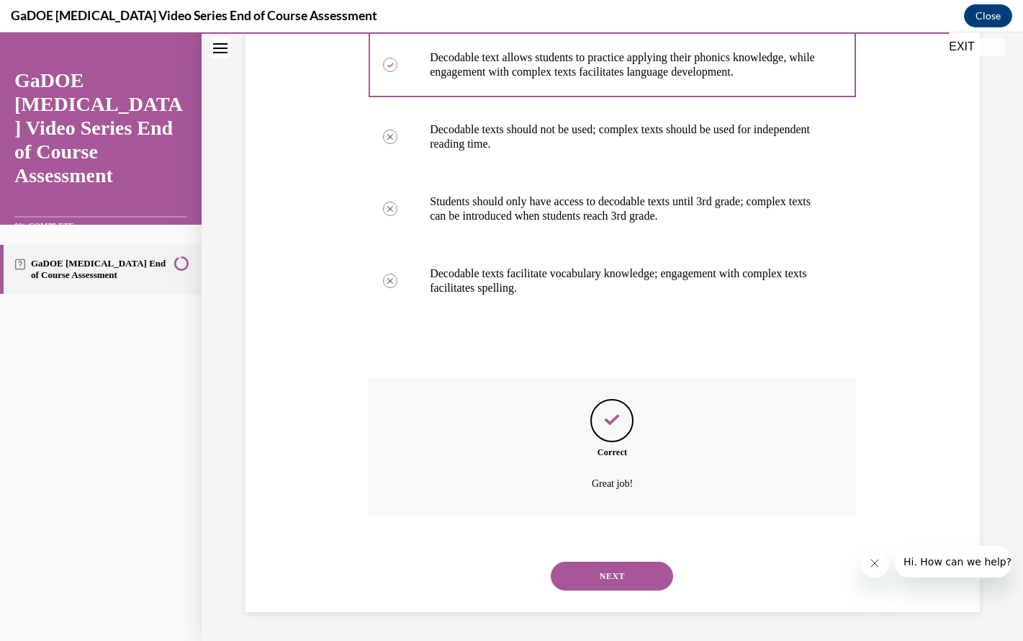
click at [610, 575] on button "NEXT" at bounding box center [612, 576] width 122 height 29
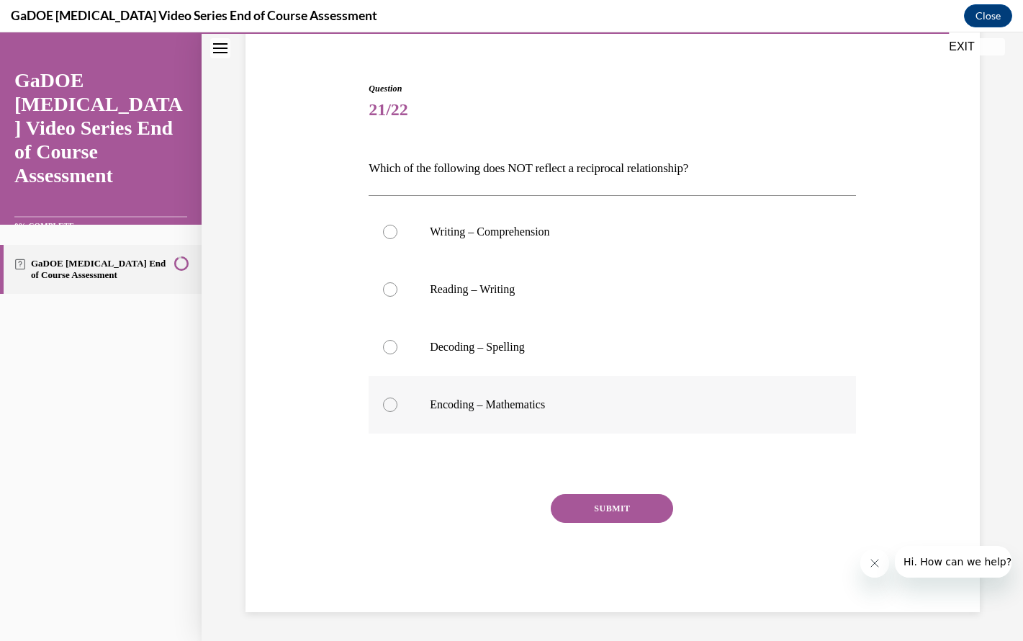
click at [590, 407] on p "Encoding – Mathematics" at bounding box center [625, 404] width 390 height 14
click at [397, 407] on input "Encoding – Mathematics" at bounding box center [390, 404] width 14 height 14
radio input "true"
click at [605, 508] on button "SUBMIT" at bounding box center [612, 508] width 122 height 29
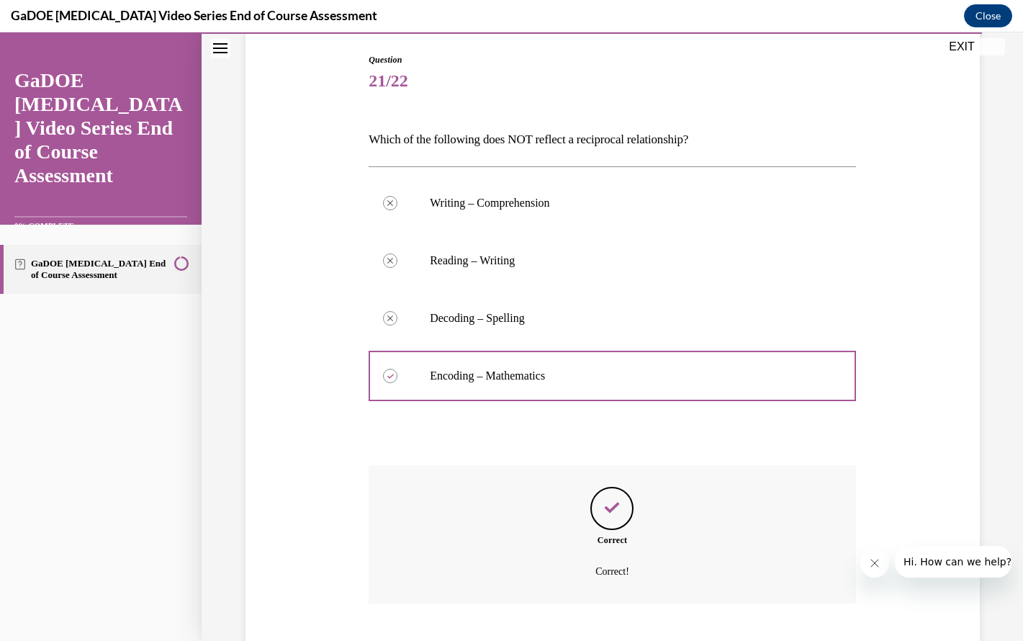
scroll to position [177, 0]
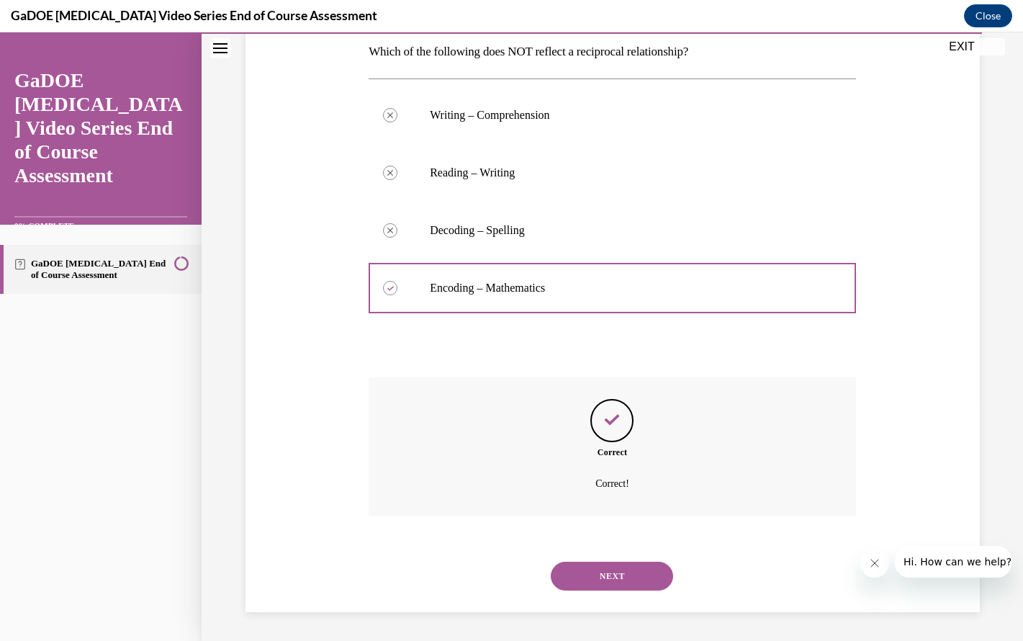
click at [602, 564] on button "NEXT" at bounding box center [612, 576] width 122 height 29
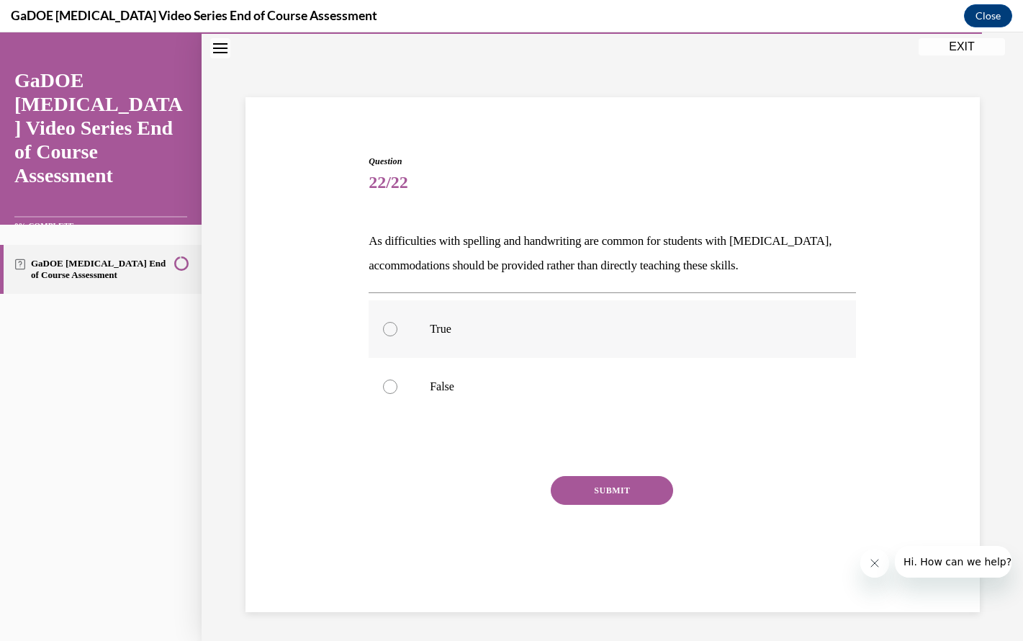
click at [598, 320] on label "True" at bounding box center [612, 329] width 487 height 58
click at [397, 322] on input "True" at bounding box center [390, 329] width 14 height 14
radio input "true"
click at [622, 476] on button "SUBMIT" at bounding box center [612, 490] width 122 height 29
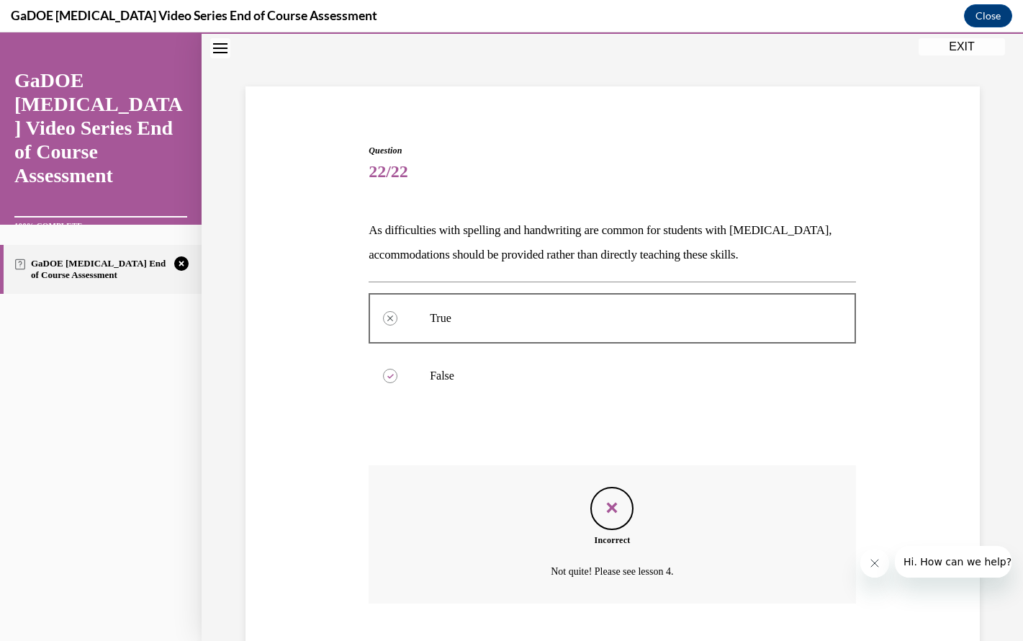
scroll to position [144, 0]
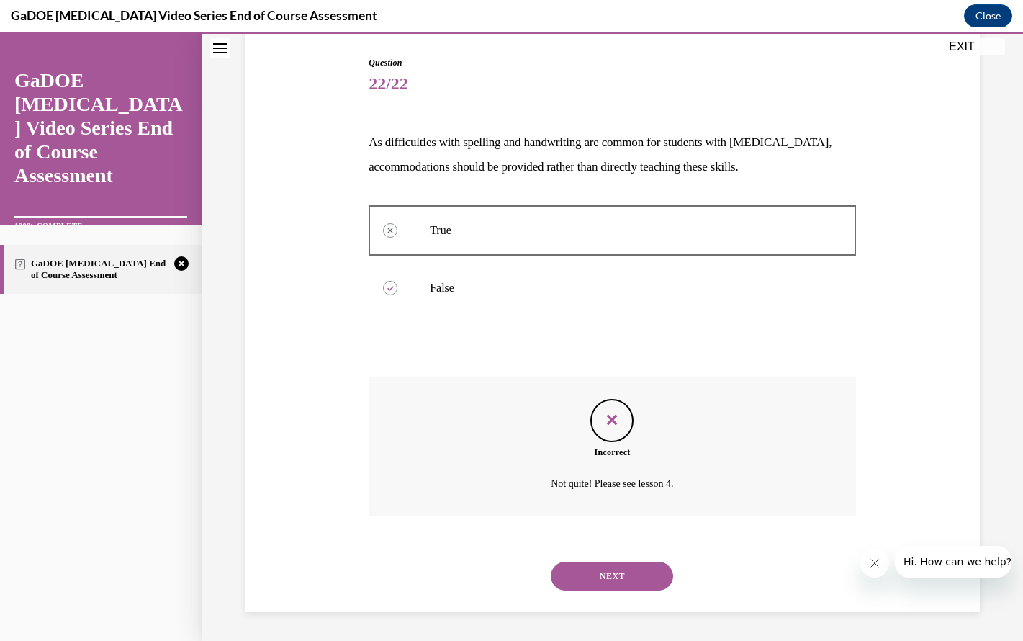
click at [632, 564] on button "NEXT" at bounding box center [612, 576] width 122 height 29
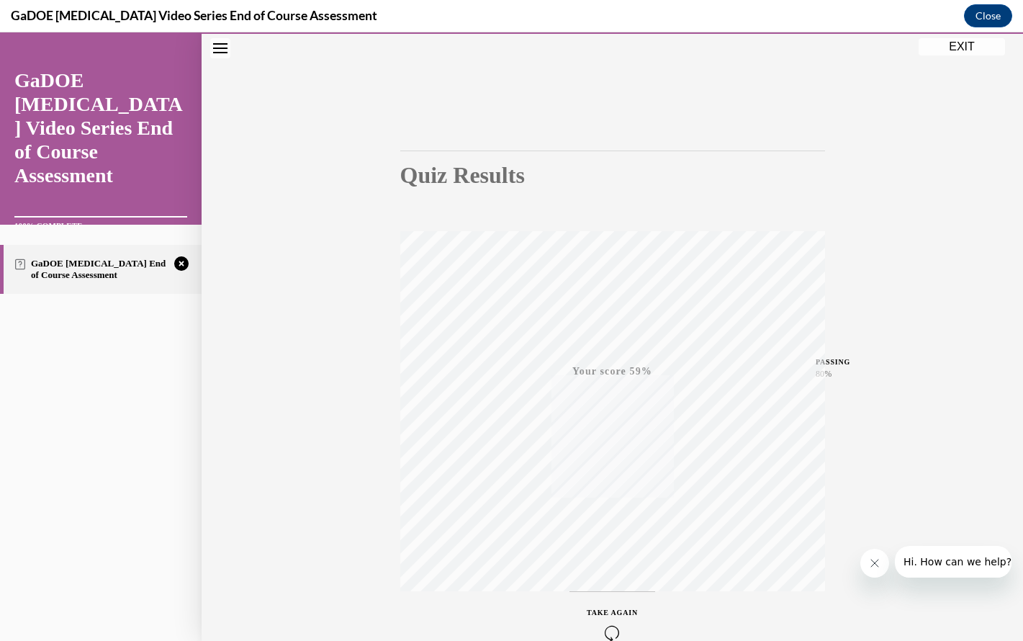
scroll to position [130, 0]
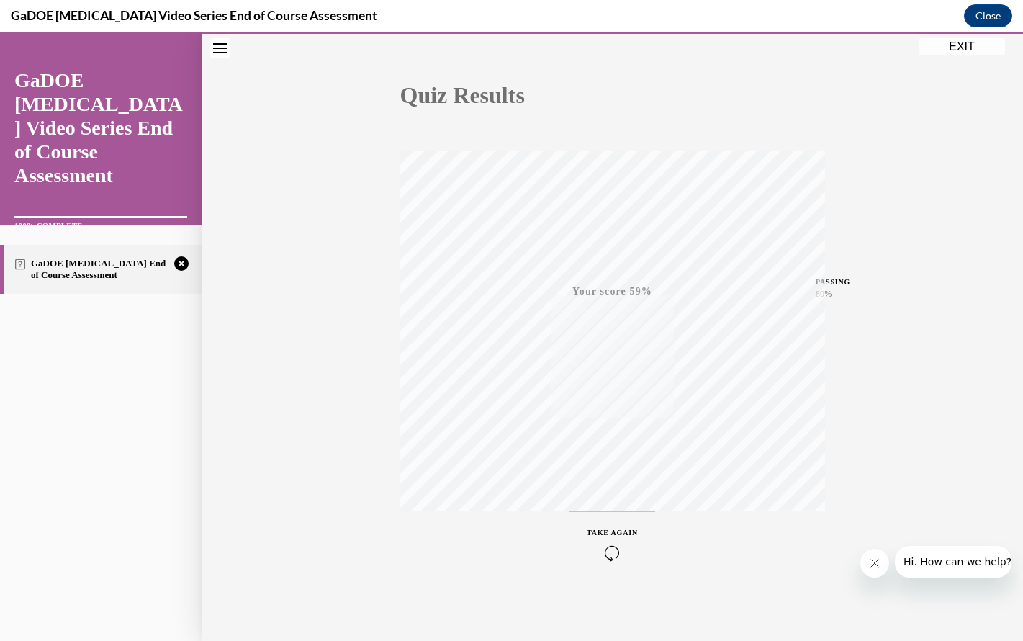
click at [610, 547] on icon "button" at bounding box center [612, 553] width 51 height 16
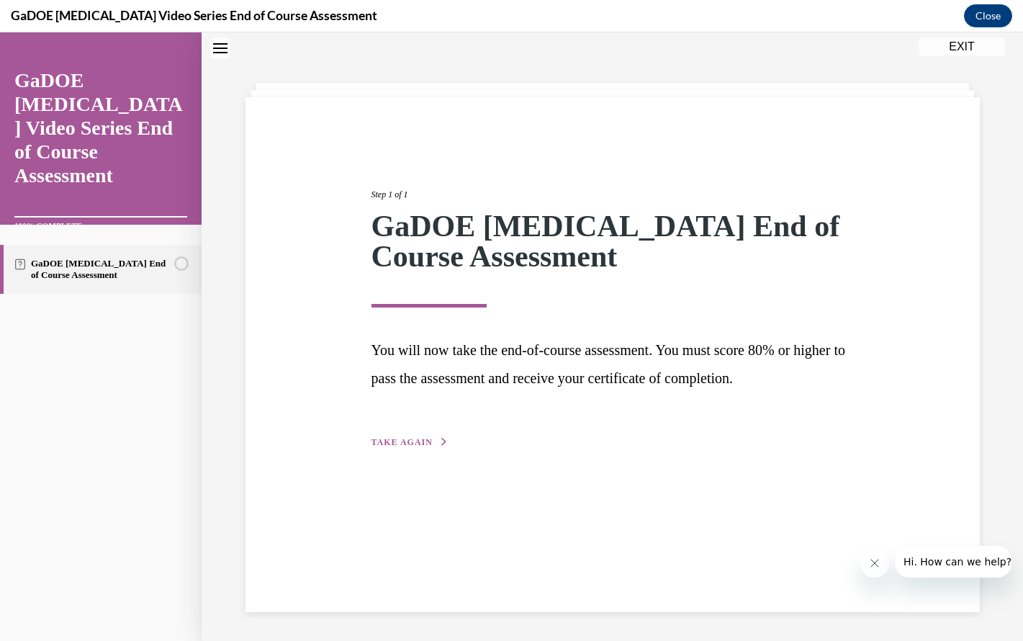
scroll to position [45, 0]
click at [425, 441] on span "TAKE AGAIN" at bounding box center [401, 442] width 61 height 10
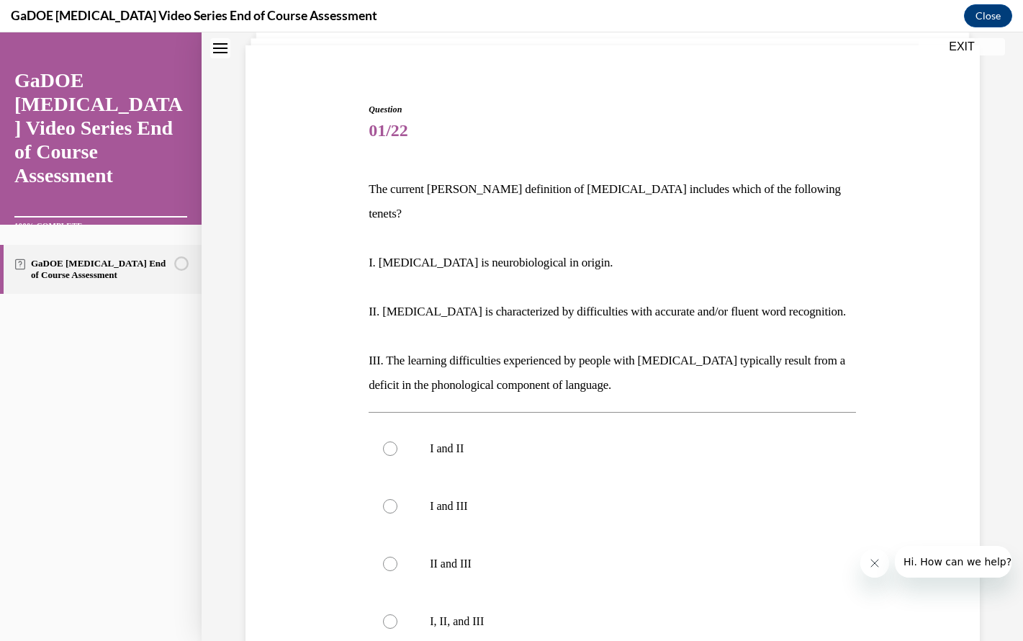
scroll to position [241, 0]
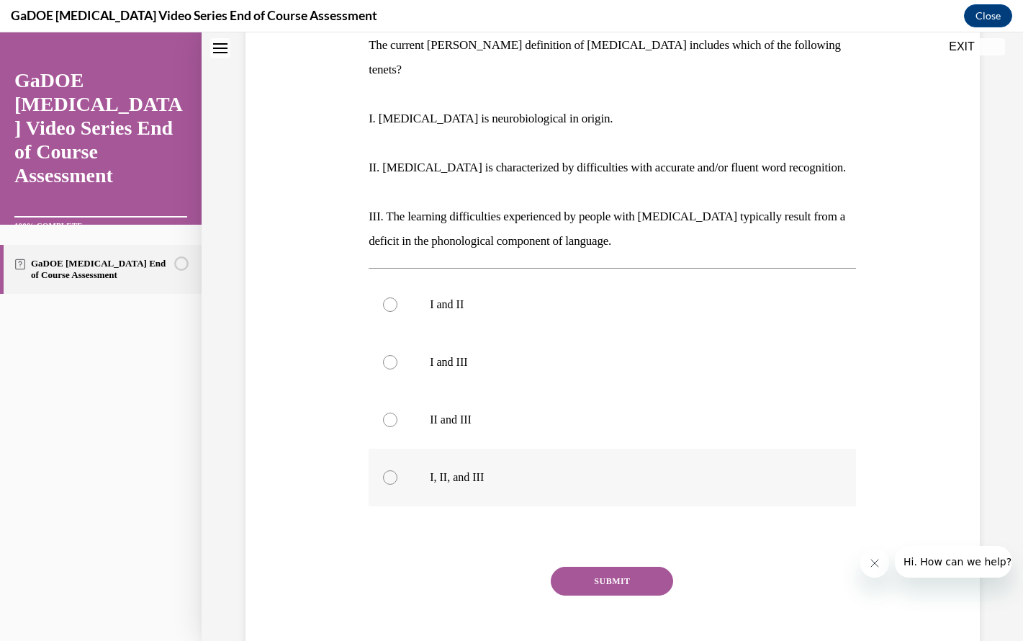
click at [457, 470] on p "I, II, and III" at bounding box center [625, 477] width 390 height 14
click at [397, 470] on input "I, II, and III" at bounding box center [390, 477] width 14 height 14
radio input "true"
click at [618, 567] on button "SUBMIT" at bounding box center [612, 581] width 122 height 29
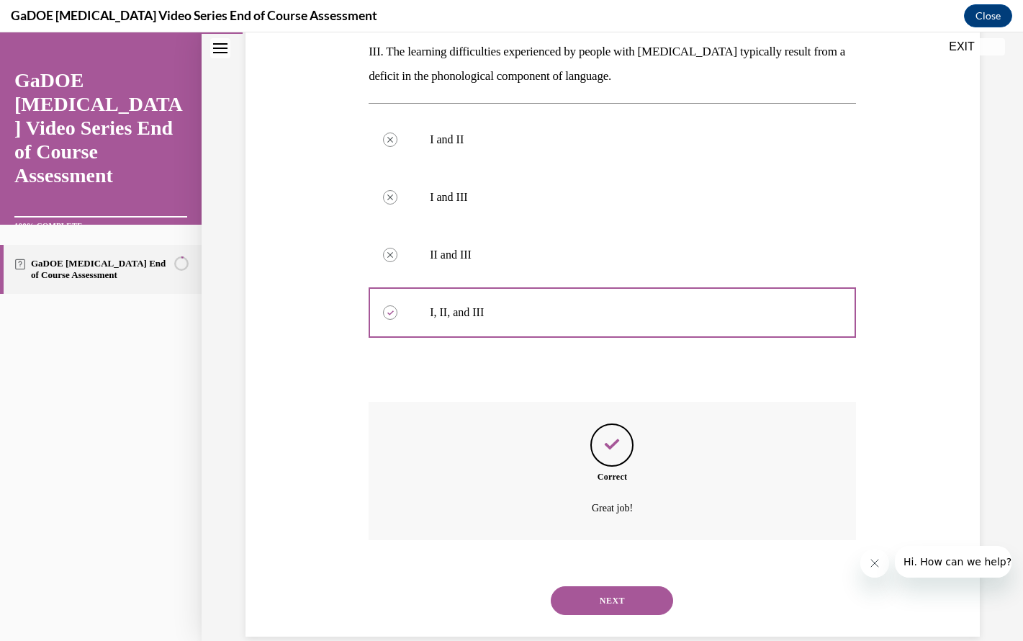
scroll to position [45, 0]
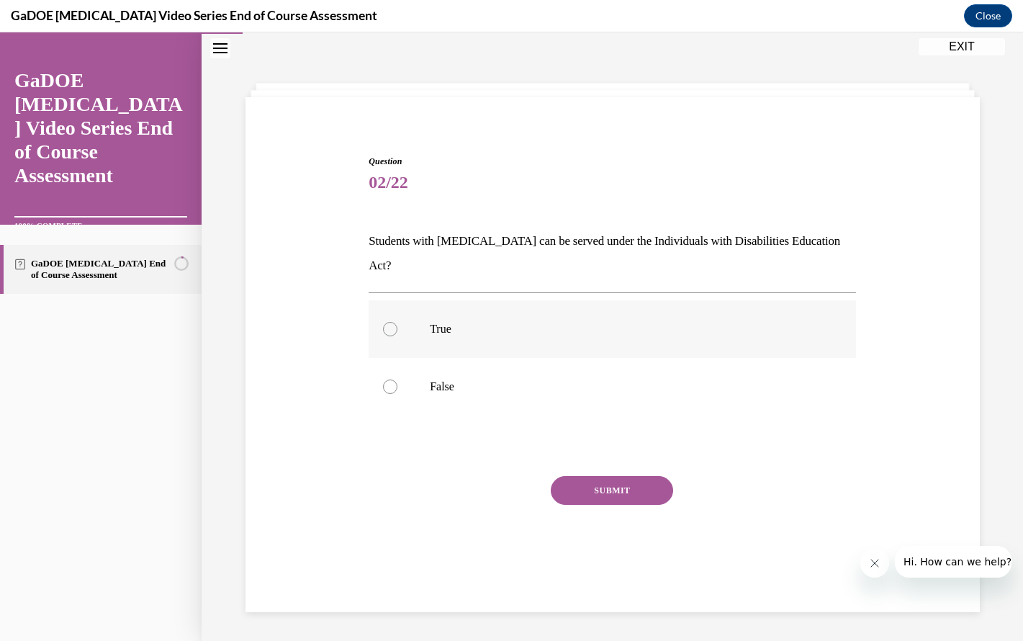
click at [530, 328] on label "True" at bounding box center [612, 329] width 487 height 58
click at [397, 328] on input "True" at bounding box center [390, 329] width 14 height 14
radio input "true"
click at [590, 476] on button "SUBMIT" at bounding box center [612, 490] width 122 height 29
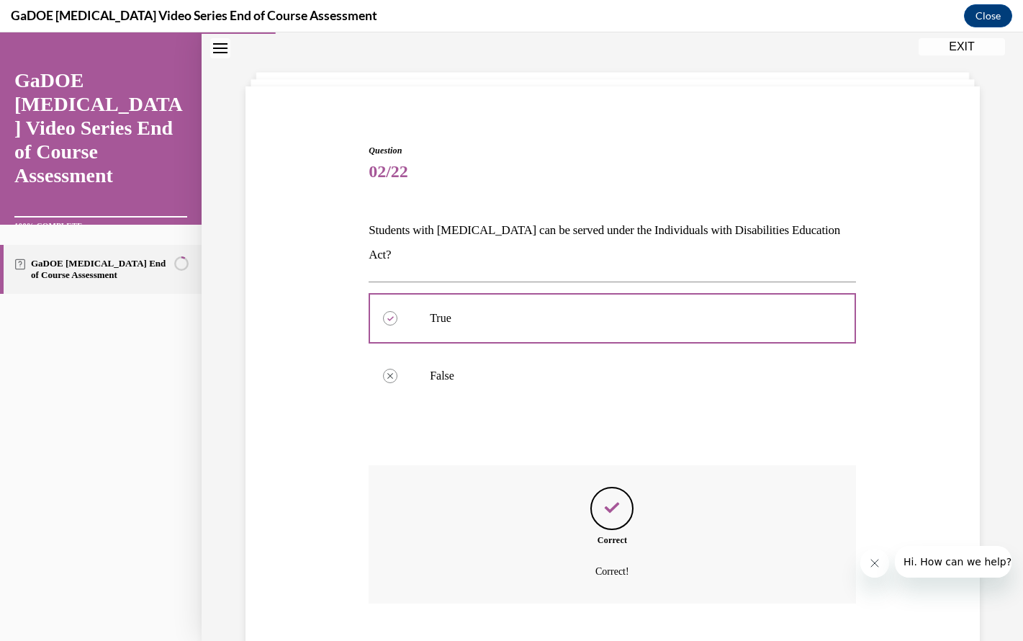
scroll to position [120, 0]
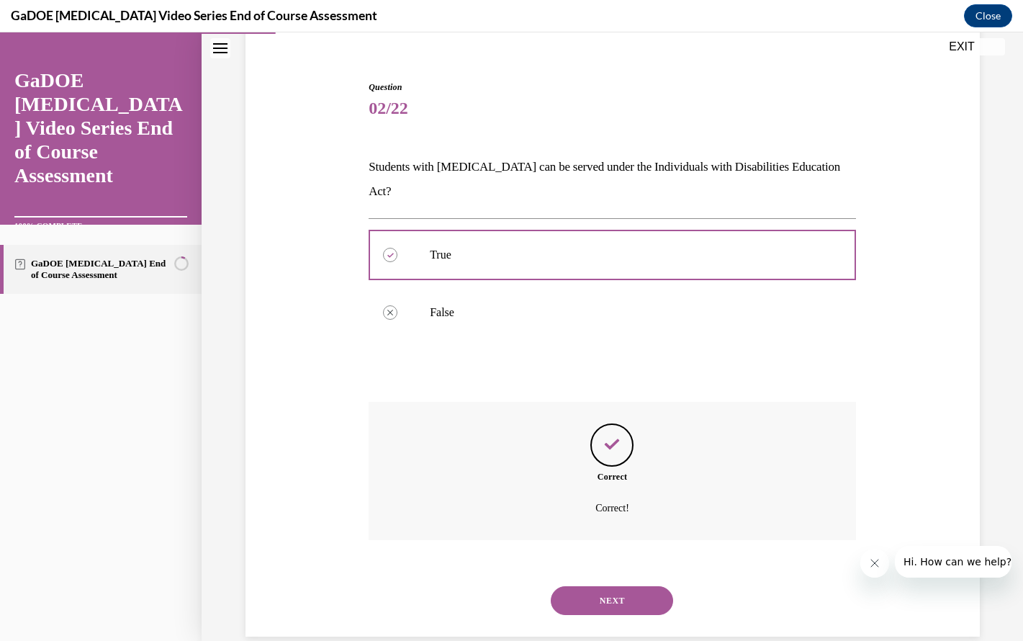
click at [621, 586] on button "NEXT" at bounding box center [612, 600] width 122 height 29
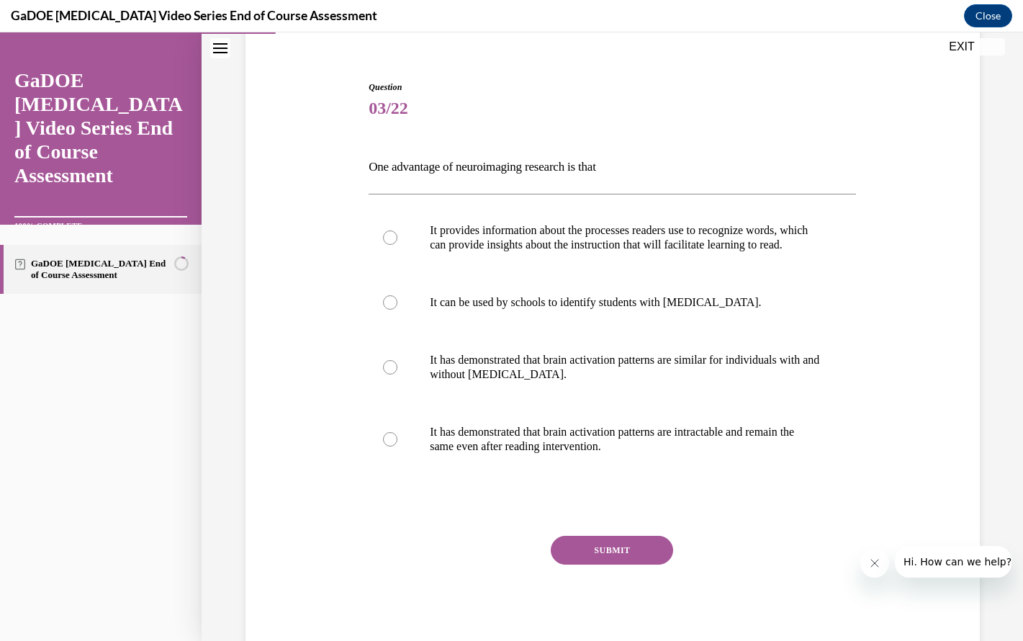
scroll to position [76, 0]
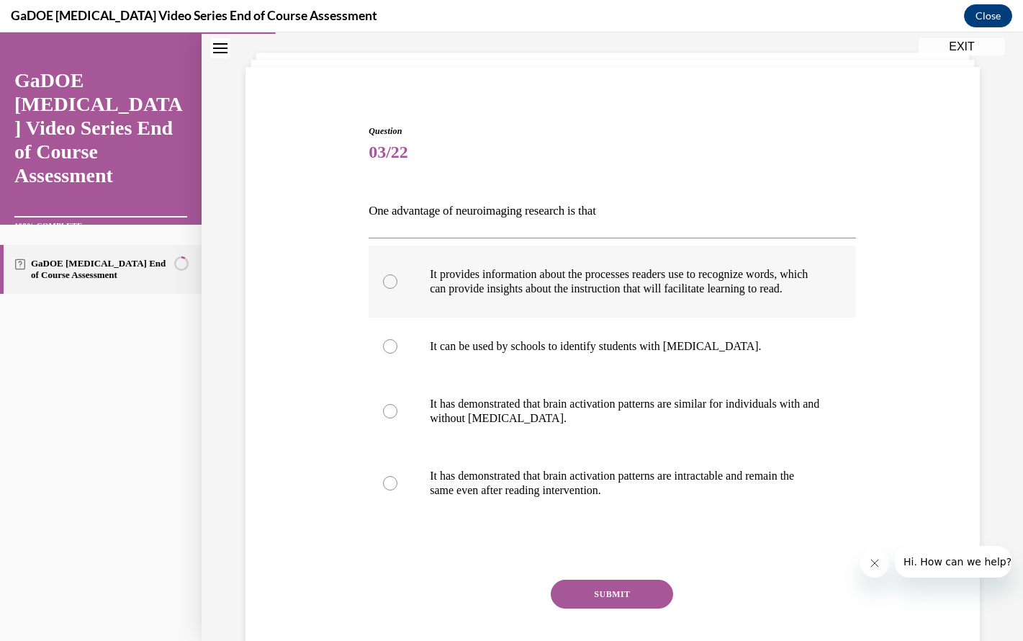
click at [641, 276] on p "It provides information about the processes readers use to recognize words, whi…" at bounding box center [625, 281] width 390 height 29
click at [397, 276] on input "It provides information about the processes readers use to recognize words, whi…" at bounding box center [390, 281] width 14 height 14
radio input "true"
click at [608, 605] on button "SUBMIT" at bounding box center [612, 594] width 122 height 29
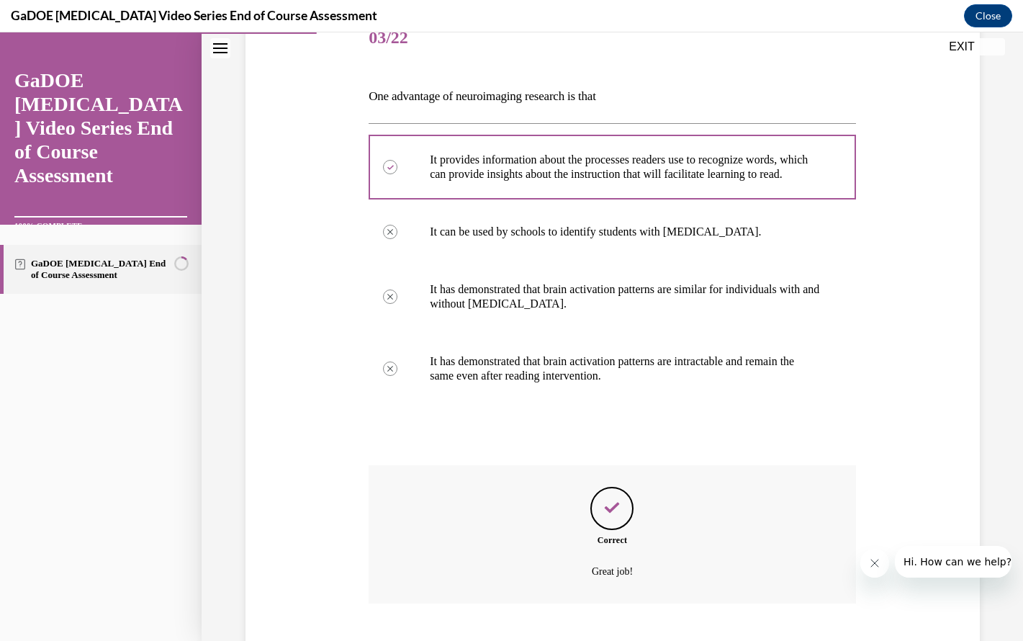
scroll to position [292, 0]
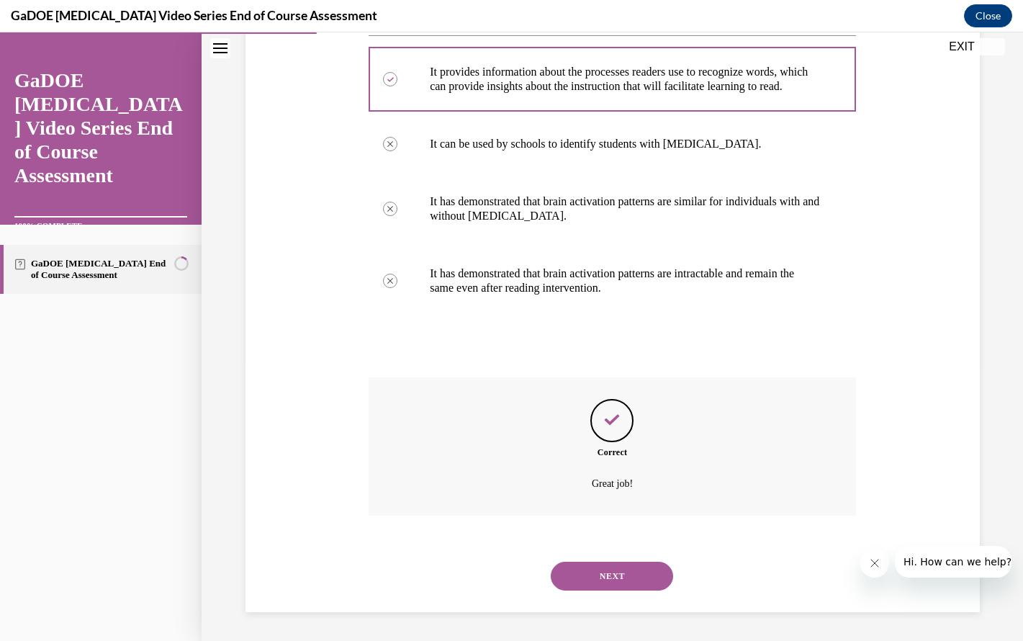
click at [608, 579] on button "NEXT" at bounding box center [612, 576] width 122 height 29
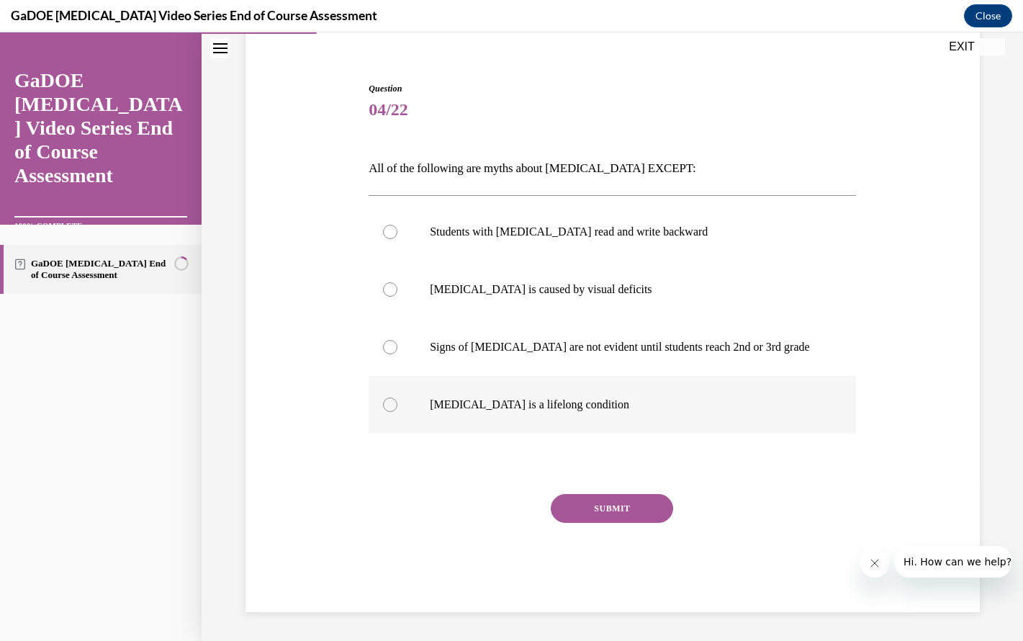
click at [638, 398] on p "Dyslexia is a lifelong condition" at bounding box center [625, 404] width 390 height 14
click at [397, 398] on input "Dyslexia is a lifelong condition" at bounding box center [390, 404] width 14 height 14
radio input "true"
click at [623, 509] on button "SUBMIT" at bounding box center [612, 508] width 122 height 29
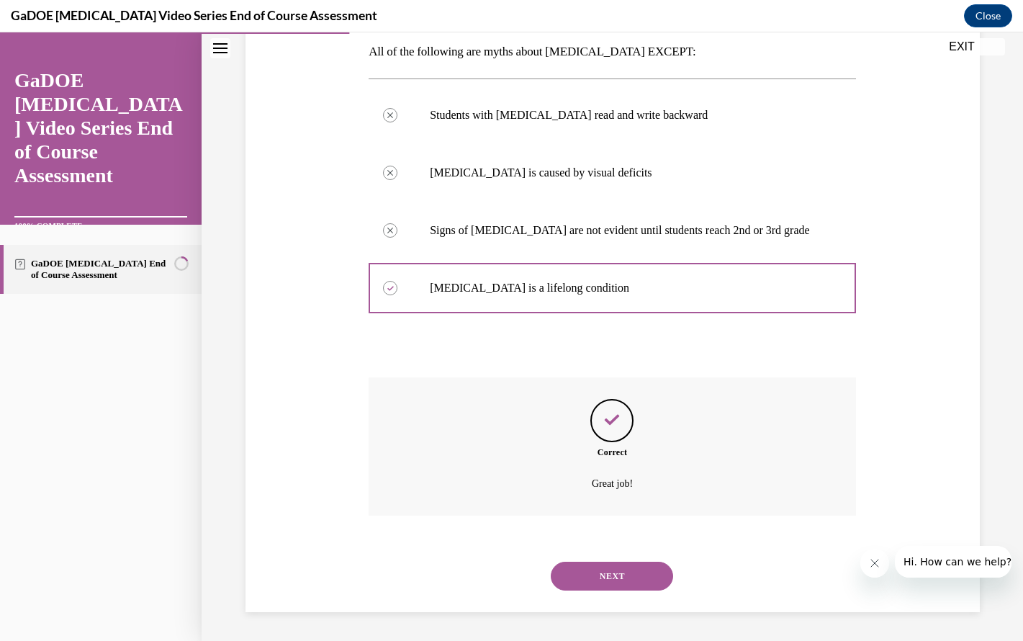
click at [606, 569] on button "NEXT" at bounding box center [612, 576] width 122 height 29
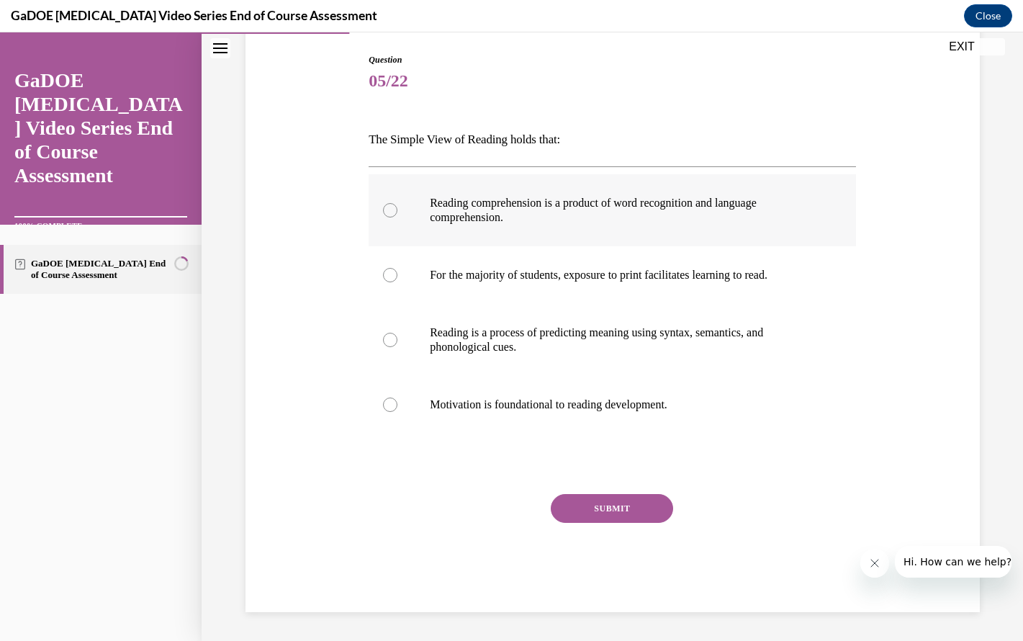
click at [600, 208] on p "Reading comprehension is a product of word recognition and language comprehensi…" at bounding box center [625, 210] width 390 height 29
click at [397, 208] on input "Reading comprehension is a product of word recognition and language comprehensi…" at bounding box center [390, 210] width 14 height 14
radio input "true"
click at [617, 506] on button "SUBMIT" at bounding box center [612, 508] width 122 height 29
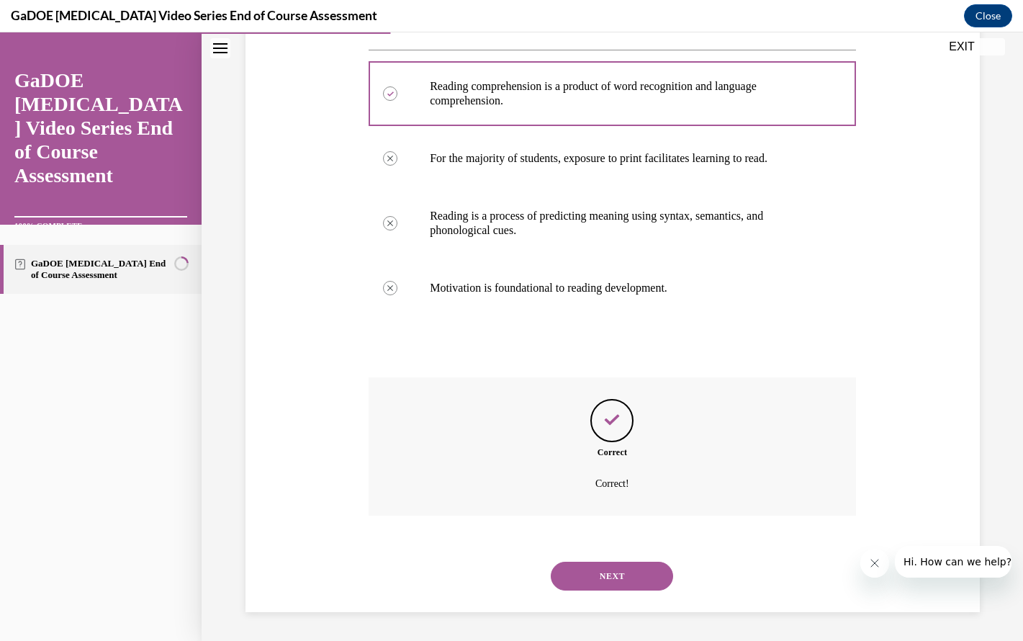
click at [609, 572] on button "NEXT" at bounding box center [612, 576] width 122 height 29
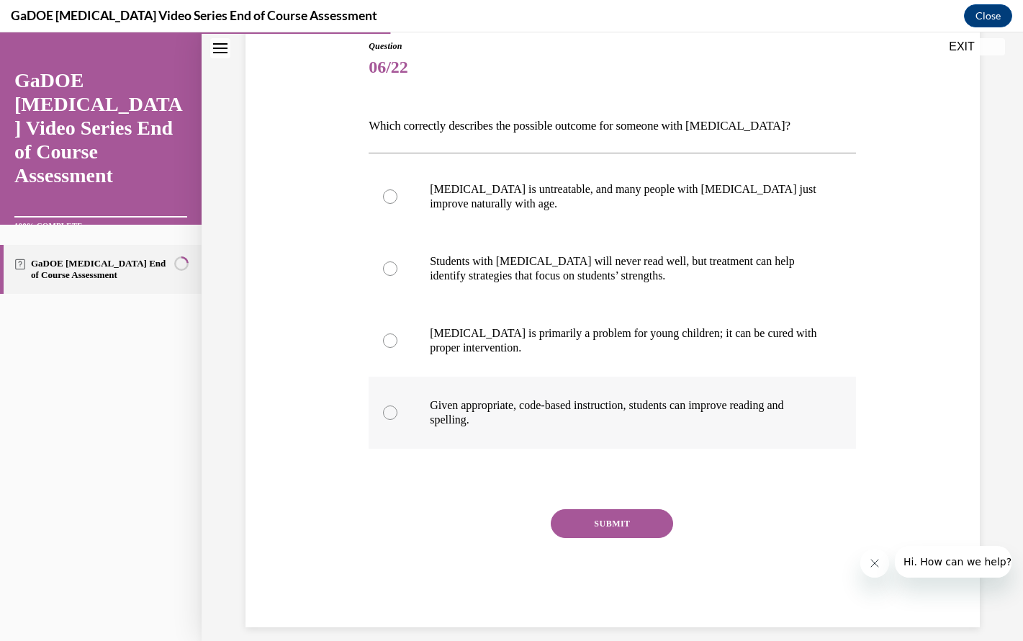
click at [657, 421] on p "Given appropriate, code-based instruction, students can improve reading and spe…" at bounding box center [625, 412] width 390 height 29
click at [397, 420] on input "Given appropriate, code-based instruction, students can improve reading and spe…" at bounding box center [390, 412] width 14 height 14
radio input "true"
click at [641, 520] on button "SUBMIT" at bounding box center [612, 523] width 122 height 29
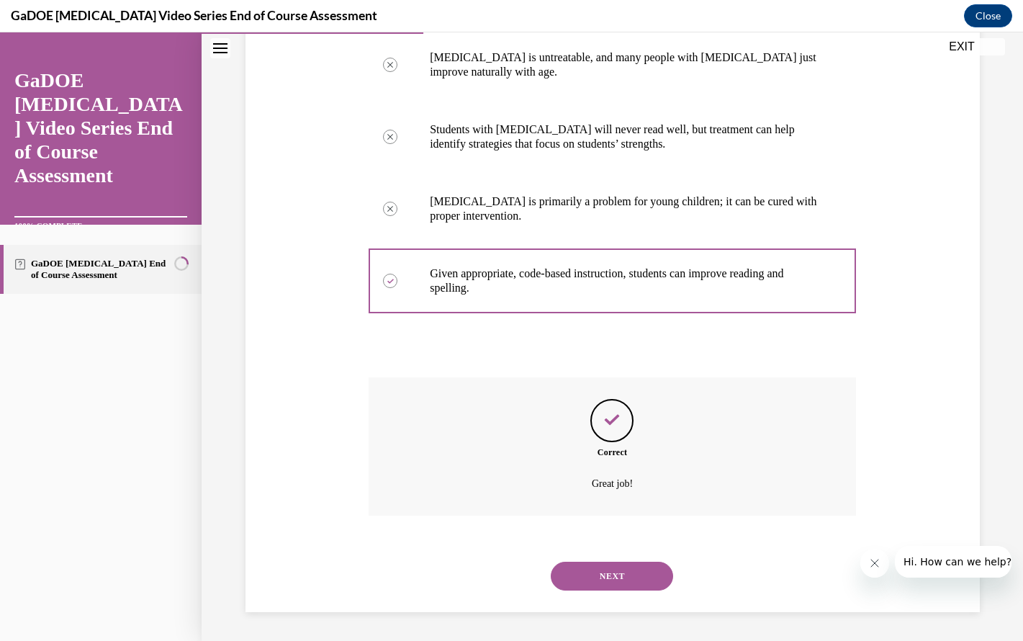
click at [631, 577] on button "NEXT" at bounding box center [612, 576] width 122 height 29
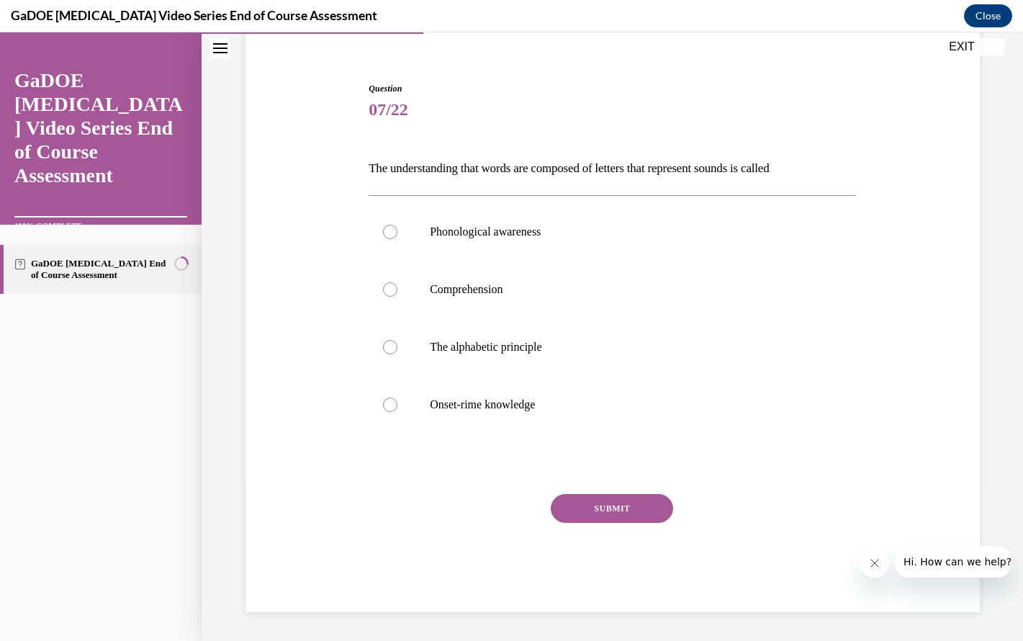
scroll to position [118, 0]
click at [624, 359] on label "The alphabetic principle" at bounding box center [612, 347] width 487 height 58
click at [397, 354] on input "The alphabetic principle" at bounding box center [390, 347] width 14 height 14
radio input "true"
click at [597, 512] on button "SUBMIT" at bounding box center [612, 508] width 122 height 29
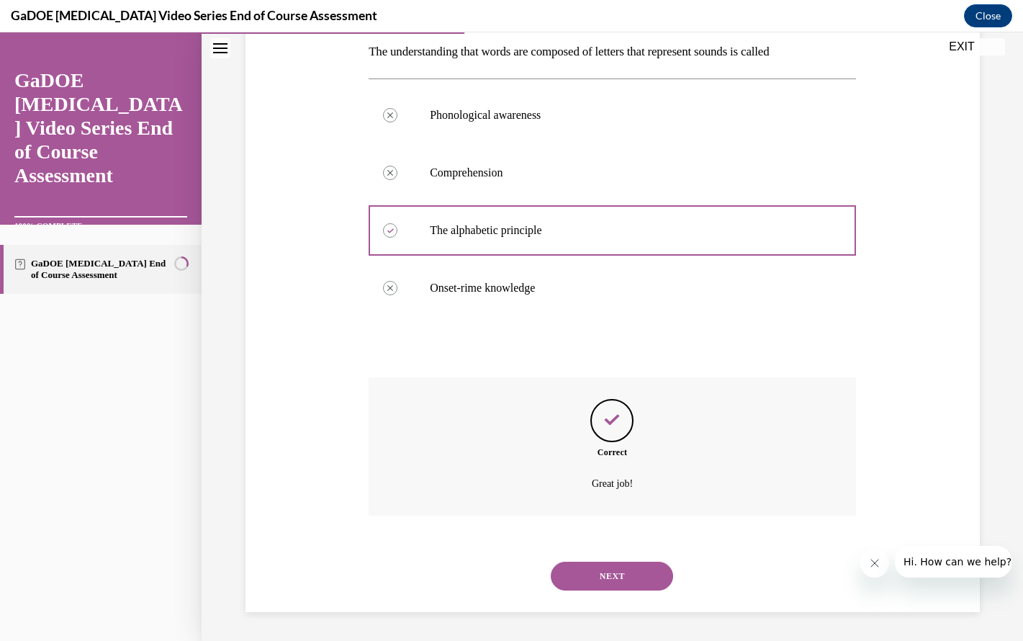
click at [600, 574] on button "NEXT" at bounding box center [612, 576] width 122 height 29
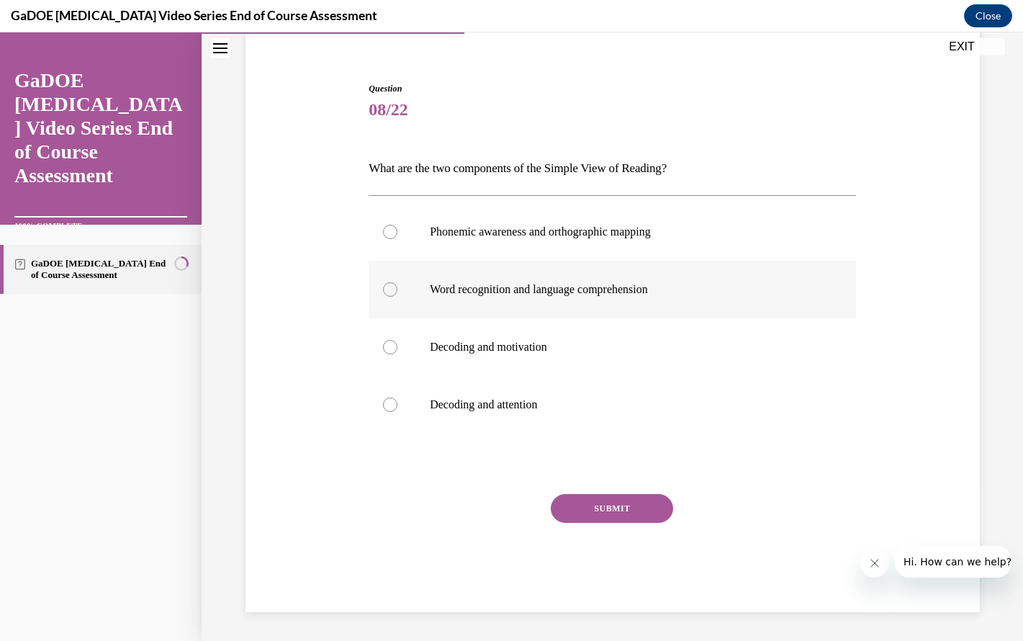
click at [608, 283] on p "Word recognition and language comprehension" at bounding box center [625, 289] width 390 height 14
click at [397, 283] on input "Word recognition and language comprehension" at bounding box center [390, 289] width 14 height 14
radio input "true"
click at [621, 513] on button "SUBMIT" at bounding box center [612, 508] width 122 height 29
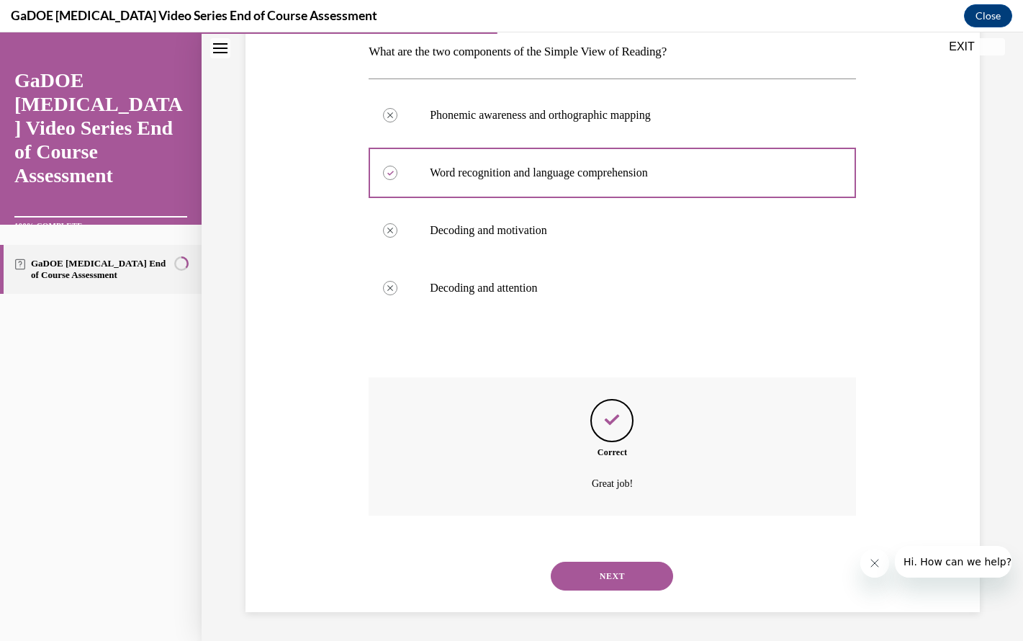
click at [623, 579] on button "NEXT" at bounding box center [612, 576] width 122 height 29
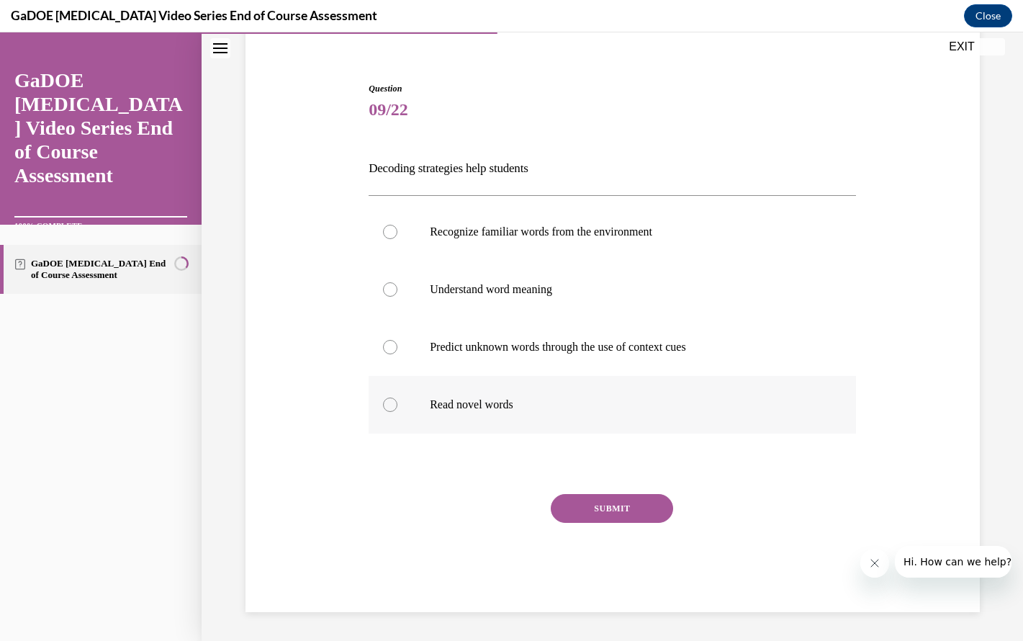
click at [613, 410] on p "Read novel words" at bounding box center [625, 404] width 390 height 14
click at [397, 410] on input "Read novel words" at bounding box center [390, 404] width 14 height 14
radio input "true"
click at [618, 510] on button "SUBMIT" at bounding box center [612, 508] width 122 height 29
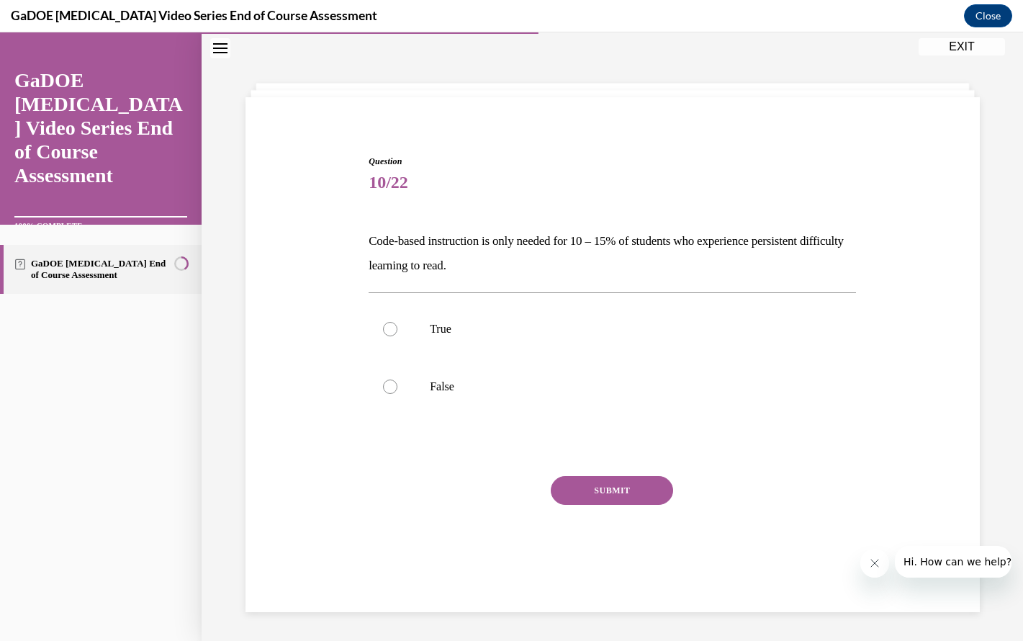
scroll to position [45, 0]
click at [649, 333] on p "True" at bounding box center [625, 329] width 390 height 14
click at [397, 333] on input "True" at bounding box center [390, 329] width 14 height 14
radio input "true"
click at [636, 383] on p "False" at bounding box center [625, 386] width 390 height 14
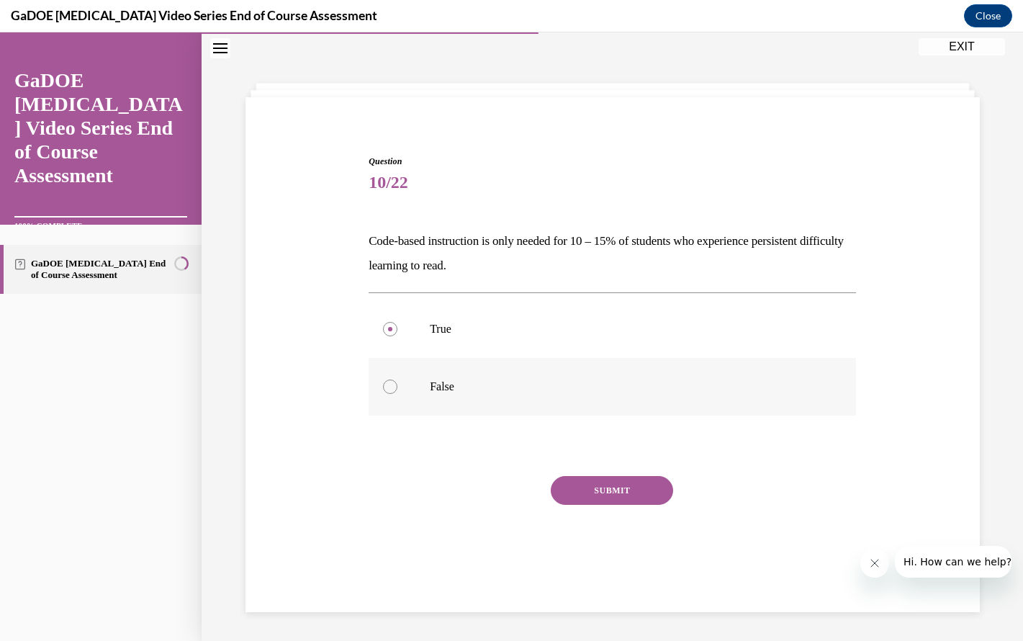
click at [397, 383] on input "False" at bounding box center [390, 386] width 14 height 14
radio input "true"
click at [636, 490] on button "SUBMIT" at bounding box center [612, 490] width 122 height 29
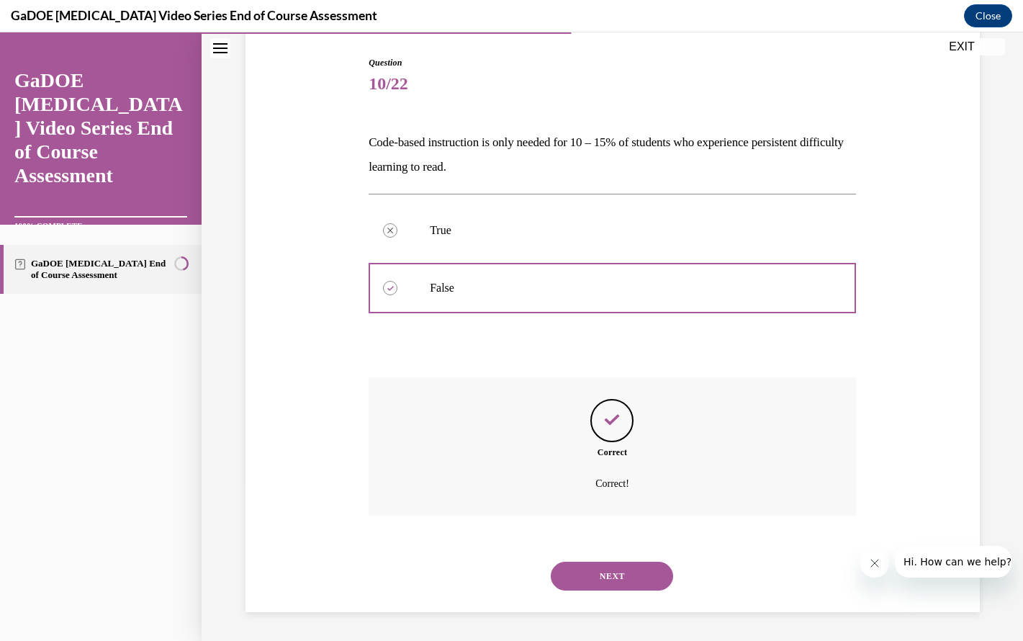
click at [622, 584] on button "NEXT" at bounding box center [612, 576] width 122 height 29
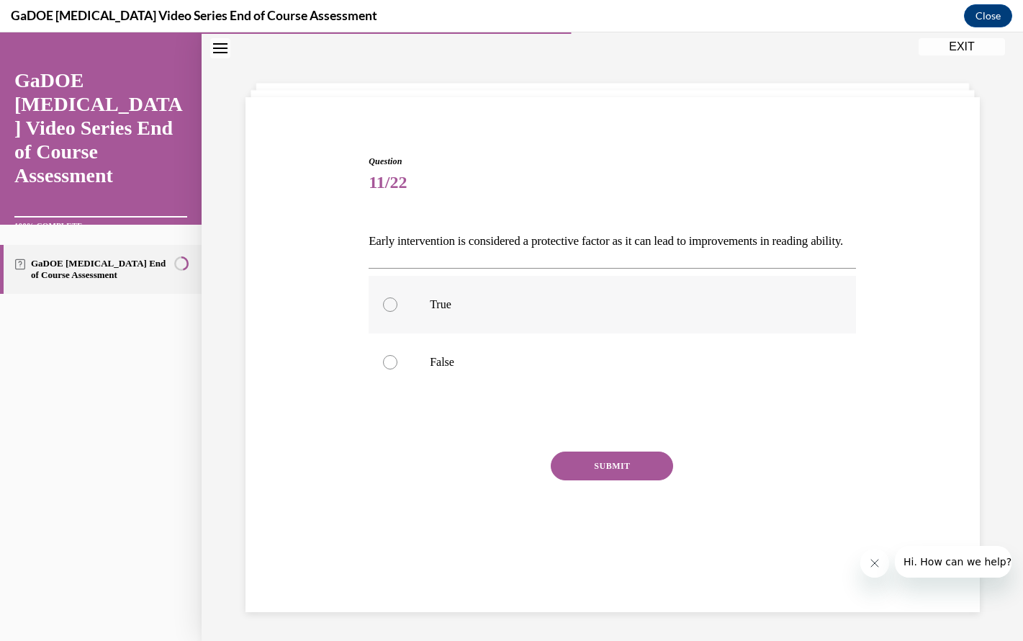
click at [594, 306] on label "True" at bounding box center [612, 305] width 487 height 58
click at [397, 306] on input "True" at bounding box center [390, 304] width 14 height 14
radio input "true"
click at [595, 480] on button "SUBMIT" at bounding box center [612, 465] width 122 height 29
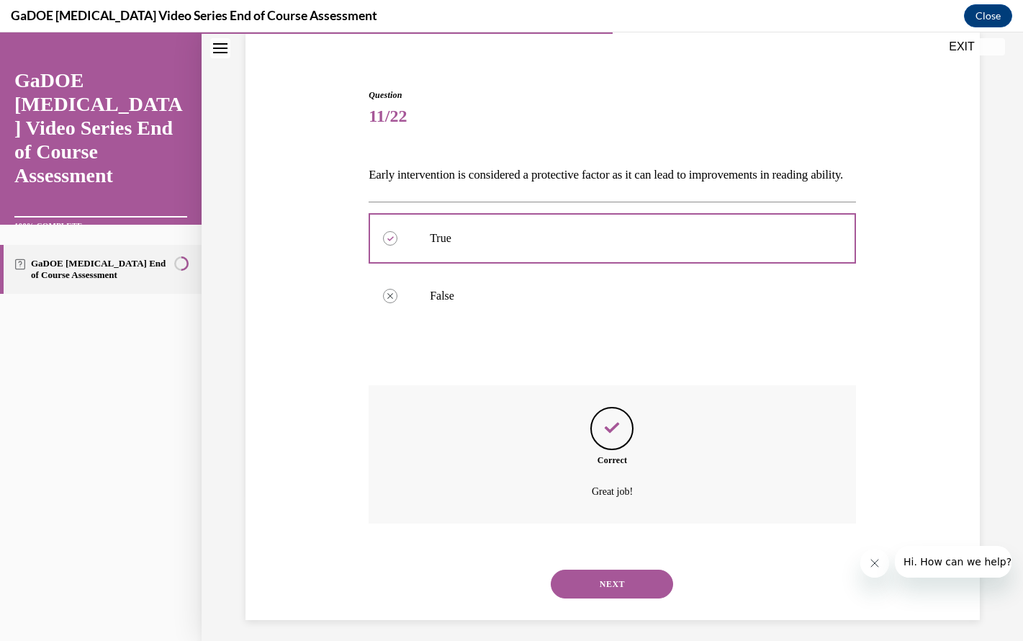
scroll to position [144, 0]
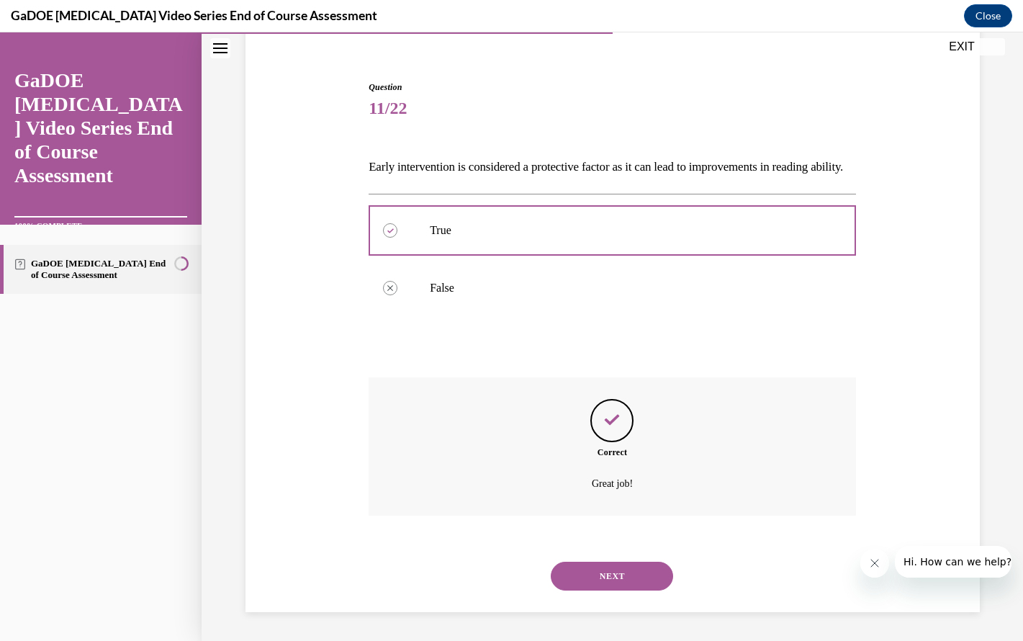
click at [598, 572] on button "NEXT" at bounding box center [612, 576] width 122 height 29
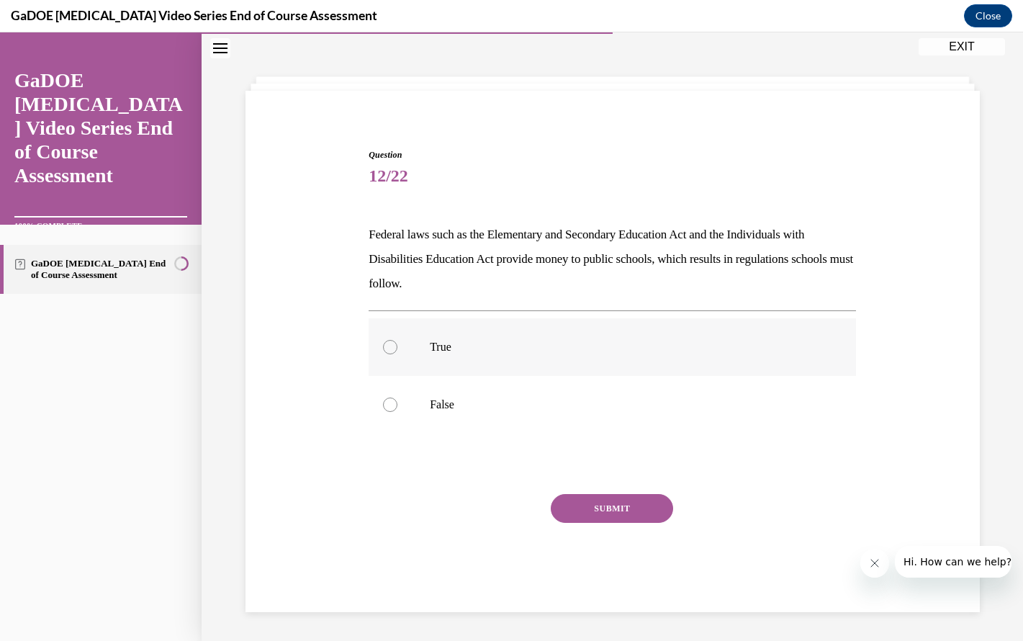
click at [577, 344] on p "True" at bounding box center [625, 347] width 390 height 14
click at [397, 344] on input "True" at bounding box center [390, 347] width 14 height 14
radio input "true"
click at [620, 517] on button "SUBMIT" at bounding box center [612, 508] width 122 height 29
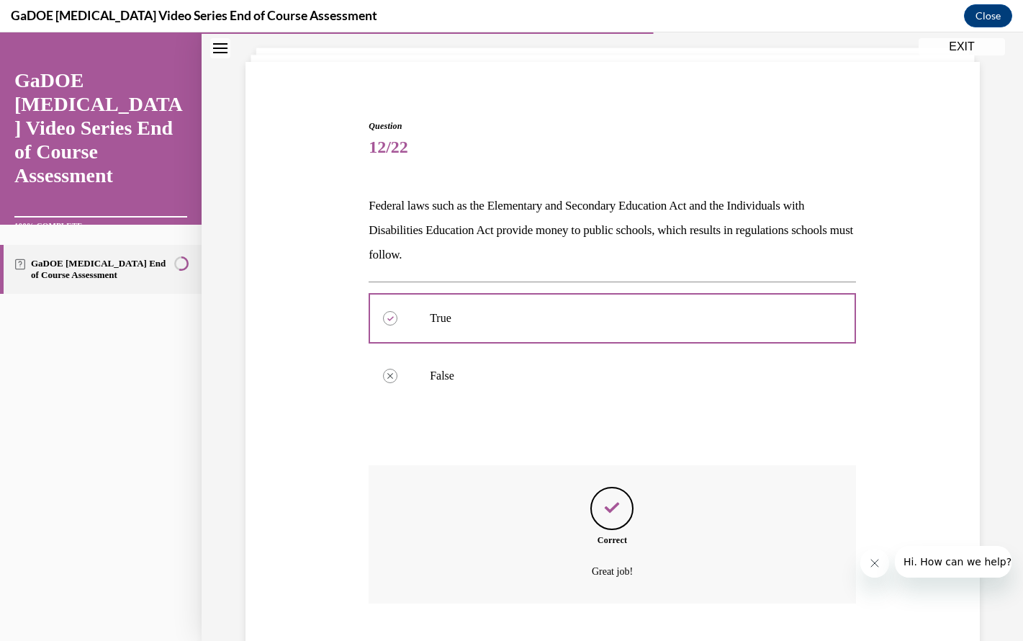
scroll to position [168, 0]
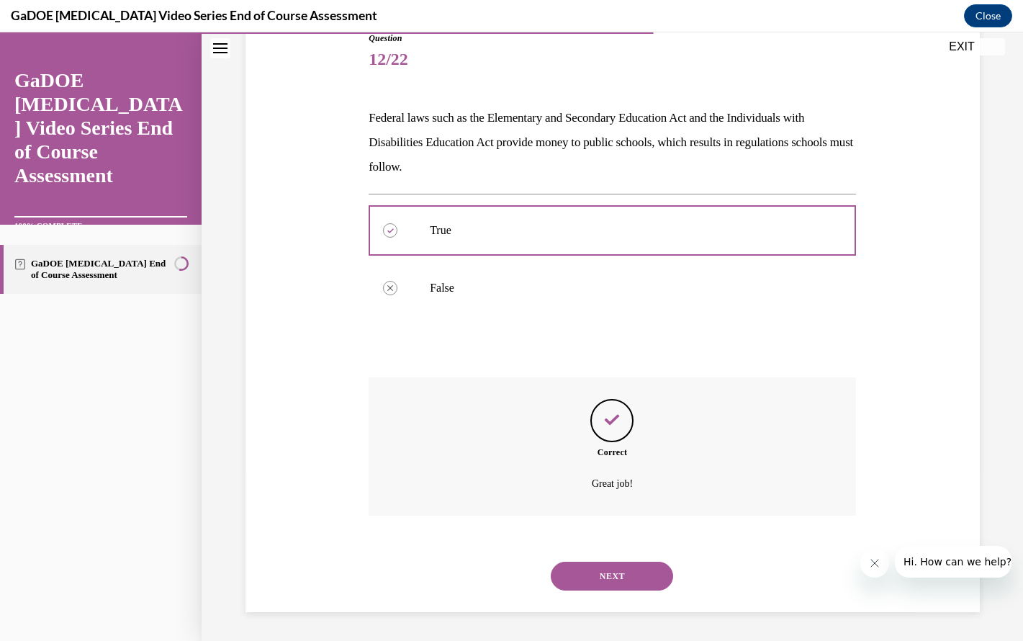
click at [615, 574] on button "NEXT" at bounding box center [612, 576] width 122 height 29
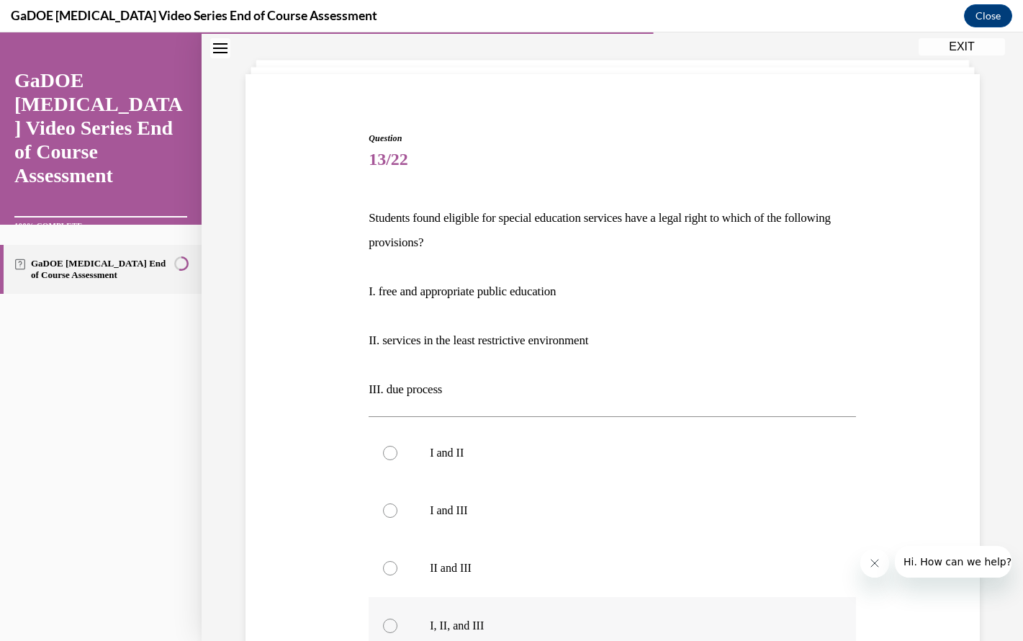
scroll to position [75, 0]
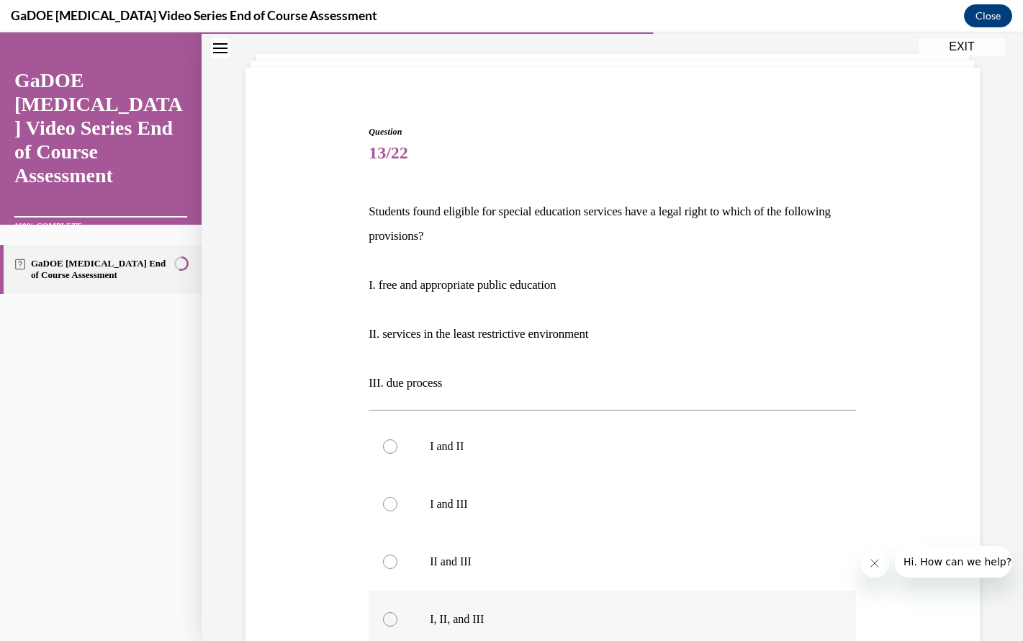
click at [605, 611] on label "I, II, and III" at bounding box center [612, 619] width 487 height 58
click at [397, 612] on input "I, II, and III" at bounding box center [390, 619] width 14 height 14
radio input "true"
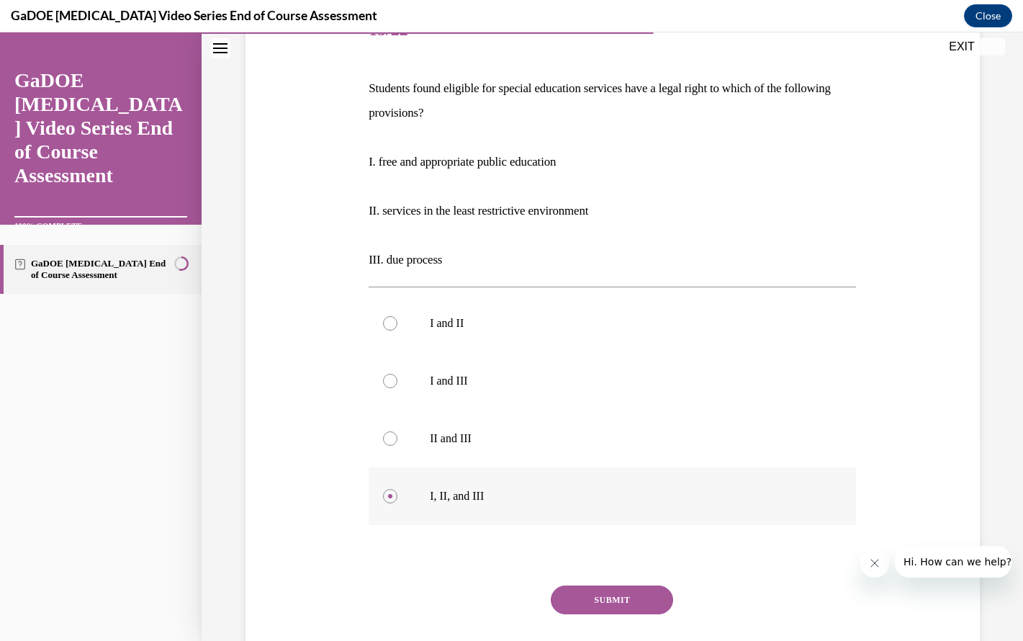
scroll to position [289, 0]
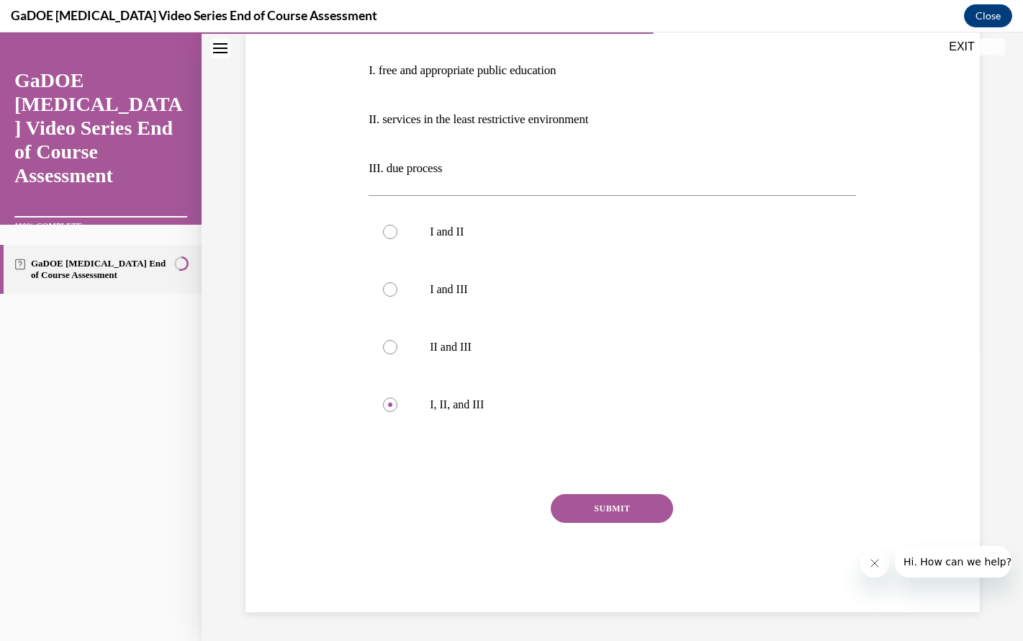
click at [613, 506] on button "SUBMIT" at bounding box center [612, 508] width 122 height 29
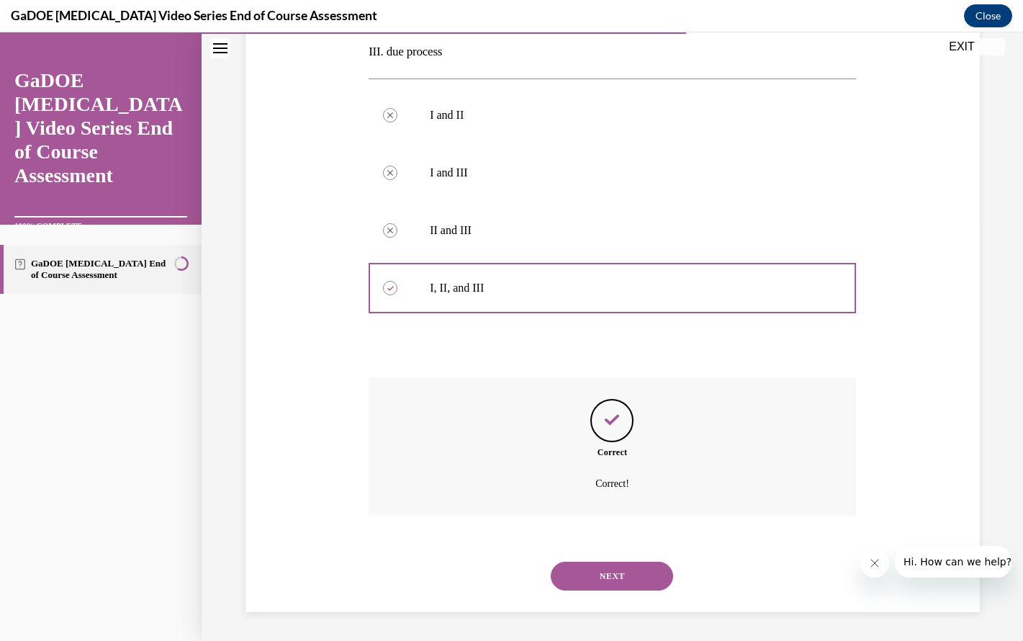
scroll to position [45, 0]
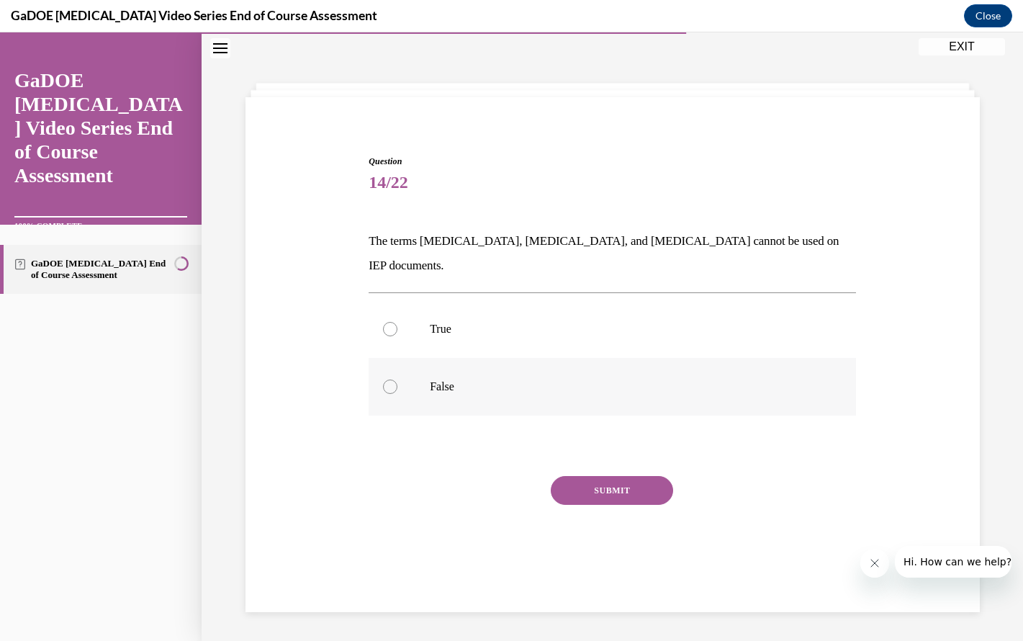
click at [595, 379] on p "False" at bounding box center [625, 386] width 390 height 14
click at [397, 379] on input "False" at bounding box center [390, 386] width 14 height 14
radio input "true"
click at [605, 476] on button "SUBMIT" at bounding box center [612, 490] width 122 height 29
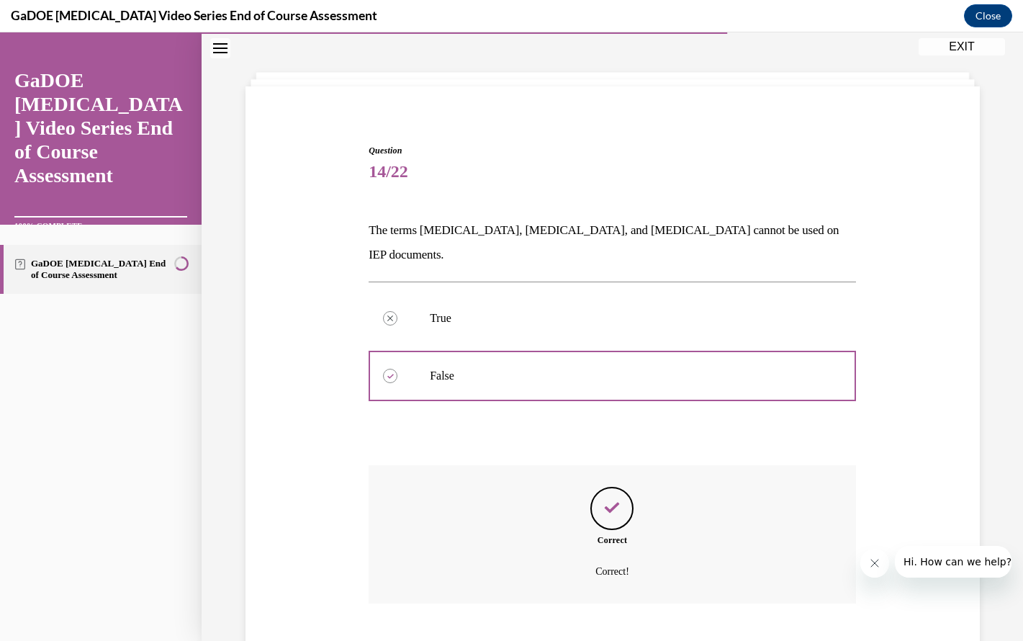
scroll to position [120, 0]
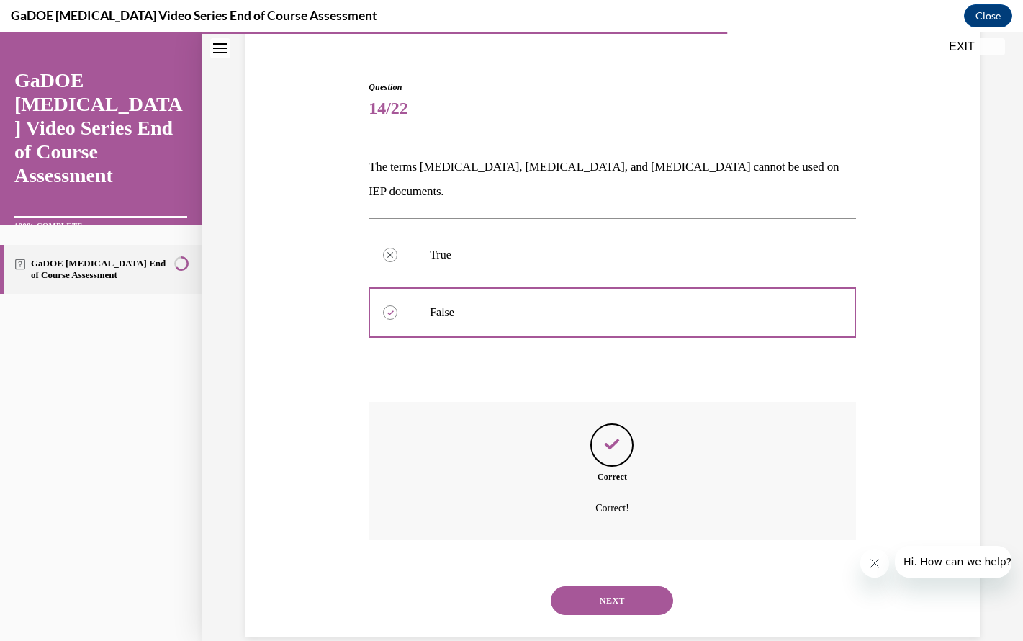
click at [612, 586] on button "NEXT" at bounding box center [612, 600] width 122 height 29
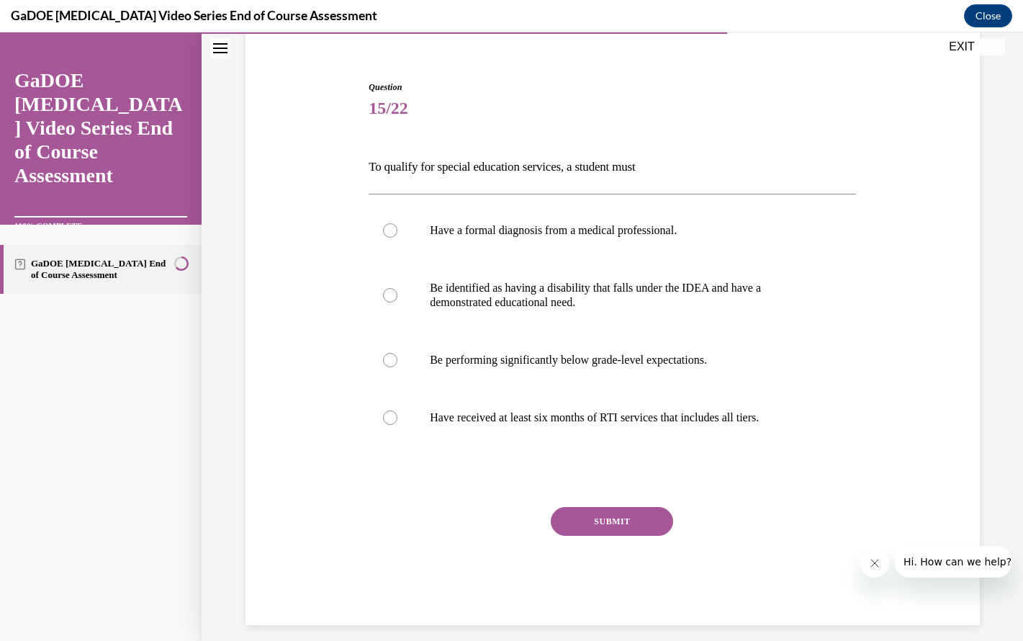
scroll to position [76, 0]
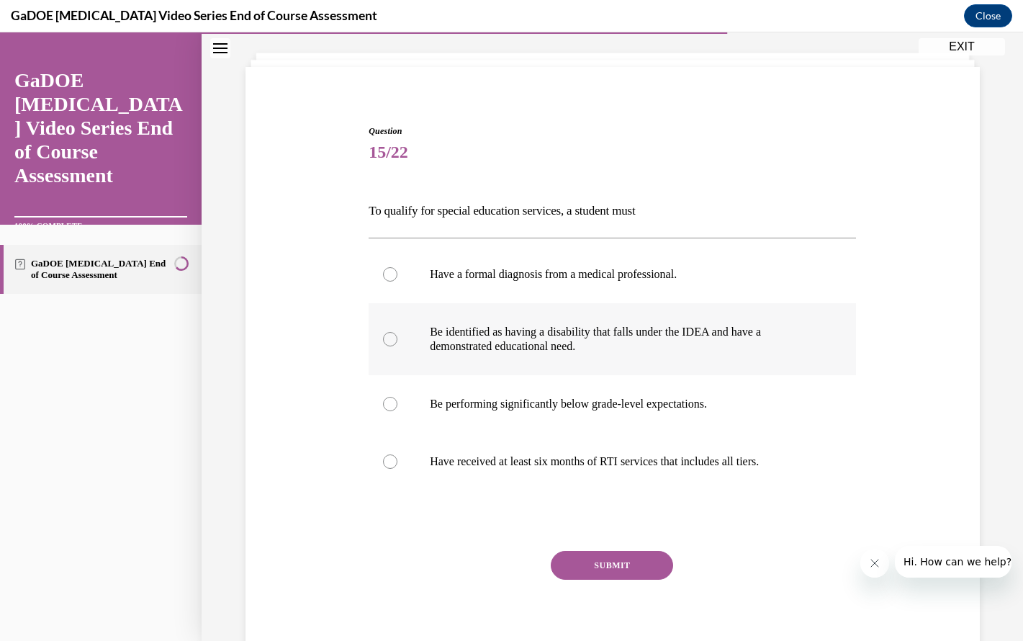
click at [618, 351] on p "Be identified as having a disability that falls under the IDEA and have a demon…" at bounding box center [625, 339] width 390 height 29
click at [397, 346] on input "Be identified as having a disability that falls under the IDEA and have a demon…" at bounding box center [390, 339] width 14 height 14
radio input "true"
click at [631, 568] on button "SUBMIT" at bounding box center [612, 565] width 122 height 29
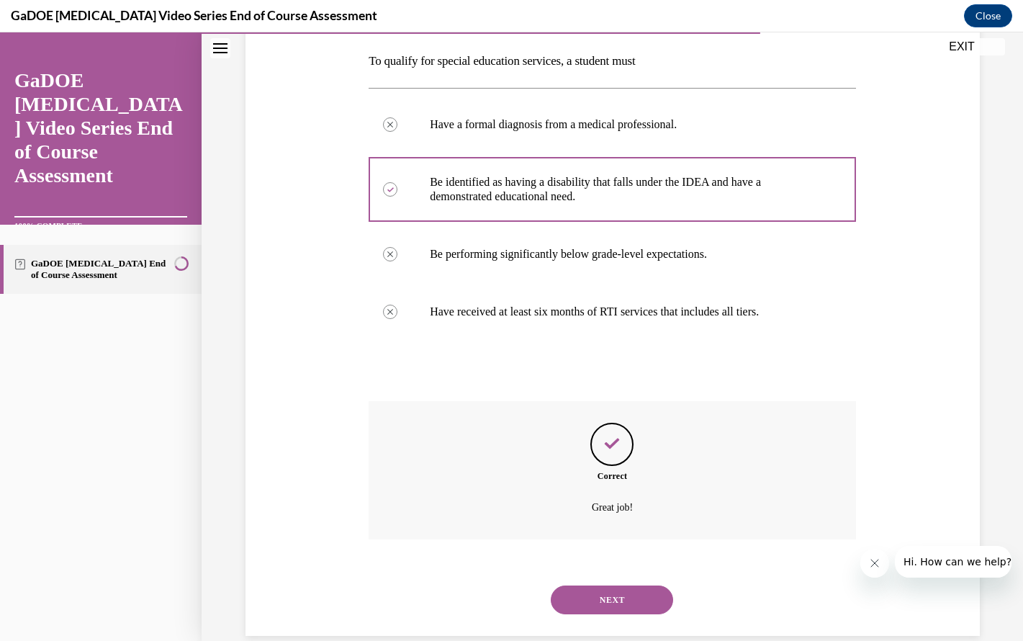
scroll to position [249, 0]
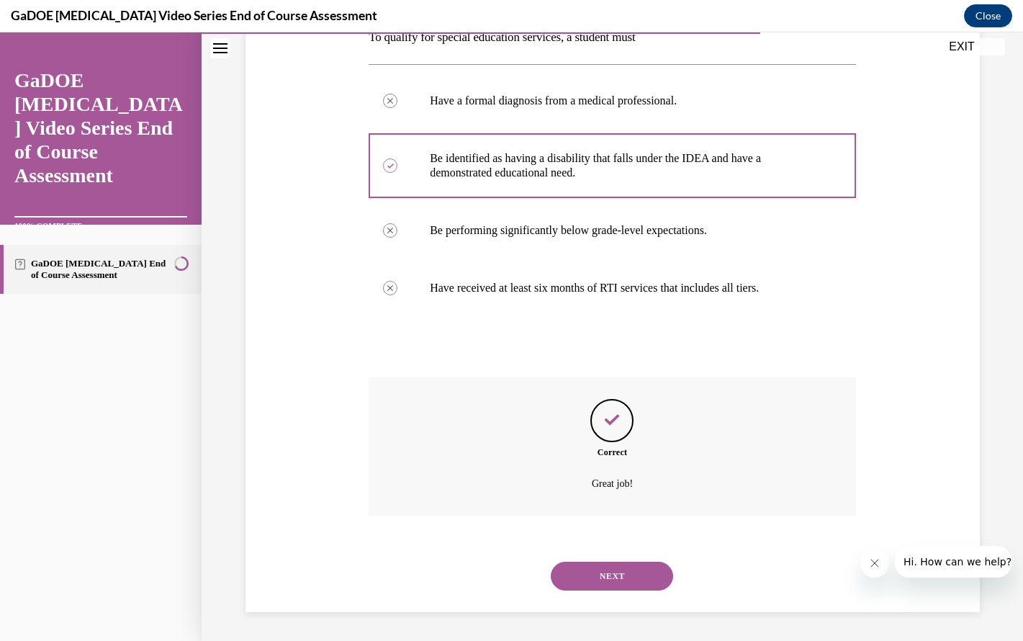
click at [623, 582] on button "NEXT" at bounding box center [612, 576] width 122 height 29
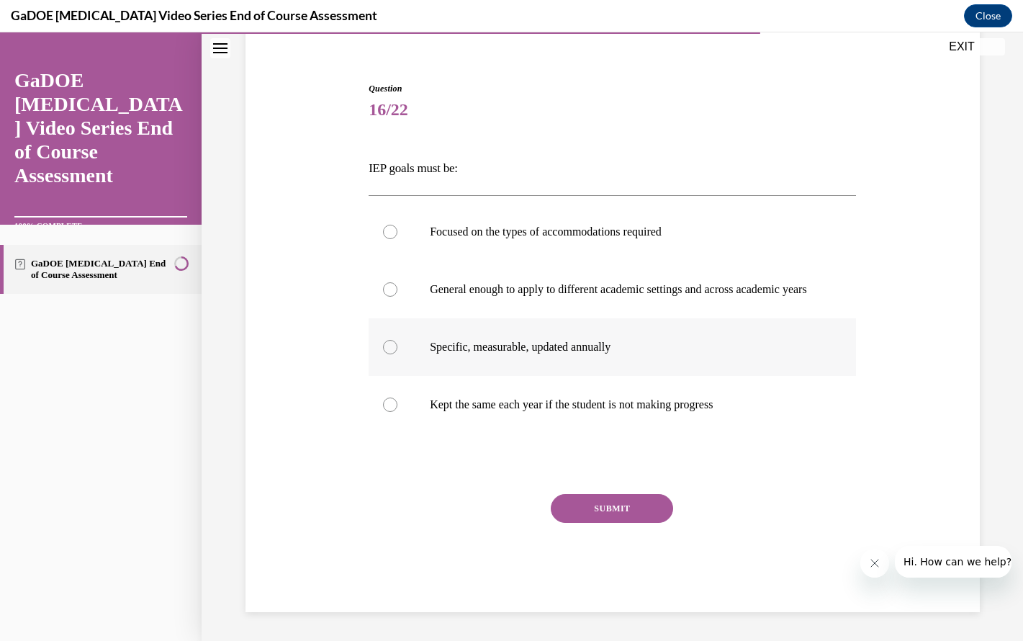
click at [589, 351] on p "Specific, measurable, updated annually" at bounding box center [625, 347] width 390 height 14
click at [397, 351] on input "Specific, measurable, updated annually" at bounding box center [390, 347] width 14 height 14
radio input "true"
click at [614, 511] on button "SUBMIT" at bounding box center [612, 508] width 122 height 29
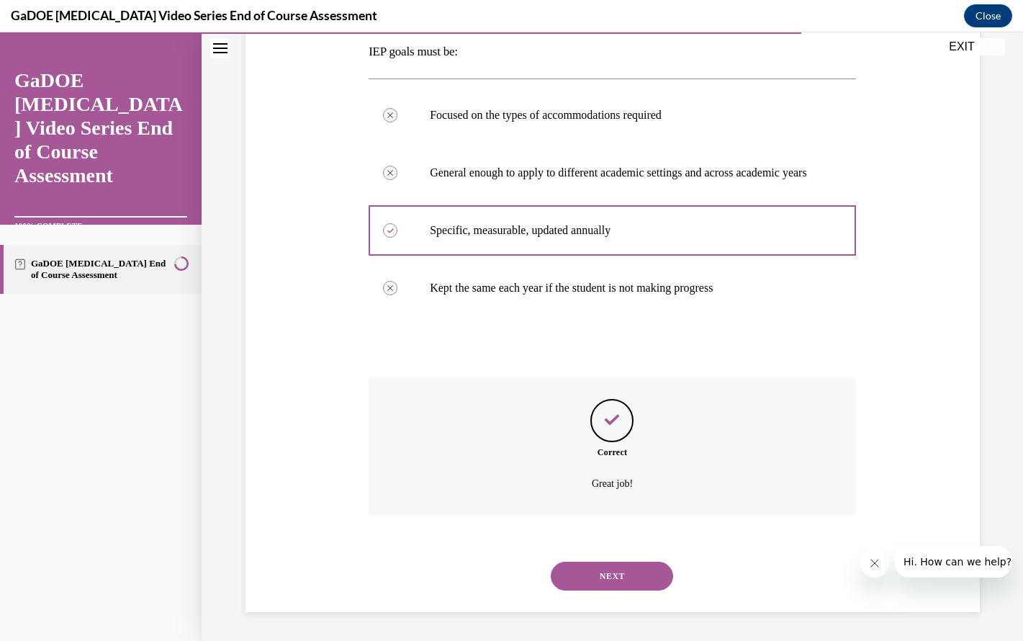
scroll to position [249, 0]
click at [636, 574] on button "NEXT" at bounding box center [612, 576] width 122 height 29
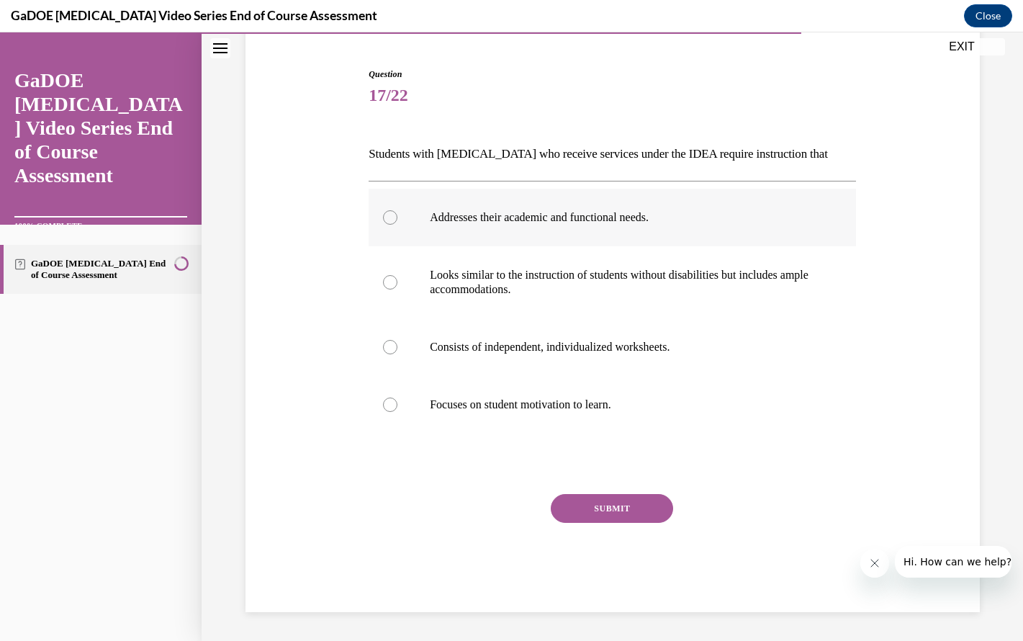
click at [557, 232] on label "Addresses their academic and functional needs." at bounding box center [612, 218] width 487 height 58
click at [397, 225] on input "Addresses their academic and functional needs." at bounding box center [390, 217] width 14 height 14
radio input "true"
click at [604, 518] on button "SUBMIT" at bounding box center [612, 508] width 122 height 29
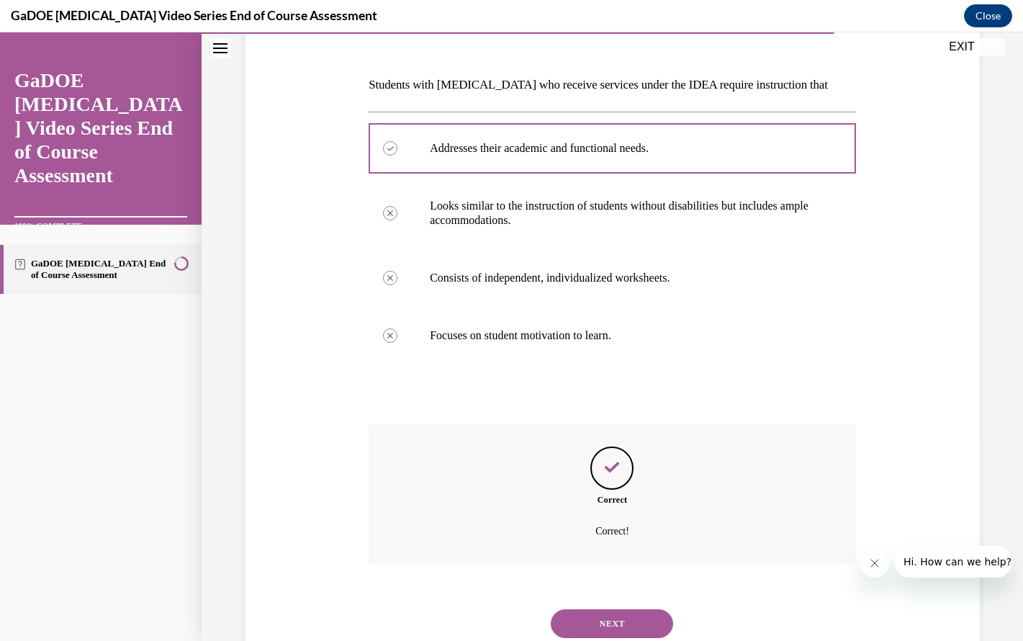
scroll to position [249, 0]
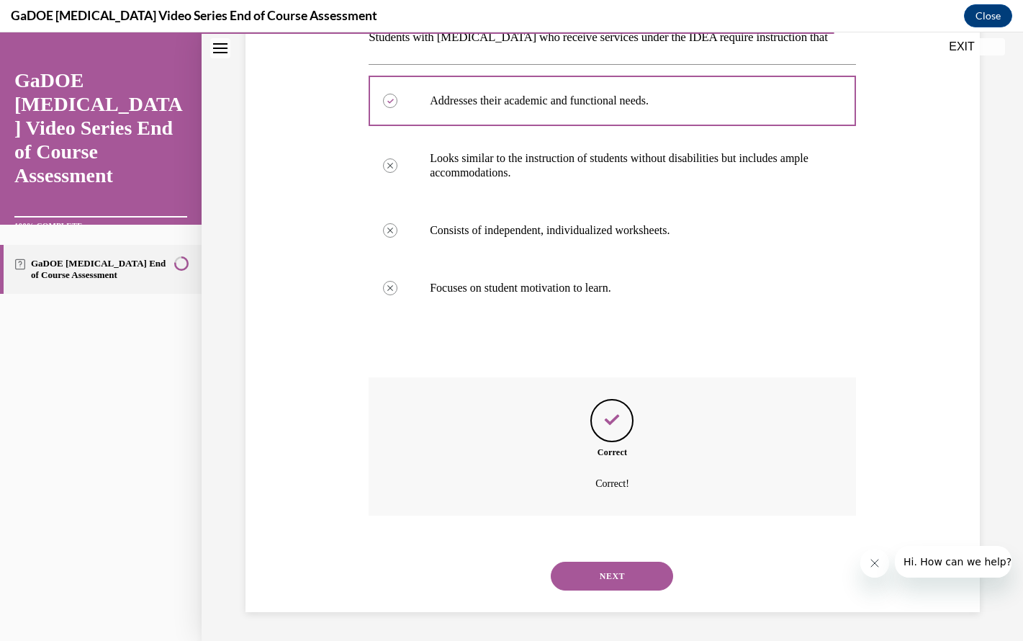
click at [611, 577] on button "NEXT" at bounding box center [612, 576] width 122 height 29
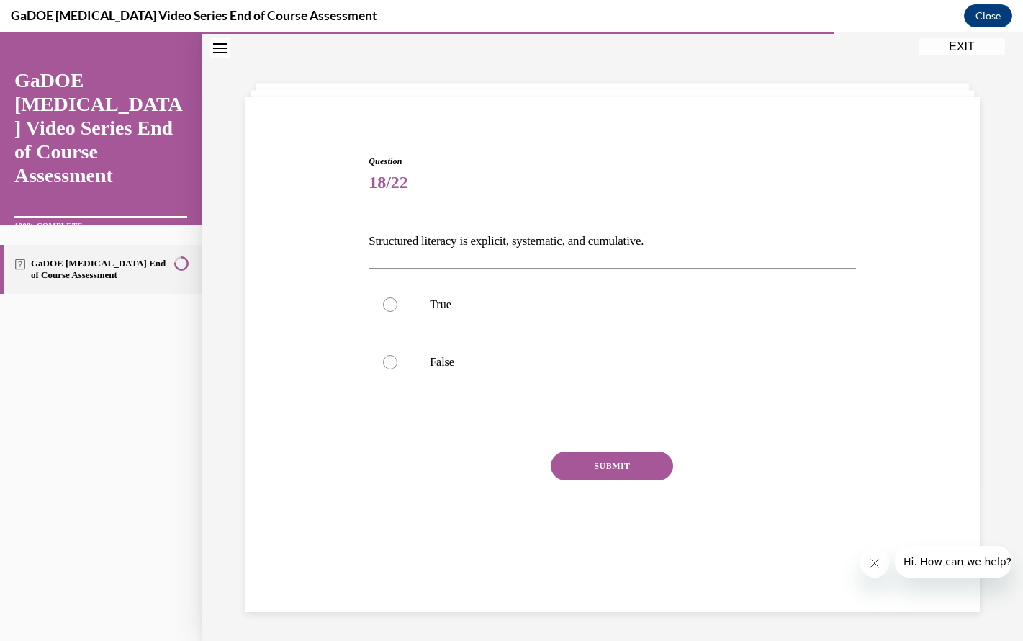
scroll to position [45, 0]
click at [513, 315] on label "True" at bounding box center [612, 305] width 487 height 58
click at [397, 312] on input "True" at bounding box center [390, 304] width 14 height 14
radio input "true"
click at [603, 465] on button "SUBMIT" at bounding box center [612, 465] width 122 height 29
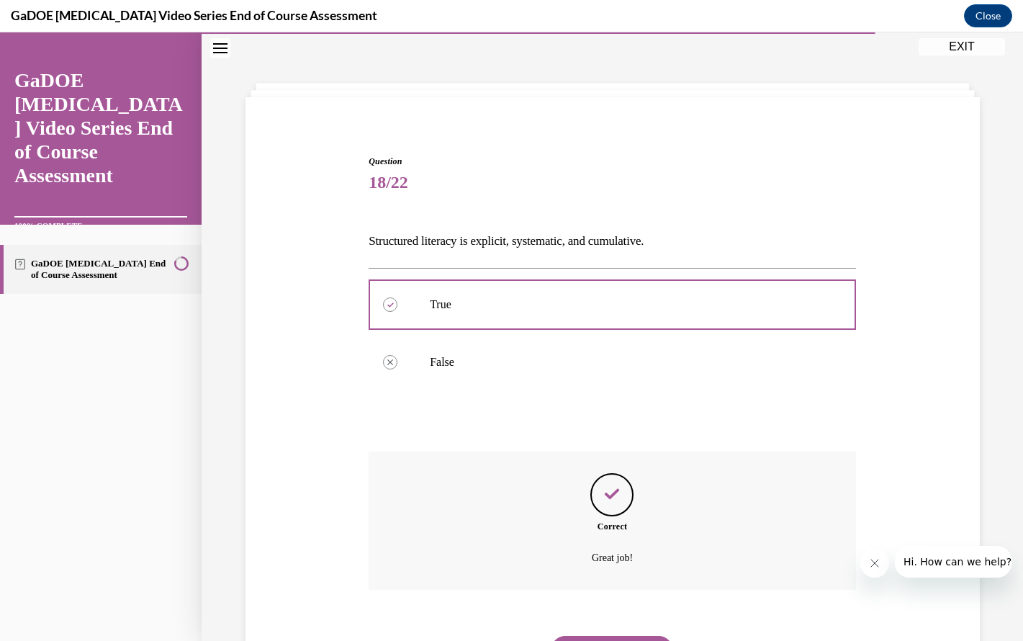
scroll to position [120, 0]
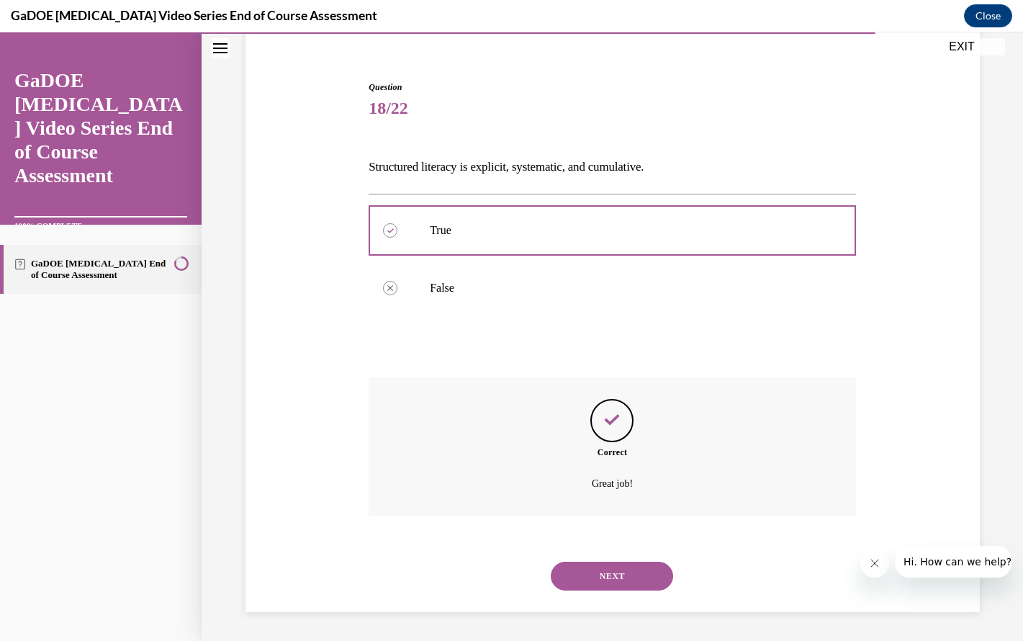
click at [596, 577] on button "NEXT" at bounding box center [612, 576] width 122 height 29
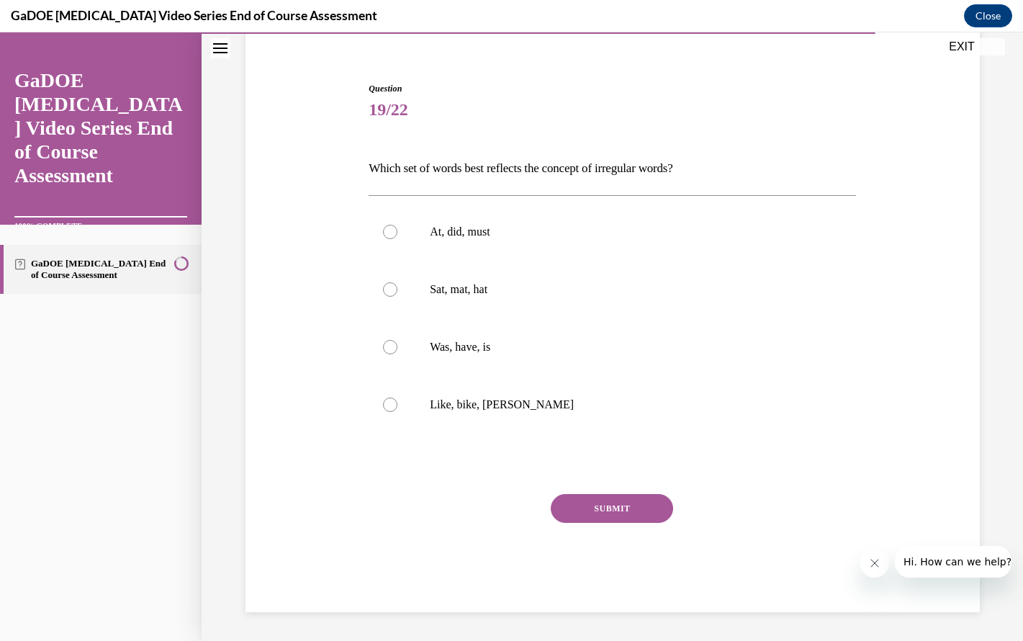
scroll to position [74, 0]
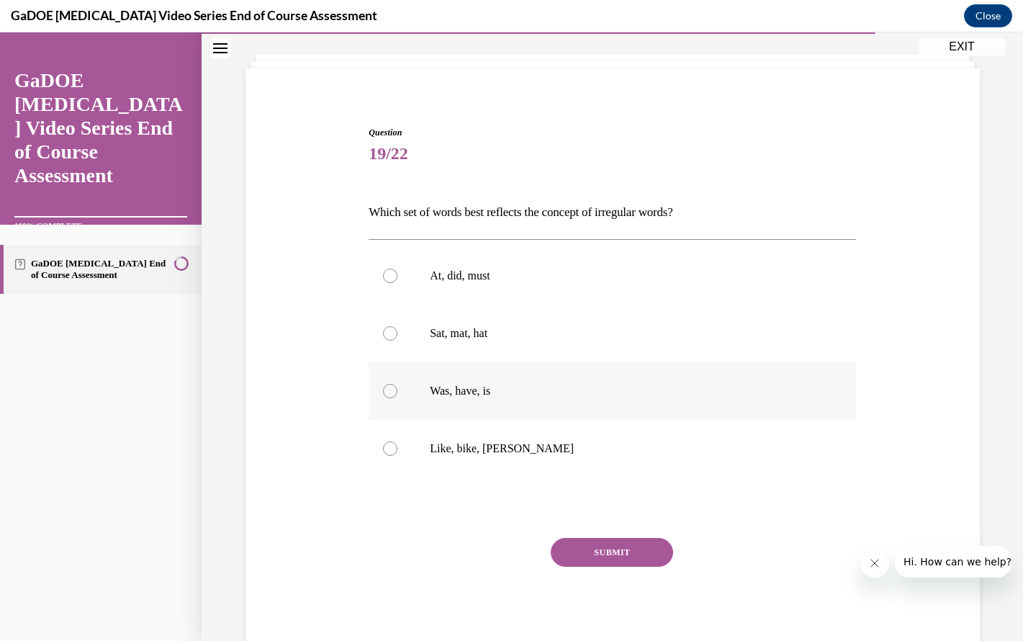
click at [521, 400] on label "Was, have, is" at bounding box center [612, 391] width 487 height 58
click at [397, 398] on input "Was, have, is" at bounding box center [390, 391] width 14 height 14
radio input "true"
click at [597, 547] on button "SUBMIT" at bounding box center [612, 552] width 122 height 29
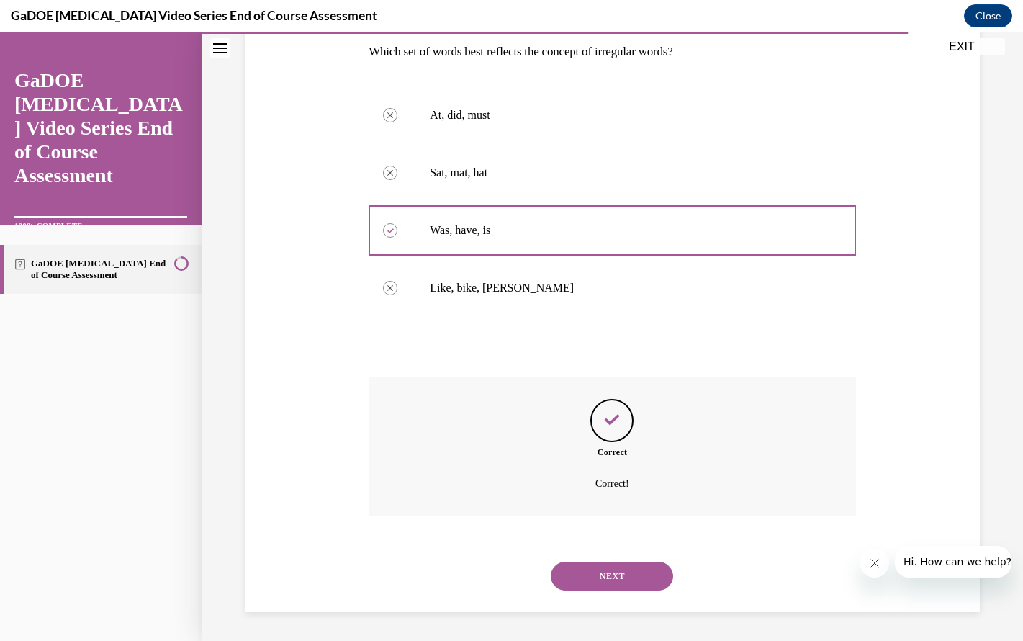
scroll to position [161, 0]
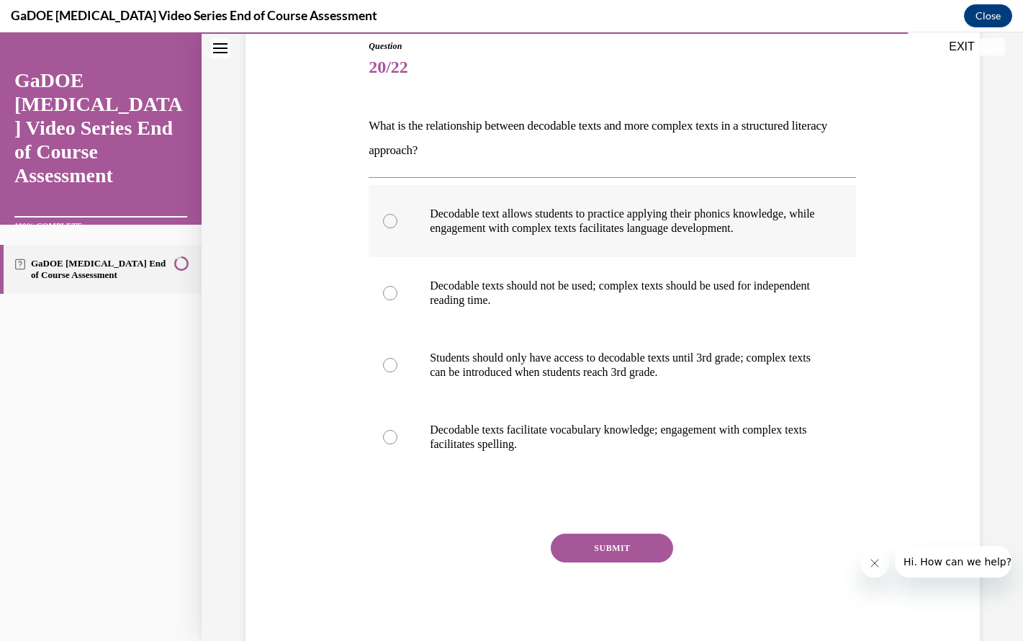
click at [584, 222] on p "Decodable text allows students to practice applying their phonics knowledge, wh…" at bounding box center [625, 221] width 390 height 29
click at [397, 222] on input "Decodable text allows students to practice applying their phonics knowledge, wh…" at bounding box center [390, 221] width 14 height 14
radio input "true"
click at [611, 552] on button "SUBMIT" at bounding box center [612, 547] width 122 height 29
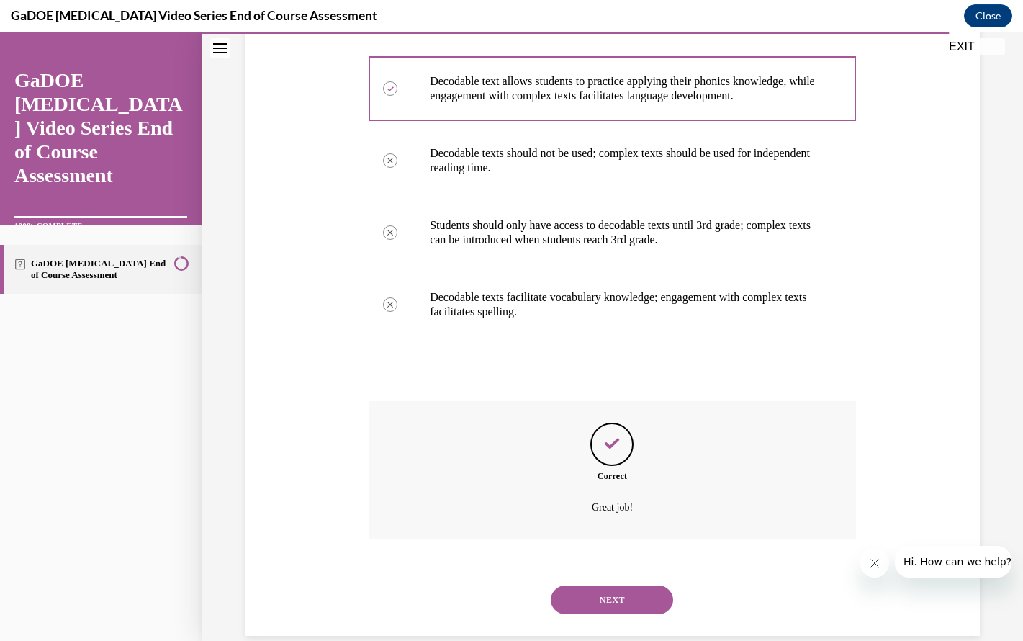
scroll to position [317, 0]
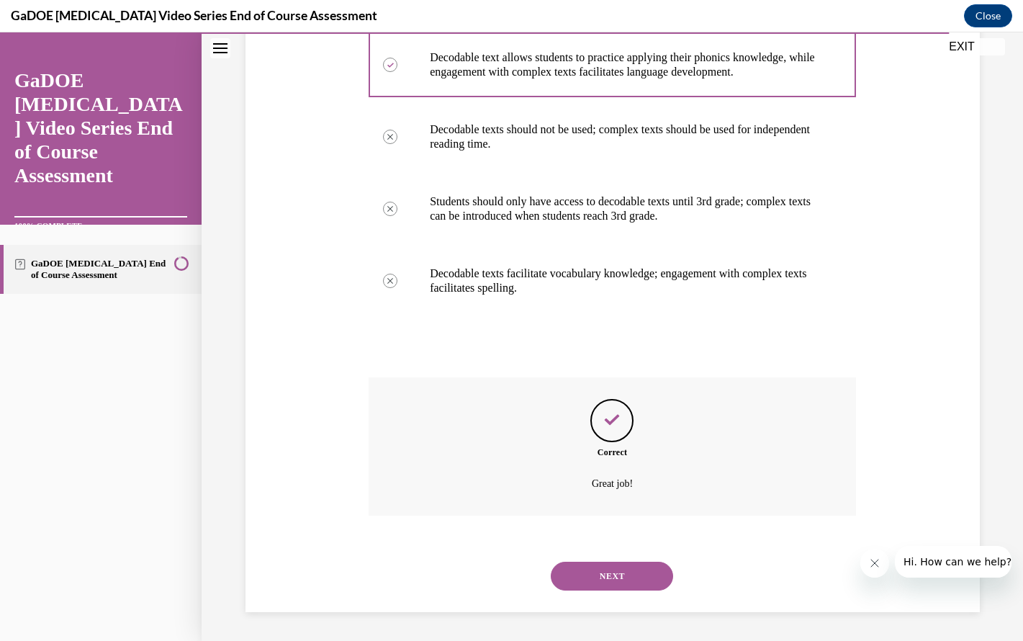
click at [613, 571] on button "NEXT" at bounding box center [612, 576] width 122 height 29
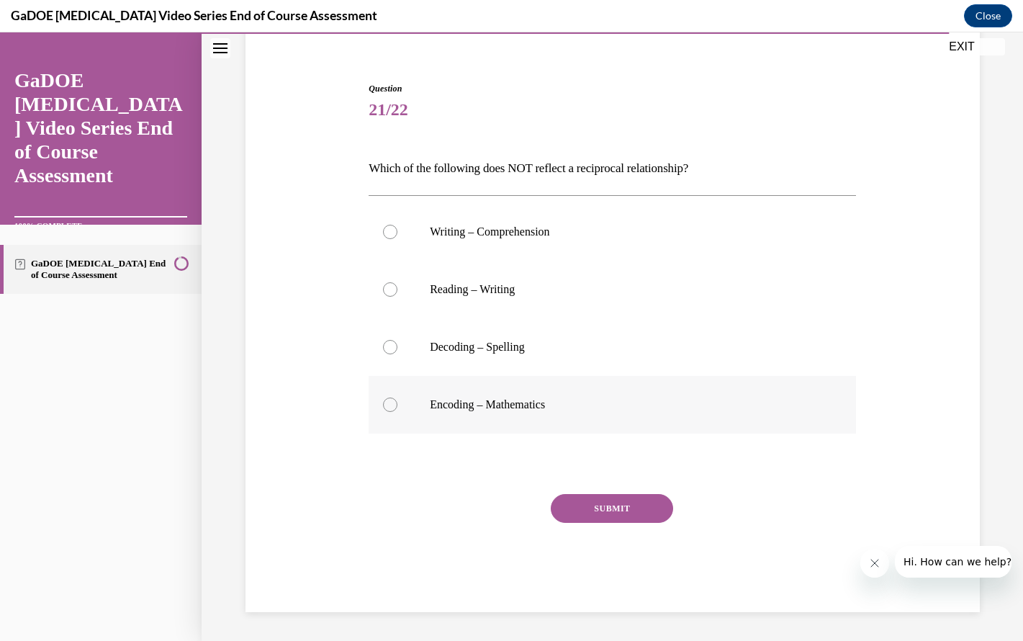
click at [623, 399] on p "Encoding – Mathematics" at bounding box center [625, 404] width 390 height 14
click at [397, 399] on input "Encoding – Mathematics" at bounding box center [390, 404] width 14 height 14
radio input "true"
click at [626, 500] on button "SUBMIT" at bounding box center [612, 508] width 122 height 29
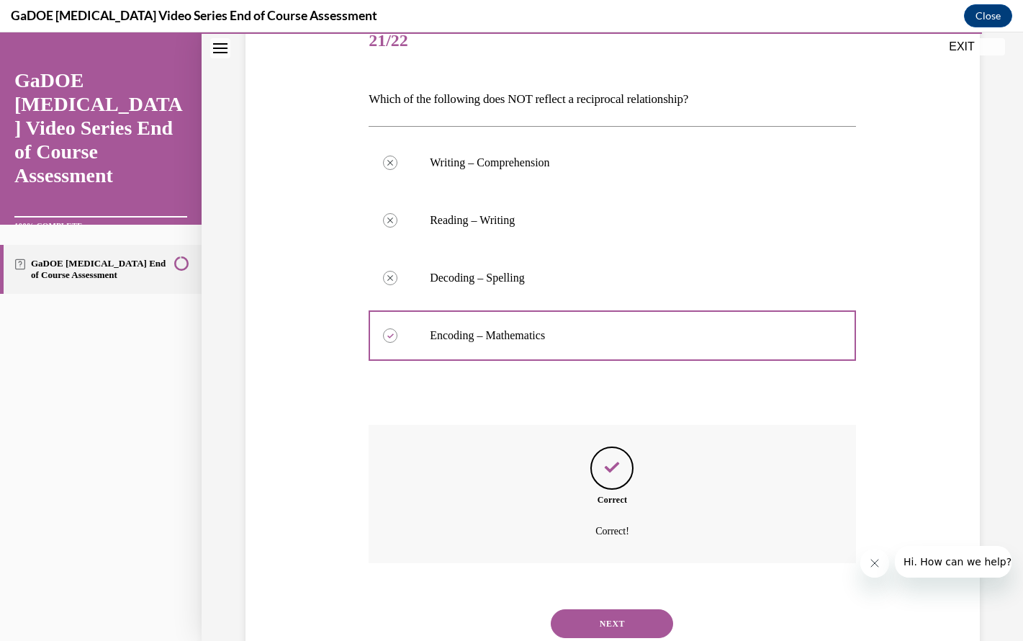
scroll to position [235, 0]
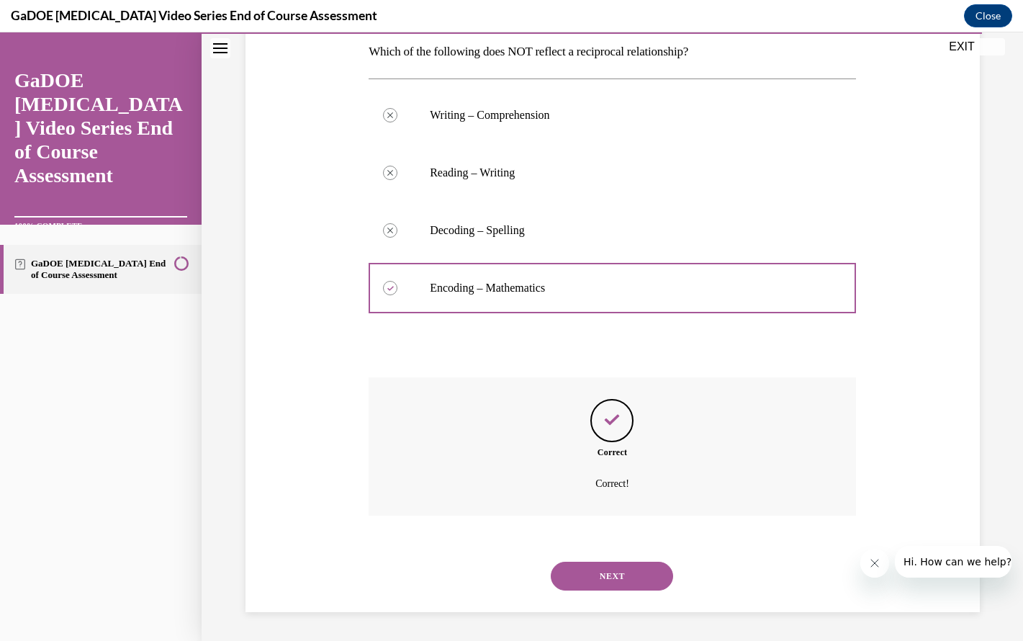
click at [608, 573] on button "NEXT" at bounding box center [612, 576] width 122 height 29
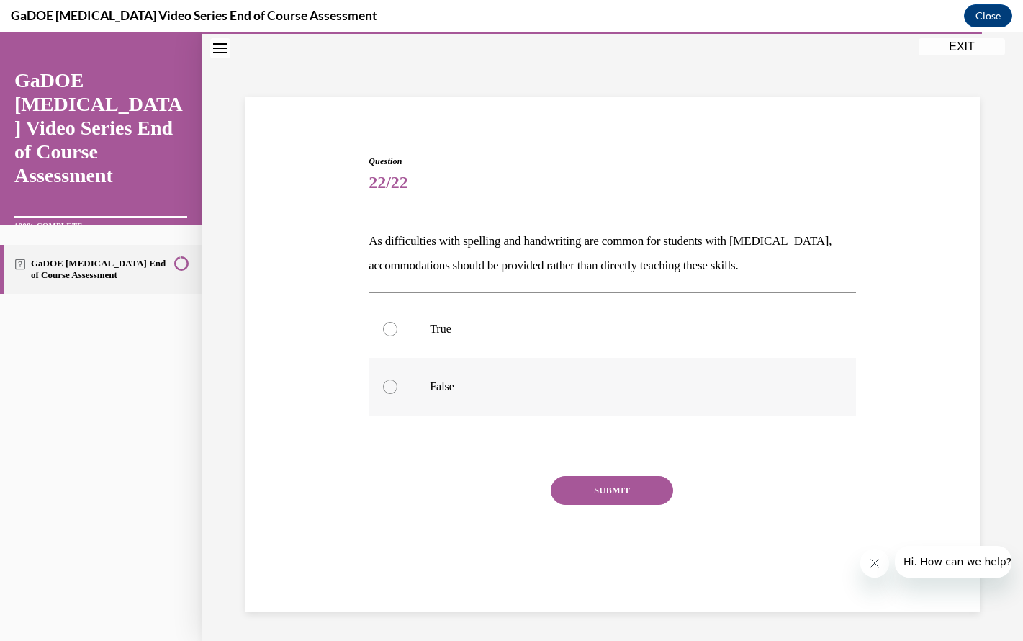
click at [551, 392] on p "False" at bounding box center [625, 386] width 390 height 14
click at [397, 392] on input "False" at bounding box center [390, 386] width 14 height 14
radio input "true"
click at [600, 488] on button "SUBMIT" at bounding box center [612, 490] width 122 height 29
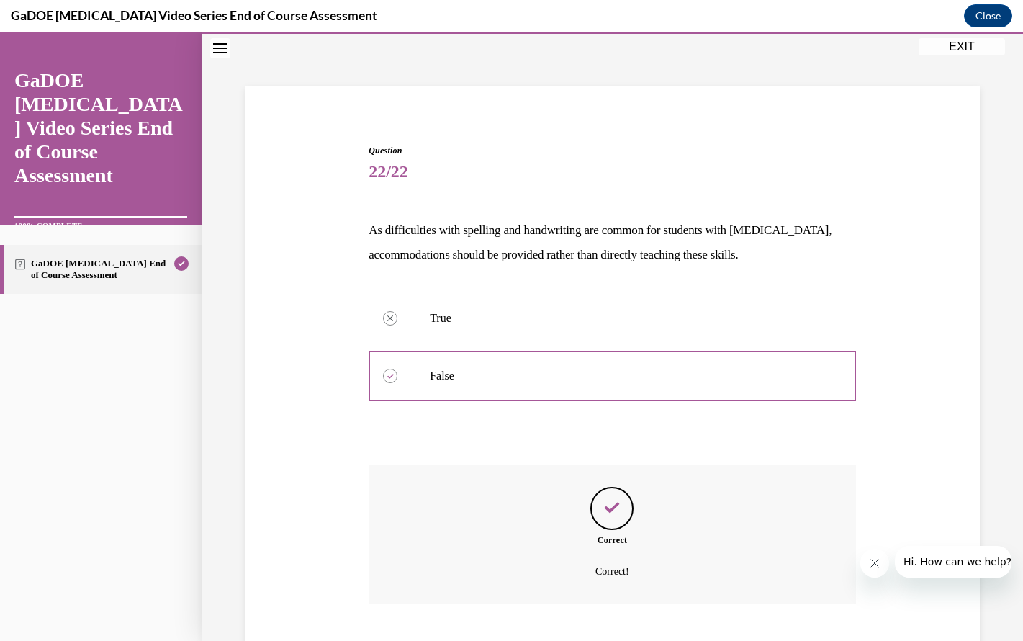
scroll to position [144, 0]
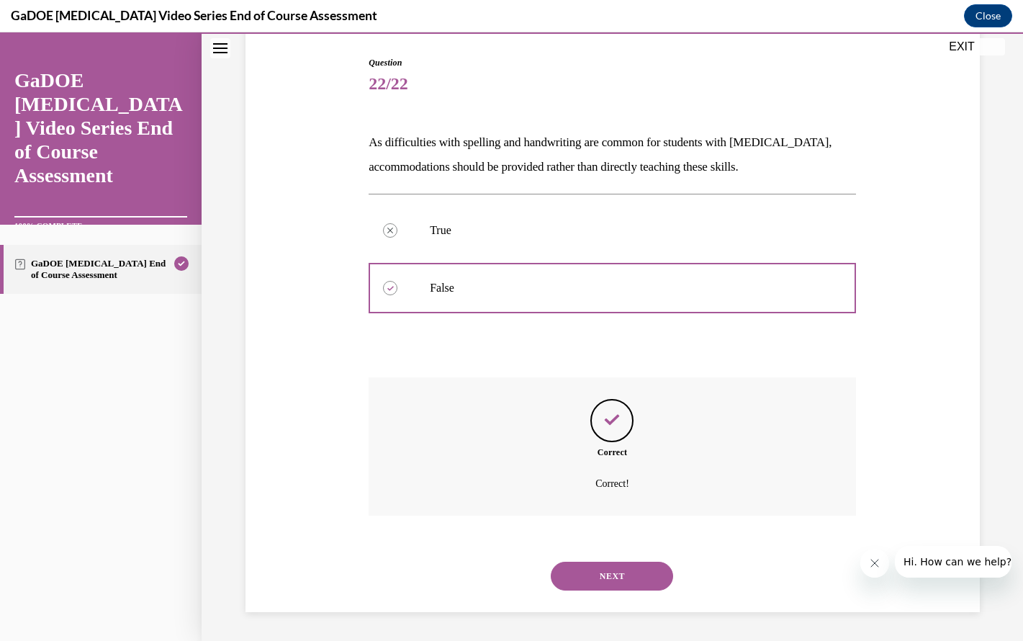
click at [611, 578] on button "NEXT" at bounding box center [612, 576] width 122 height 29
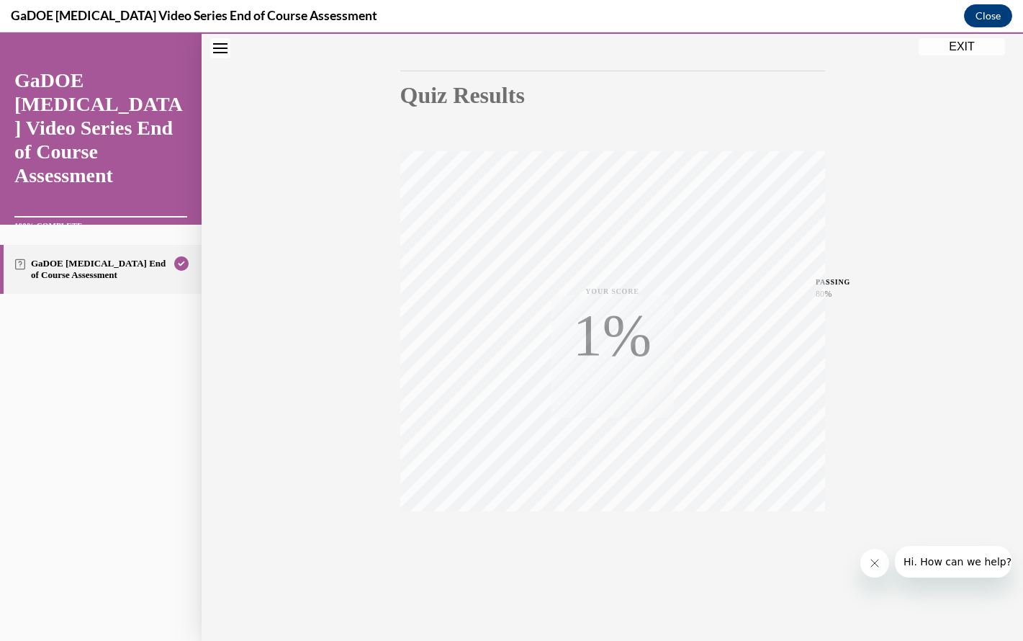
scroll to position [61, 0]
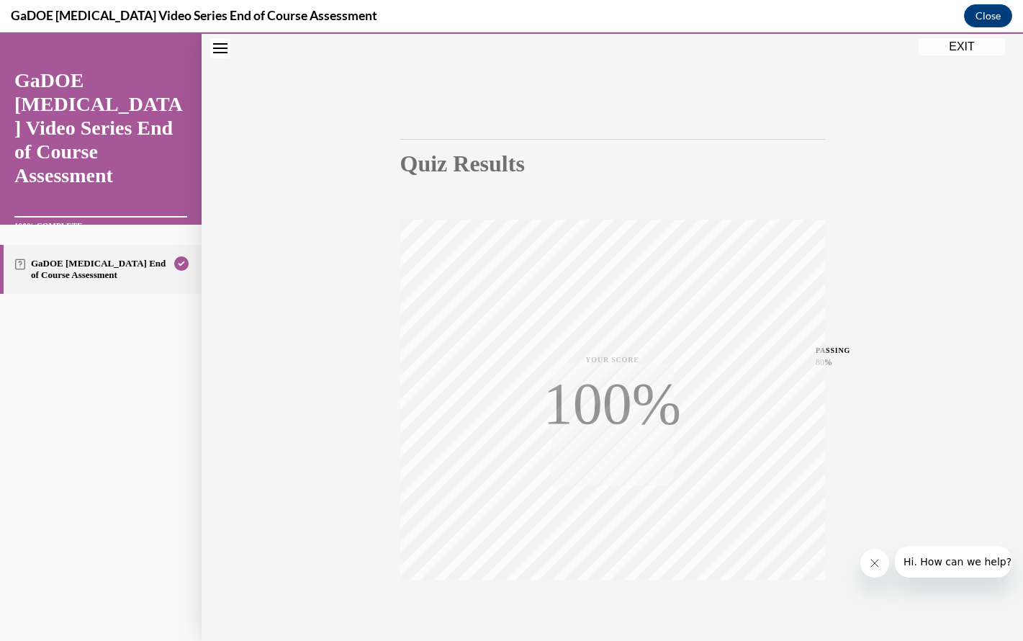
click at [982, 49] on button "EXIT" at bounding box center [962, 46] width 86 height 17
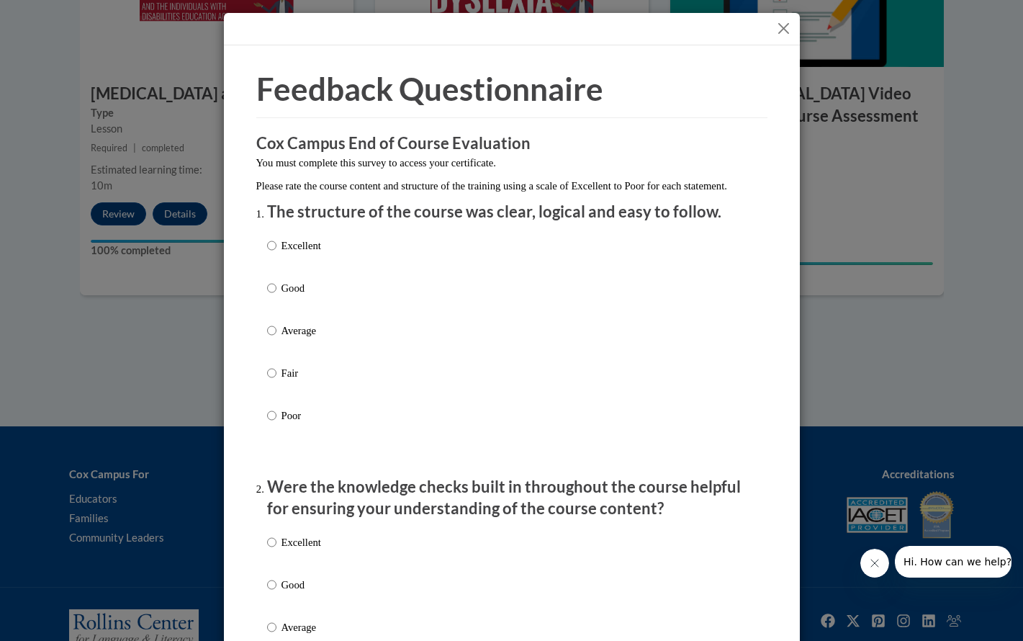
click at [783, 27] on button "Close" at bounding box center [784, 28] width 18 height 18
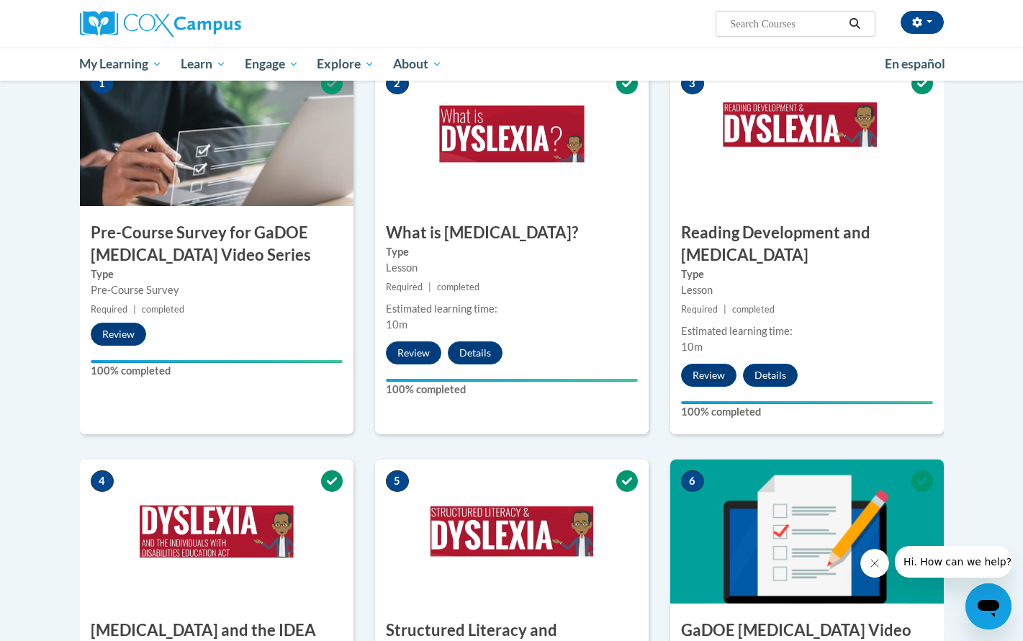
scroll to position [0, 0]
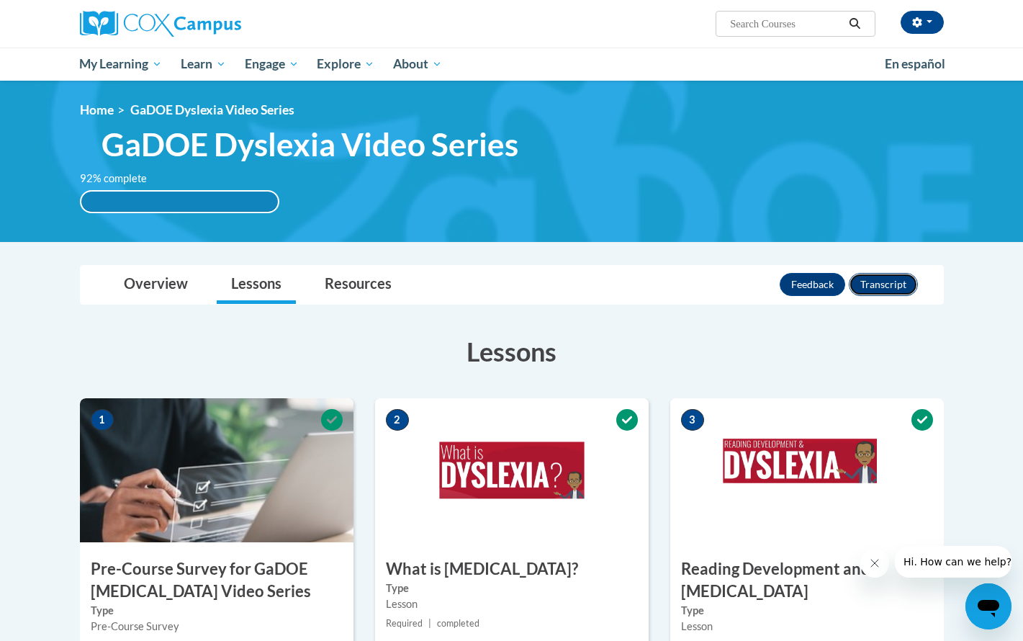
click at [879, 289] on button "Transcript" at bounding box center [883, 284] width 69 height 23
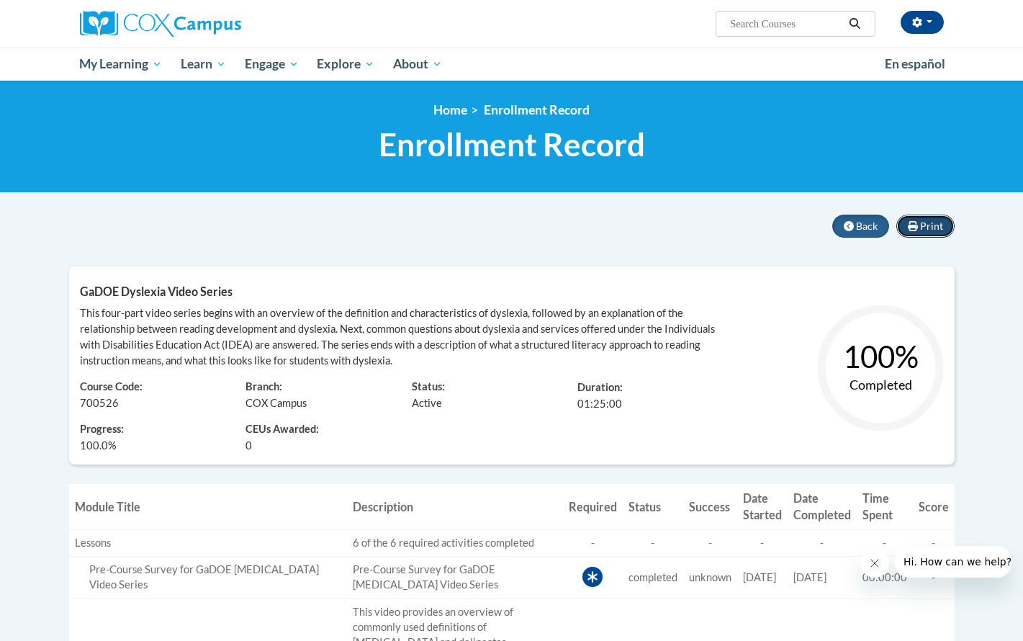
click at [923, 220] on span "Print" at bounding box center [931, 226] width 23 height 12
click at [917, 227] on icon at bounding box center [913, 226] width 10 height 10
click at [847, 226] on icon at bounding box center [849, 226] width 10 height 10
